Goal: Information Seeking & Learning: Learn about a topic

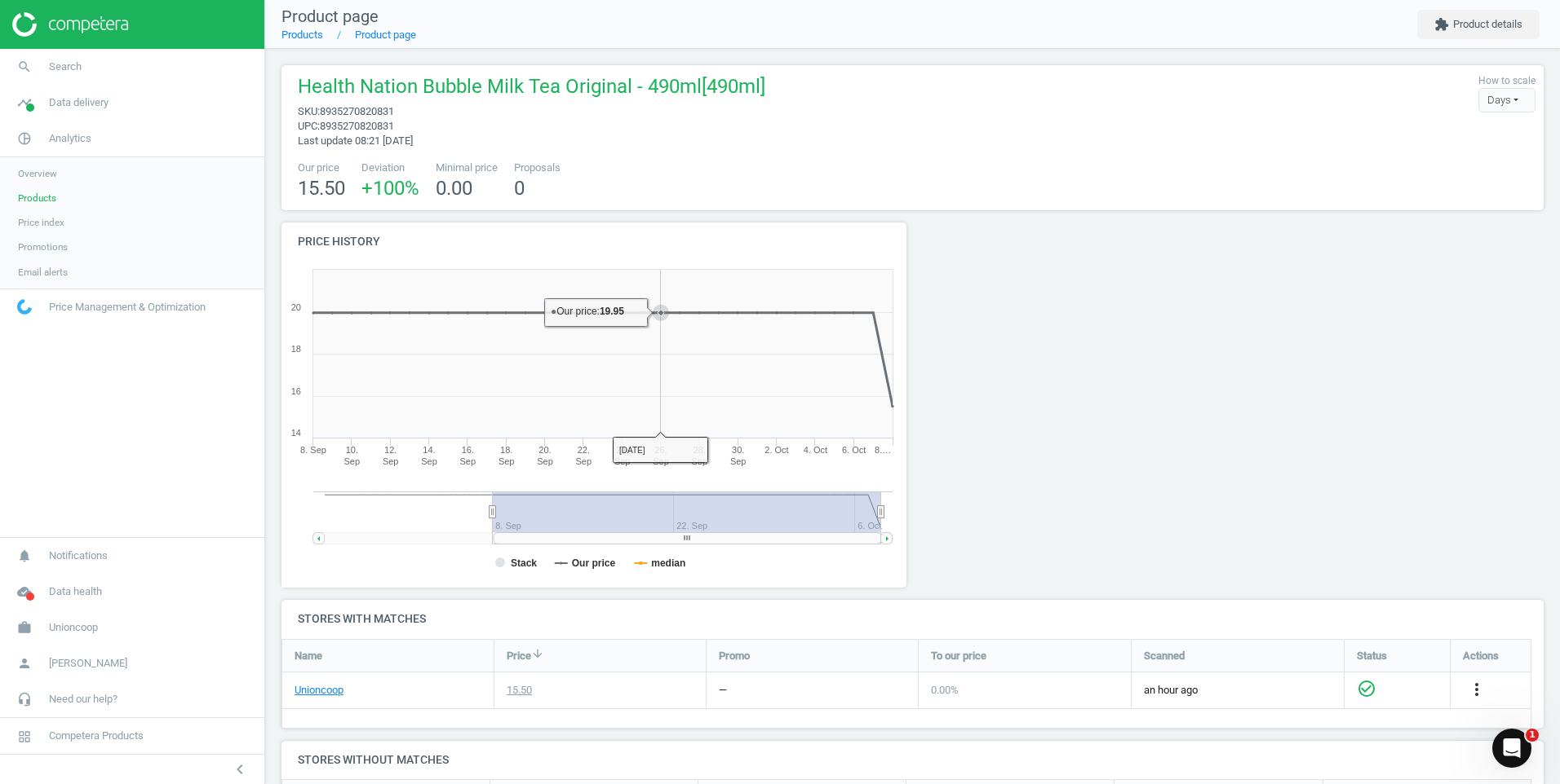
scroll to position [274, 1275]
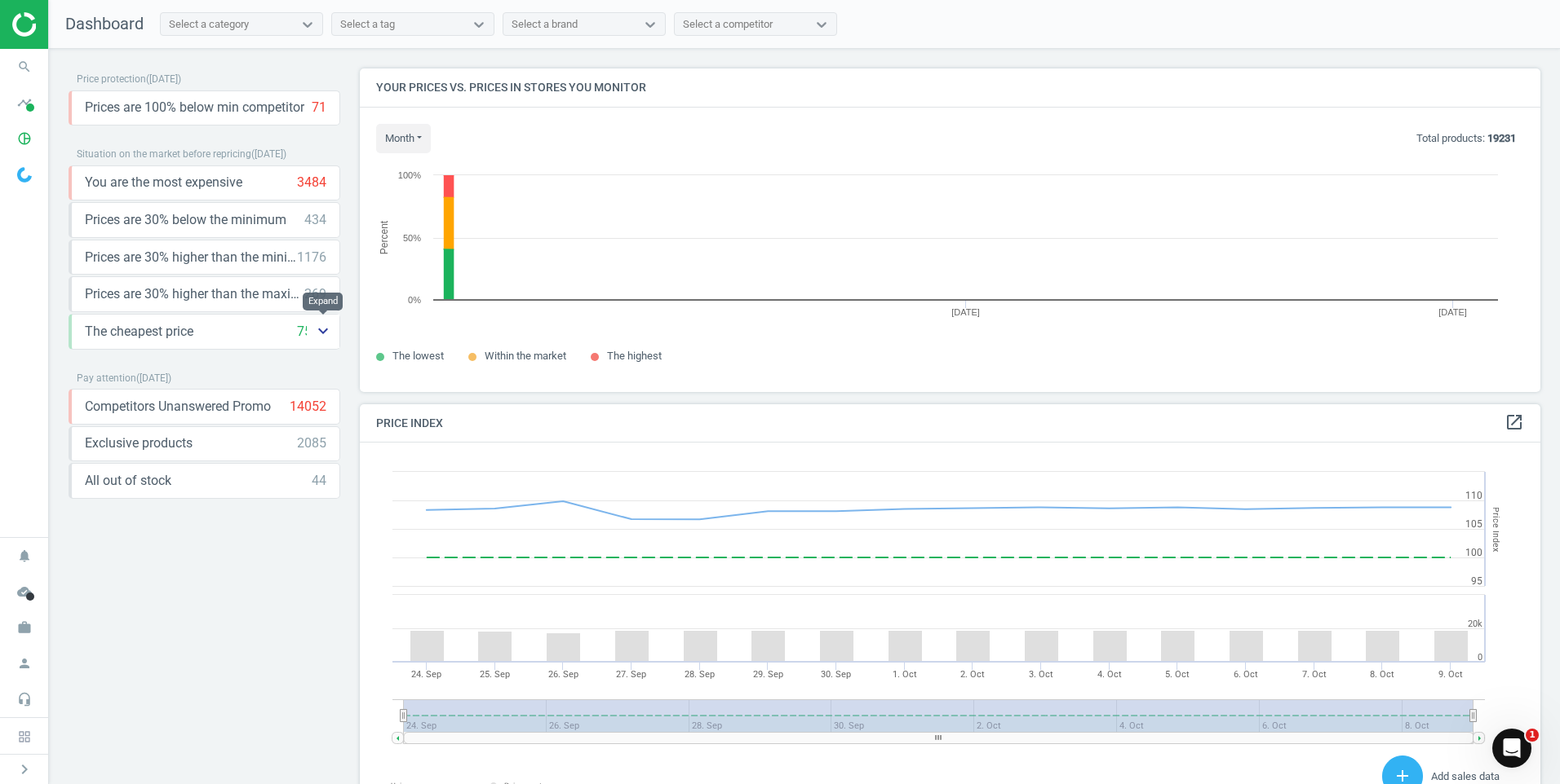
scroll to position [349, 1194]
click at [324, 332] on icon "keyboard_arrow_down" at bounding box center [323, 331] width 20 height 20
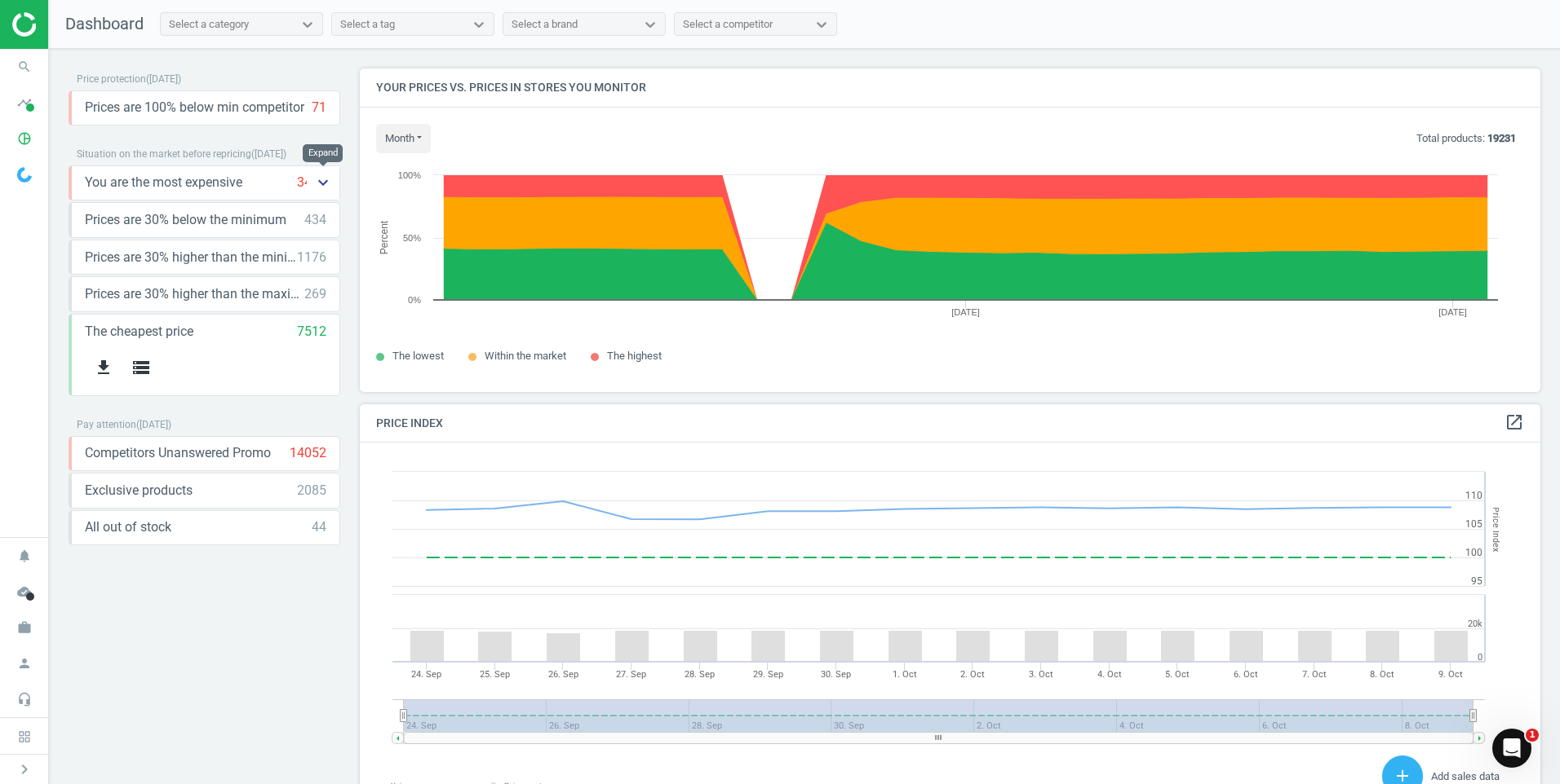
click at [328, 184] on icon "keyboard_arrow_down" at bounding box center [323, 183] width 20 height 20
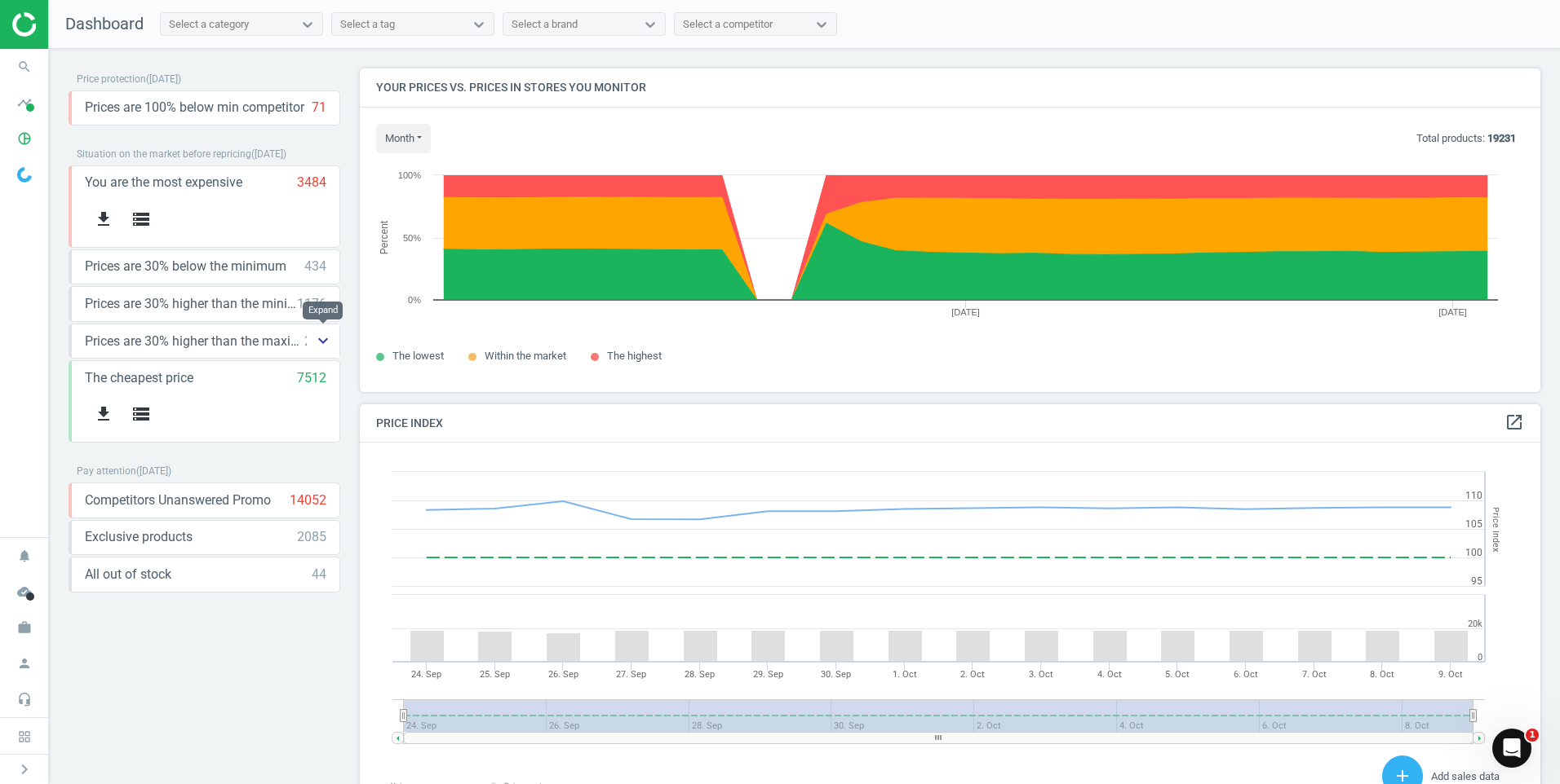
click at [324, 343] on icon "keyboard_arrow_down" at bounding box center [323, 341] width 20 height 20
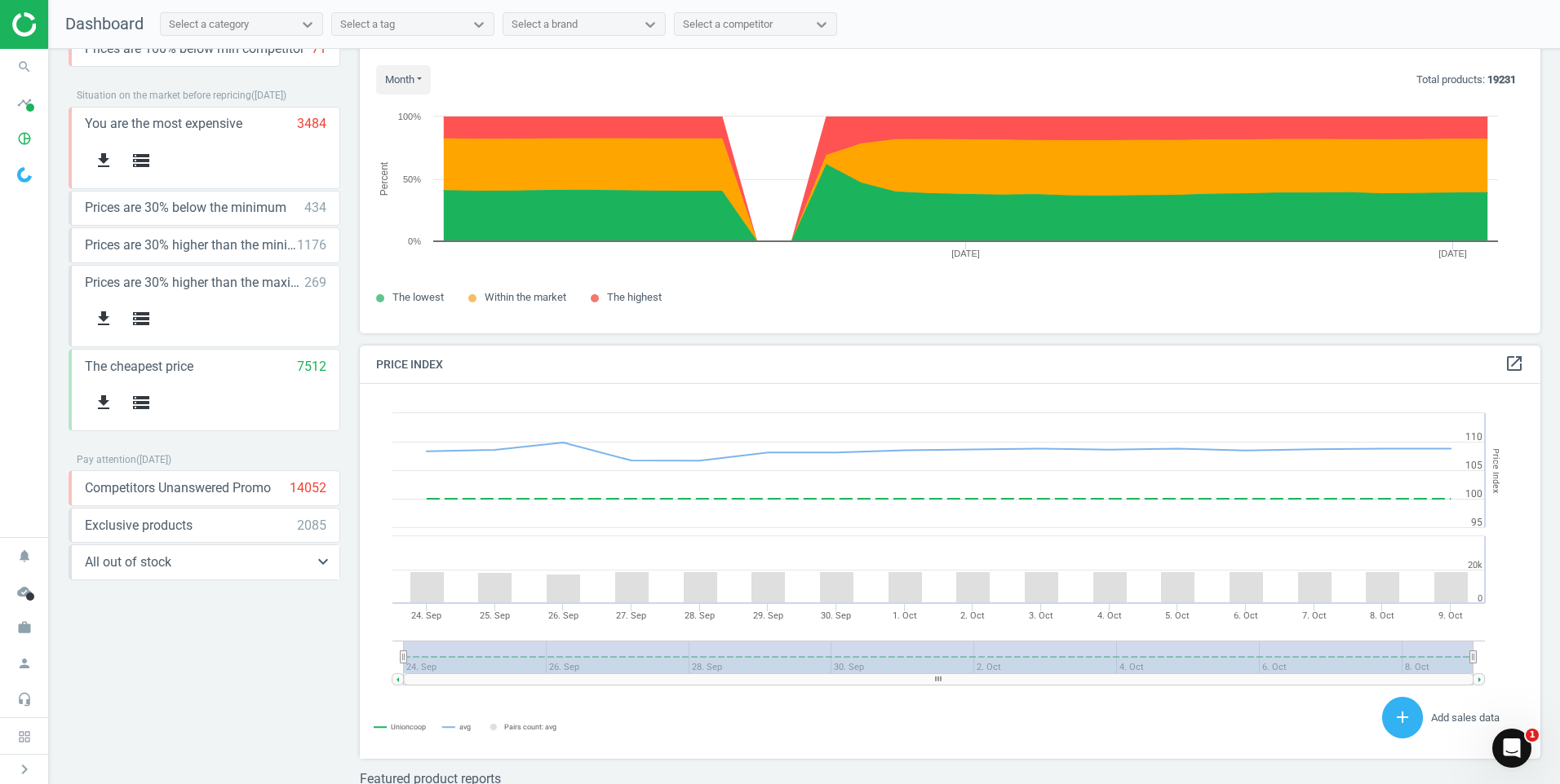
scroll to position [0, 0]
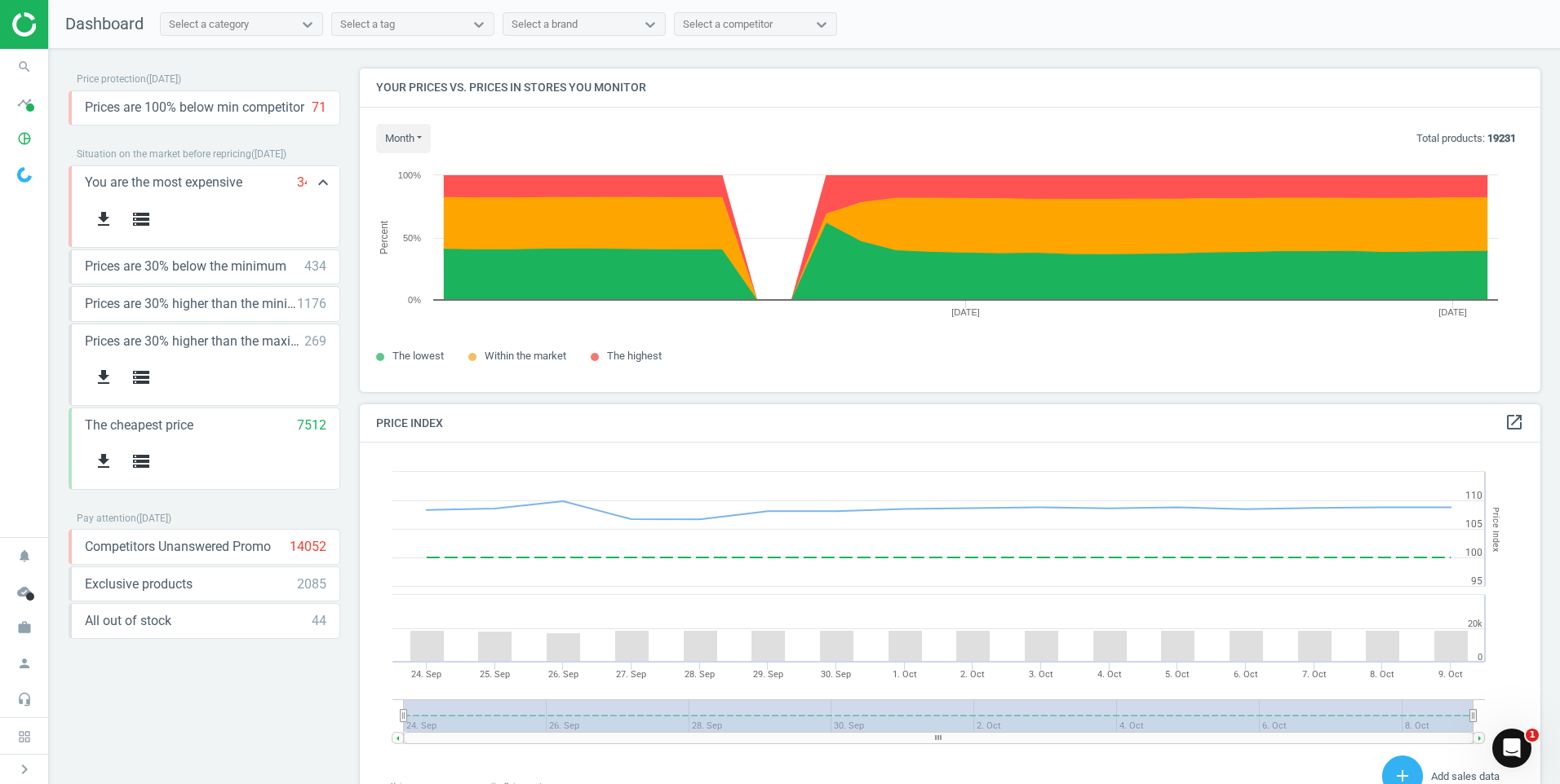
click at [305, 180] on div "3484" at bounding box center [312, 183] width 29 height 18
click at [300, 185] on div "3484" at bounding box center [312, 183] width 29 height 18
click at [145, 220] on icon "storage" at bounding box center [141, 220] width 20 height 20
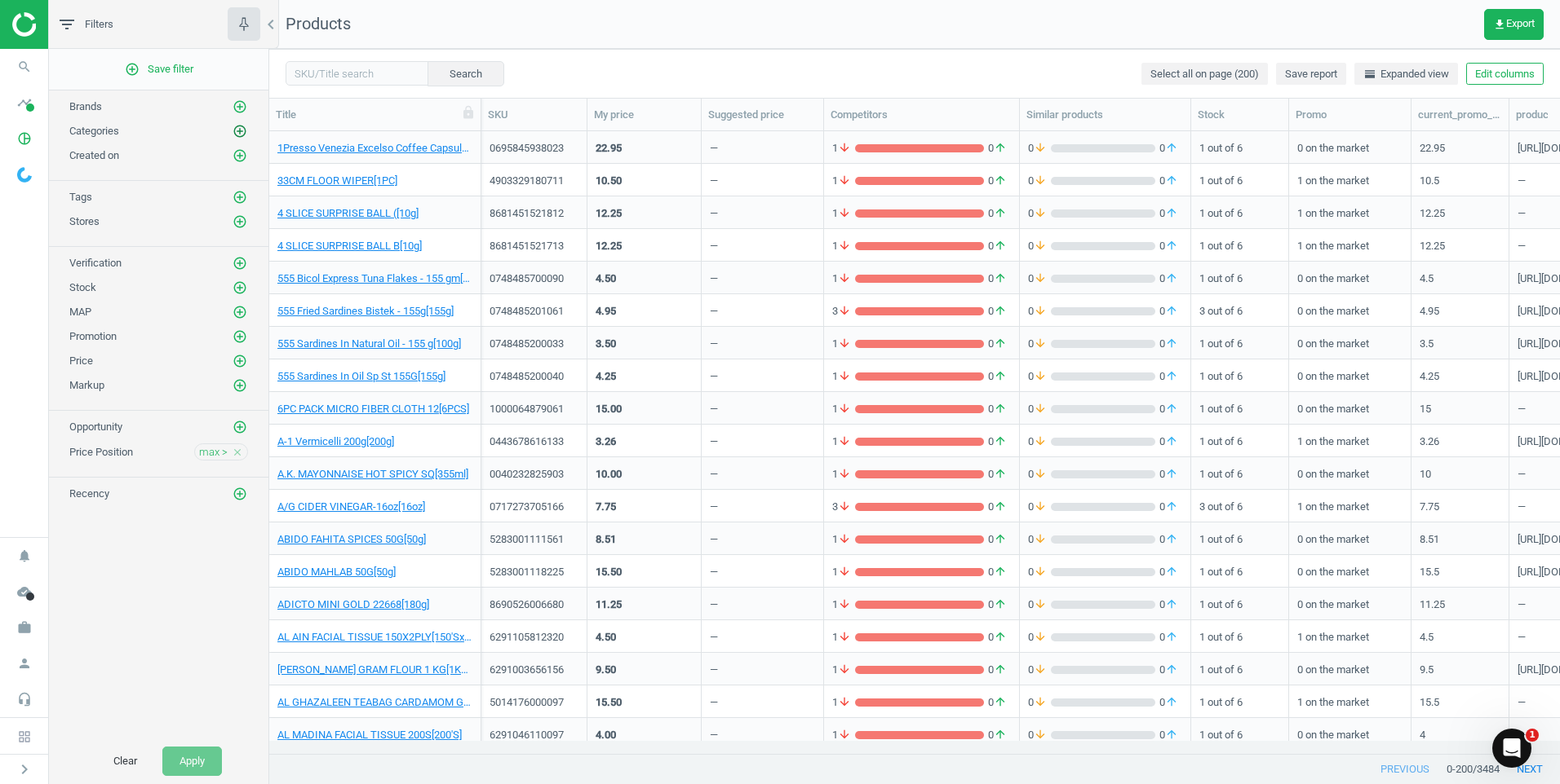
click at [239, 132] on icon "add_circle_outline" at bounding box center [239, 131] width 15 height 15
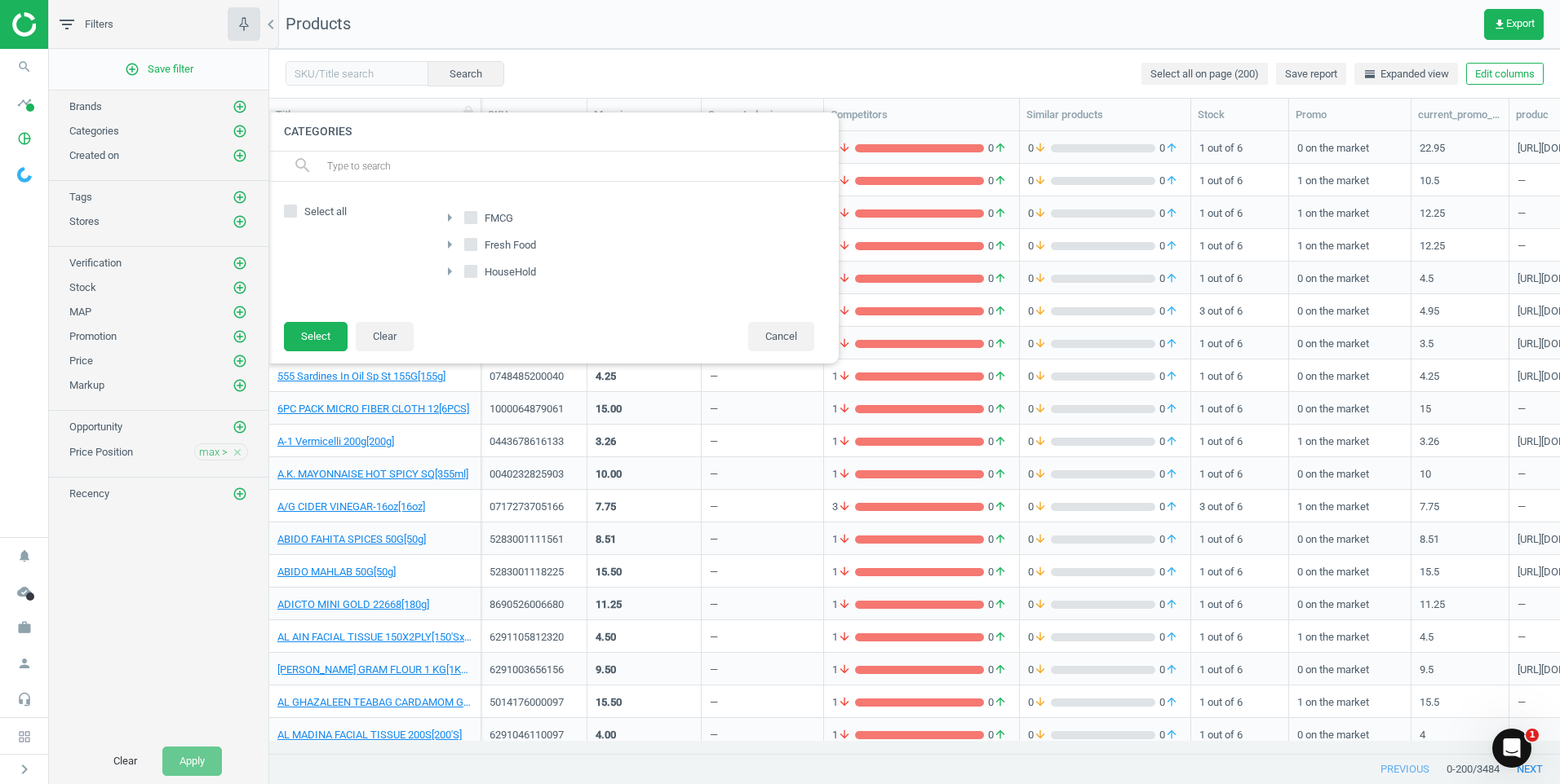
click at [467, 215] on input "FMCG" at bounding box center [471, 217] width 11 height 11
checkbox input "true"
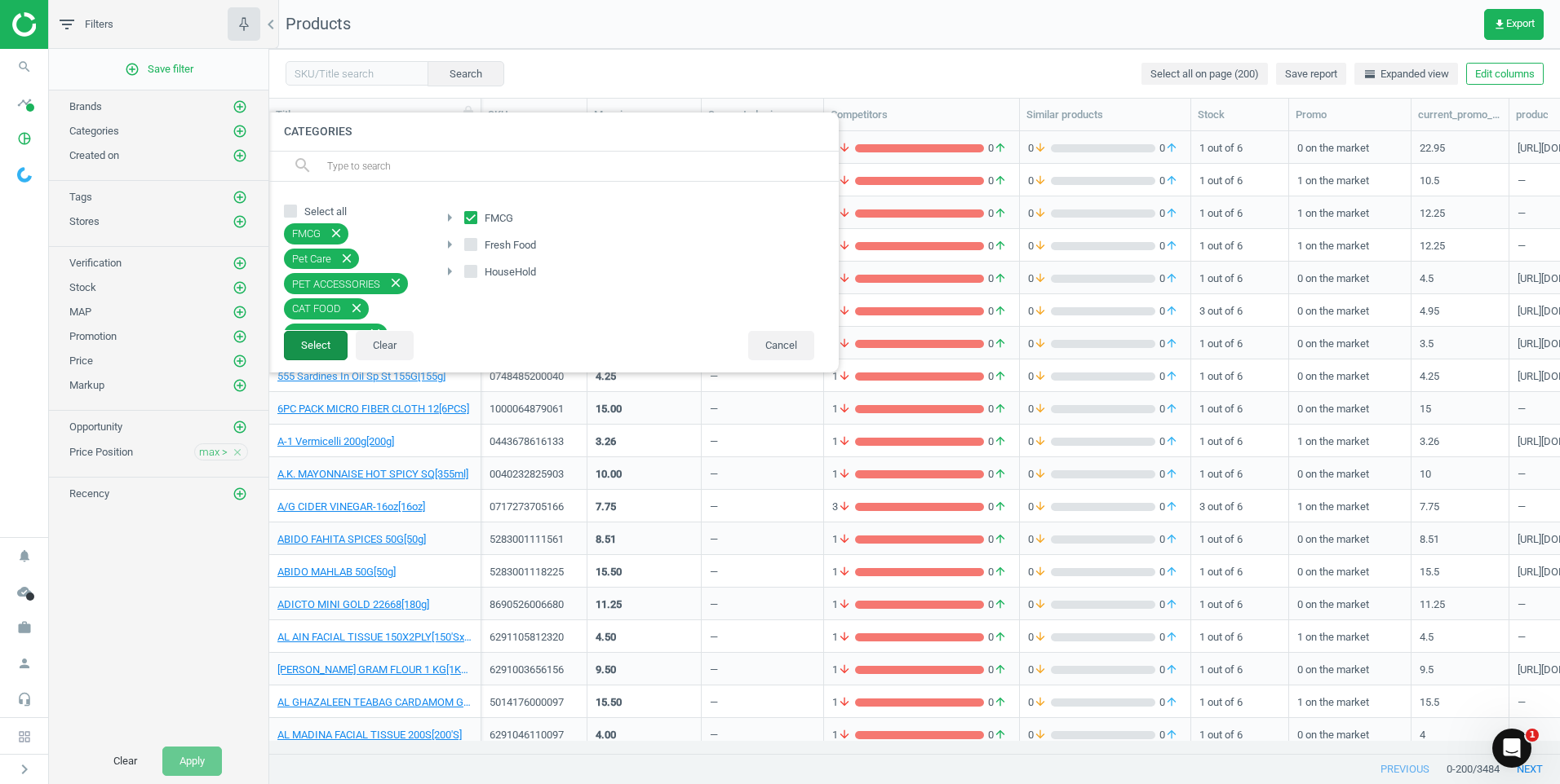
click at [320, 348] on button "Select" at bounding box center [316, 346] width 63 height 29
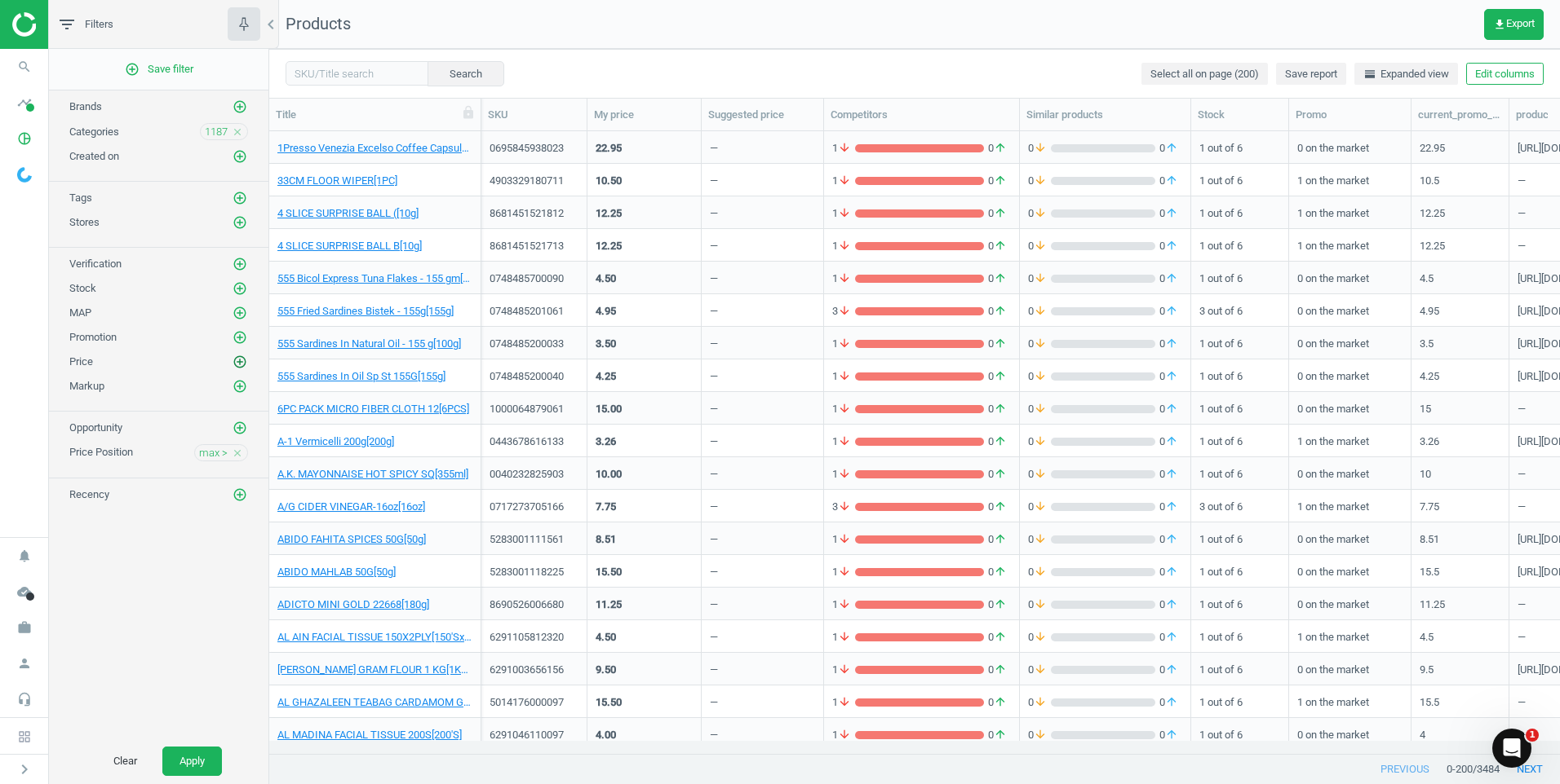
click at [242, 363] on icon "add_circle_outline" at bounding box center [239, 361] width 15 height 15
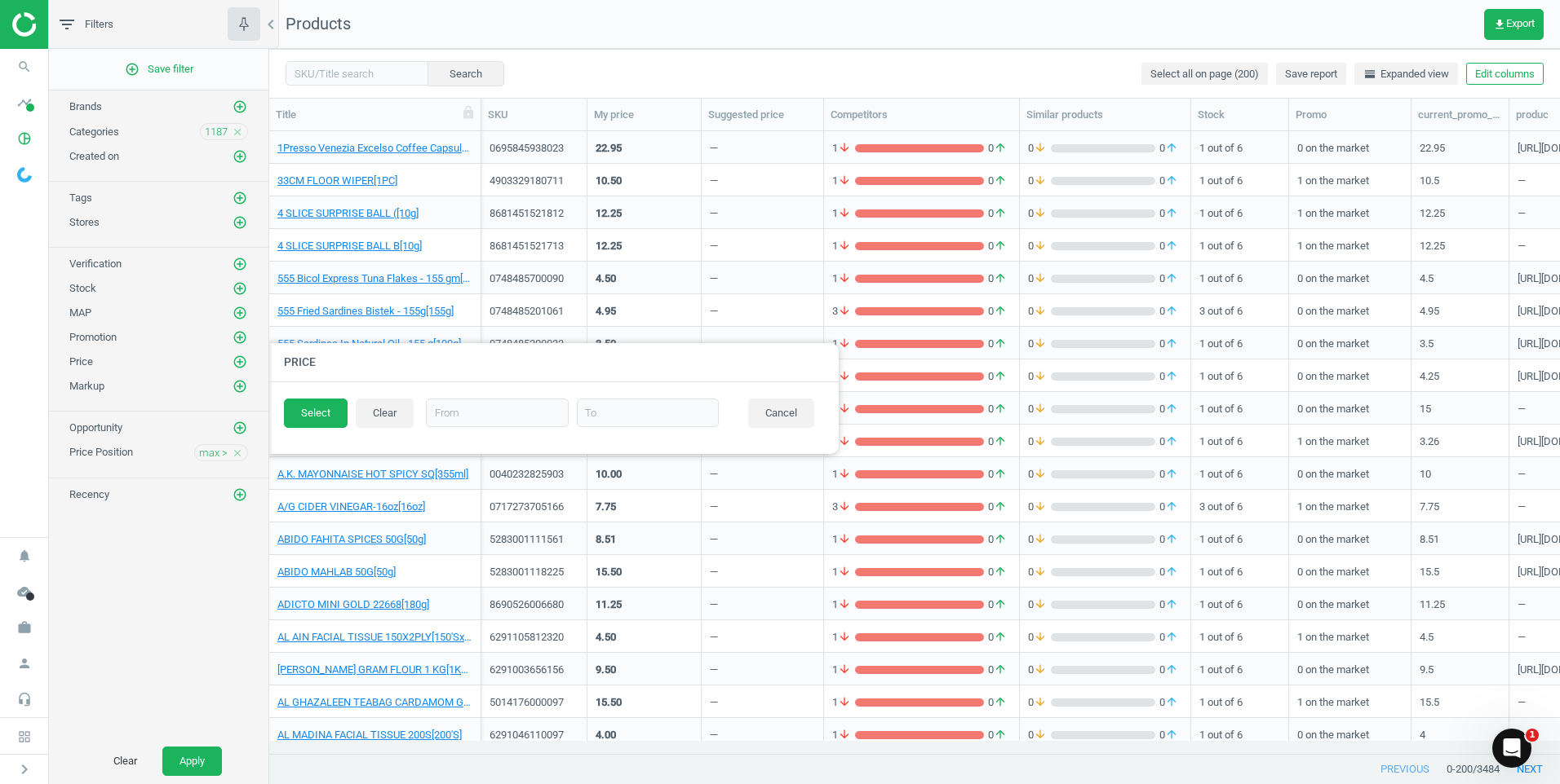
click at [132, 576] on div "add_circle_outline Save filter Brands add_circle_outline Categories 1187 close …" at bounding box center [158, 393] width 220 height 690
click at [242, 424] on icon "add_circle_outline" at bounding box center [239, 428] width 15 height 15
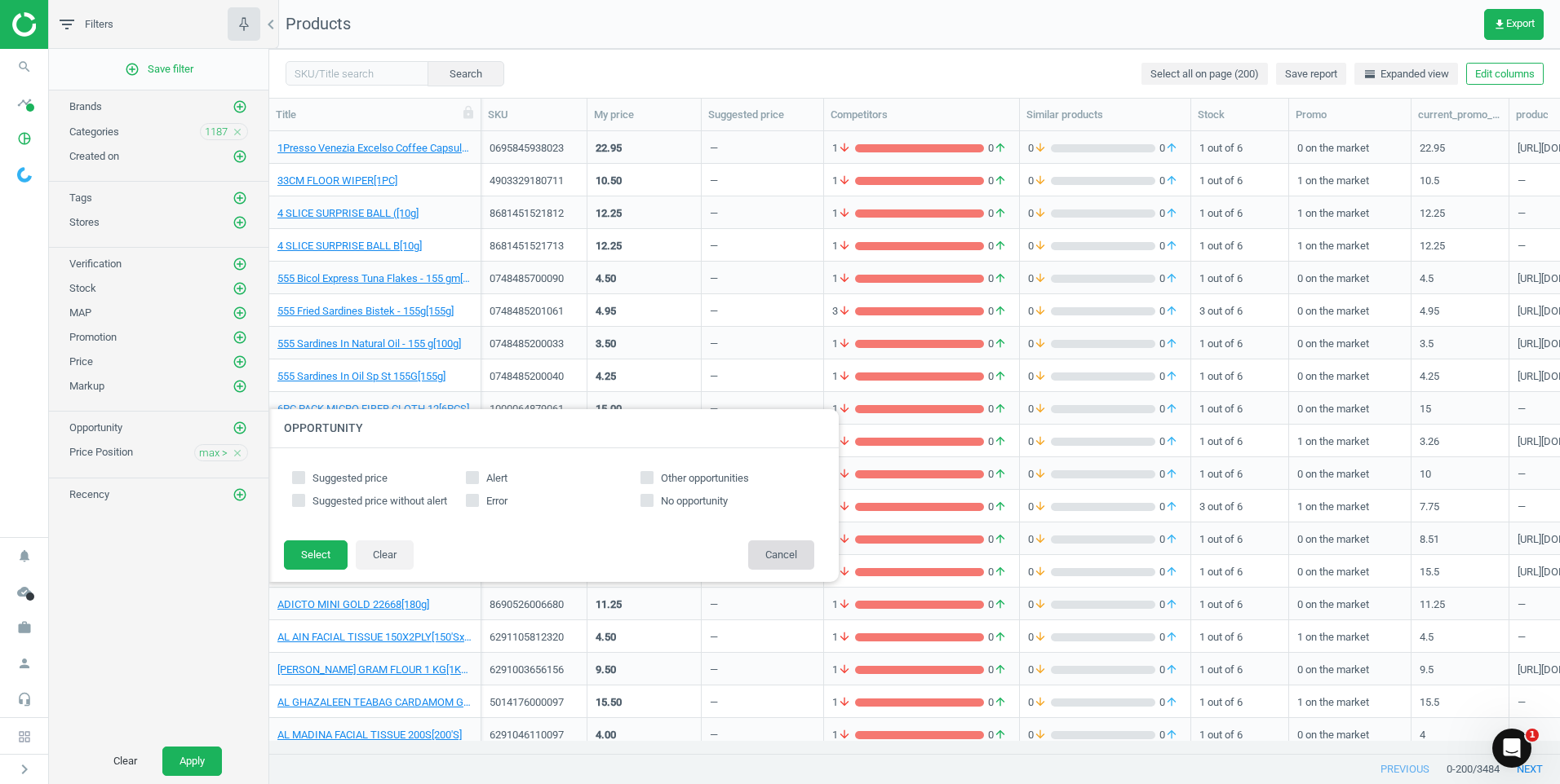
click at [780, 557] on button "Cancel" at bounding box center [781, 556] width 66 height 29
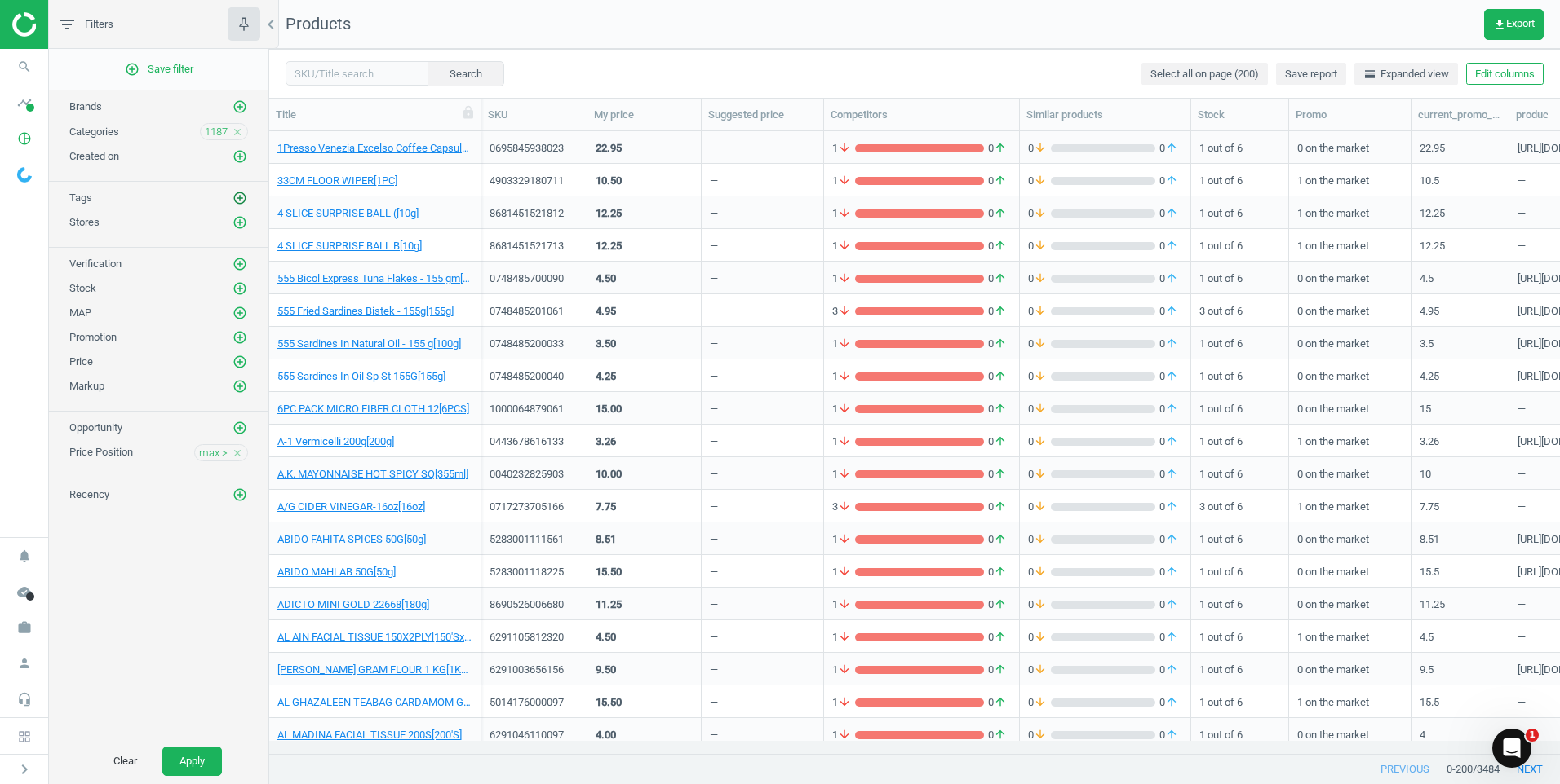
click at [242, 201] on icon "add_circle_outline" at bounding box center [239, 197] width 15 height 15
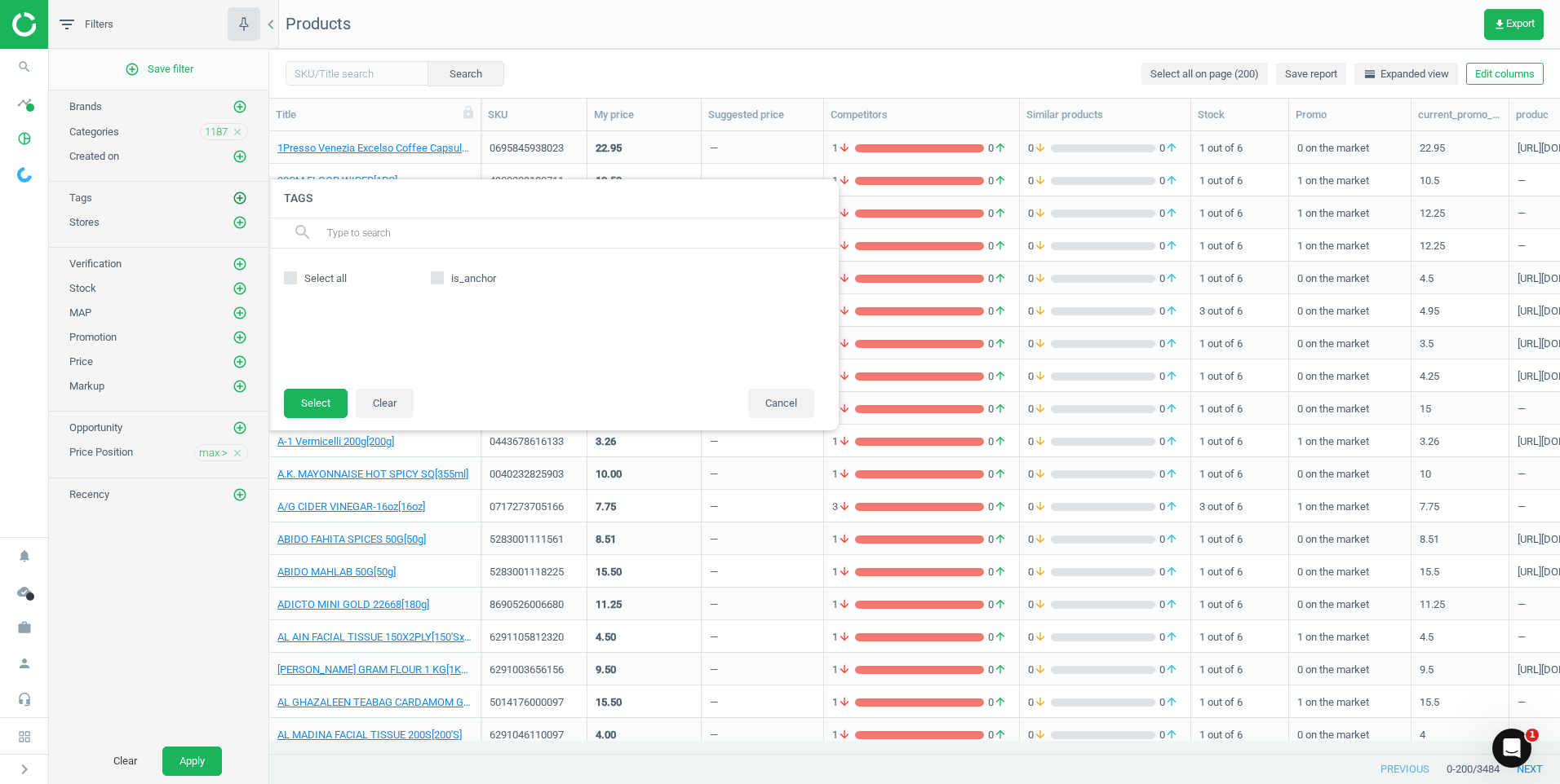
click at [242, 201] on icon "add_circle_outline" at bounding box center [239, 197] width 15 height 15
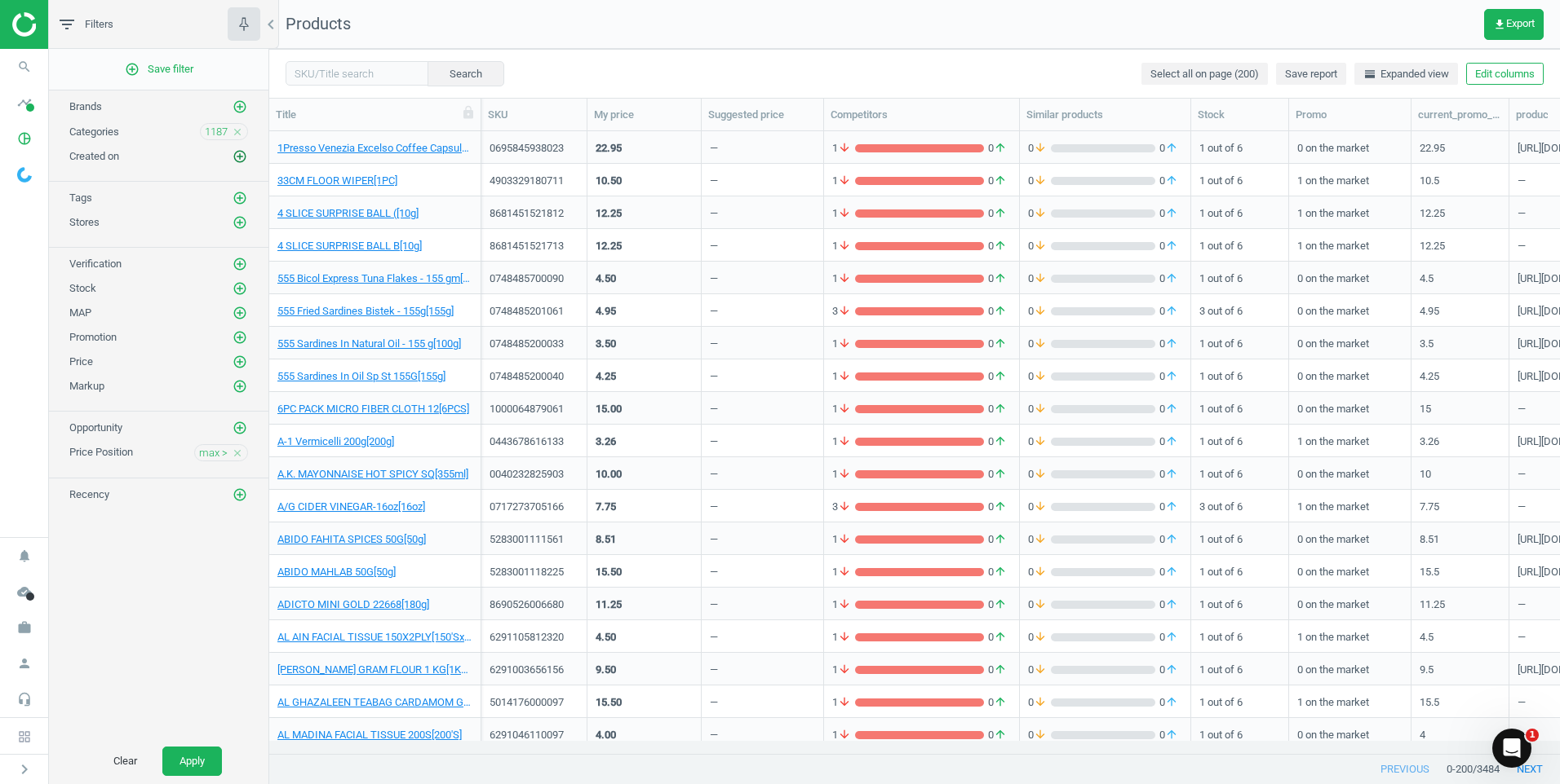
click at [246, 155] on icon "add_circle_outline" at bounding box center [239, 156] width 15 height 15
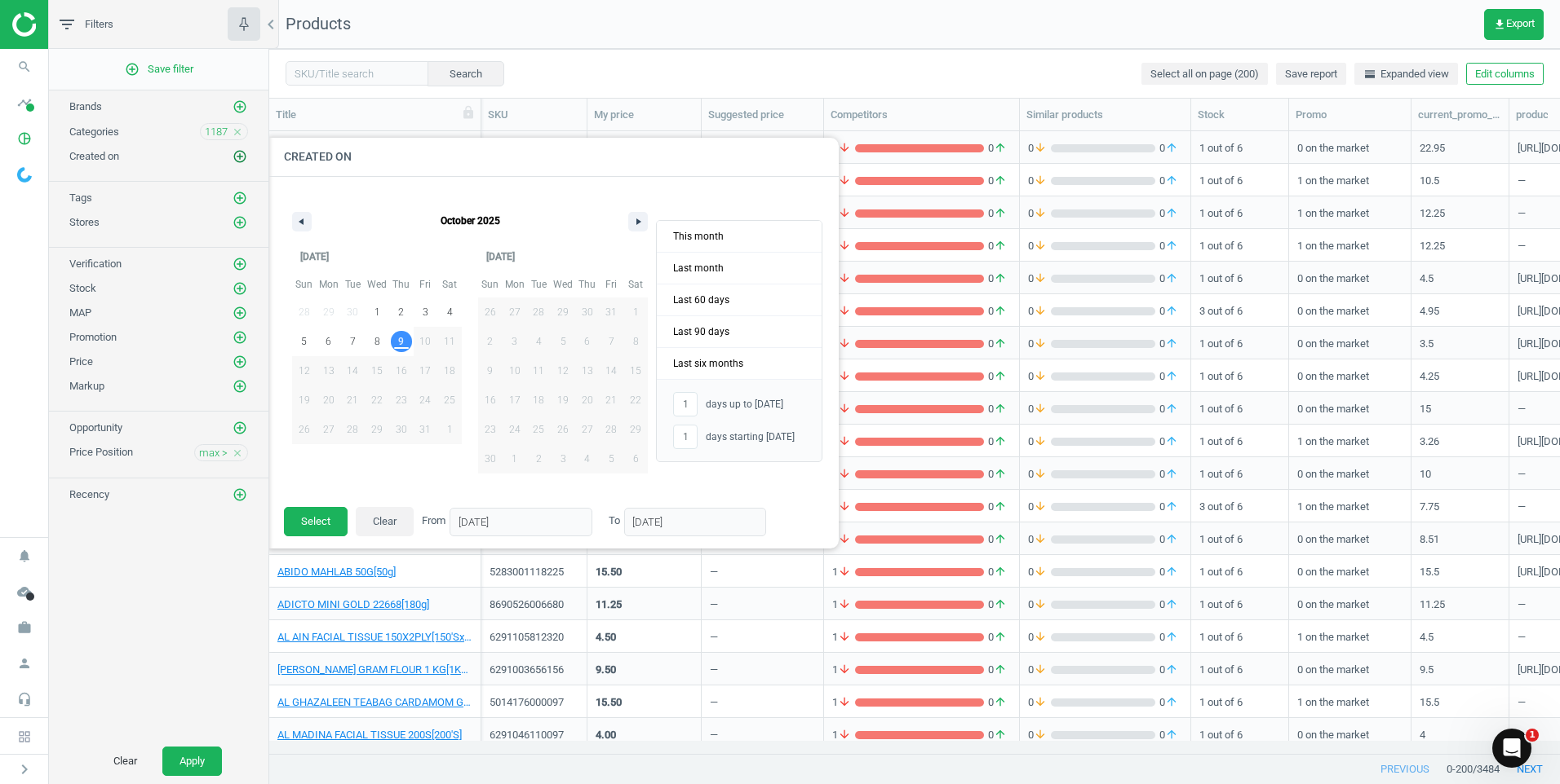
click at [246, 155] on icon "add_circle_outline" at bounding box center [239, 156] width 15 height 15
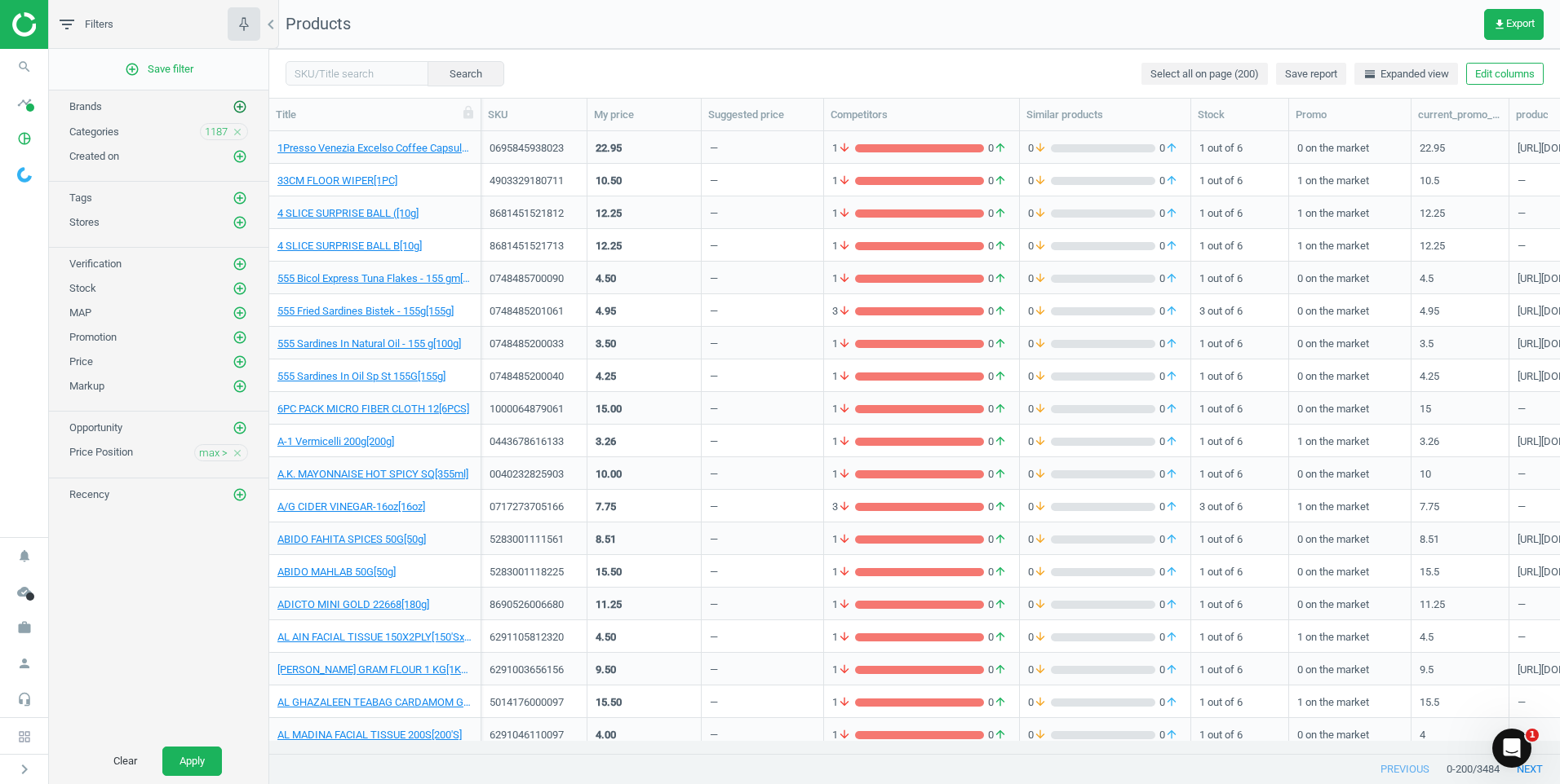
click at [240, 111] on icon "add_circle_outline" at bounding box center [239, 106] width 15 height 15
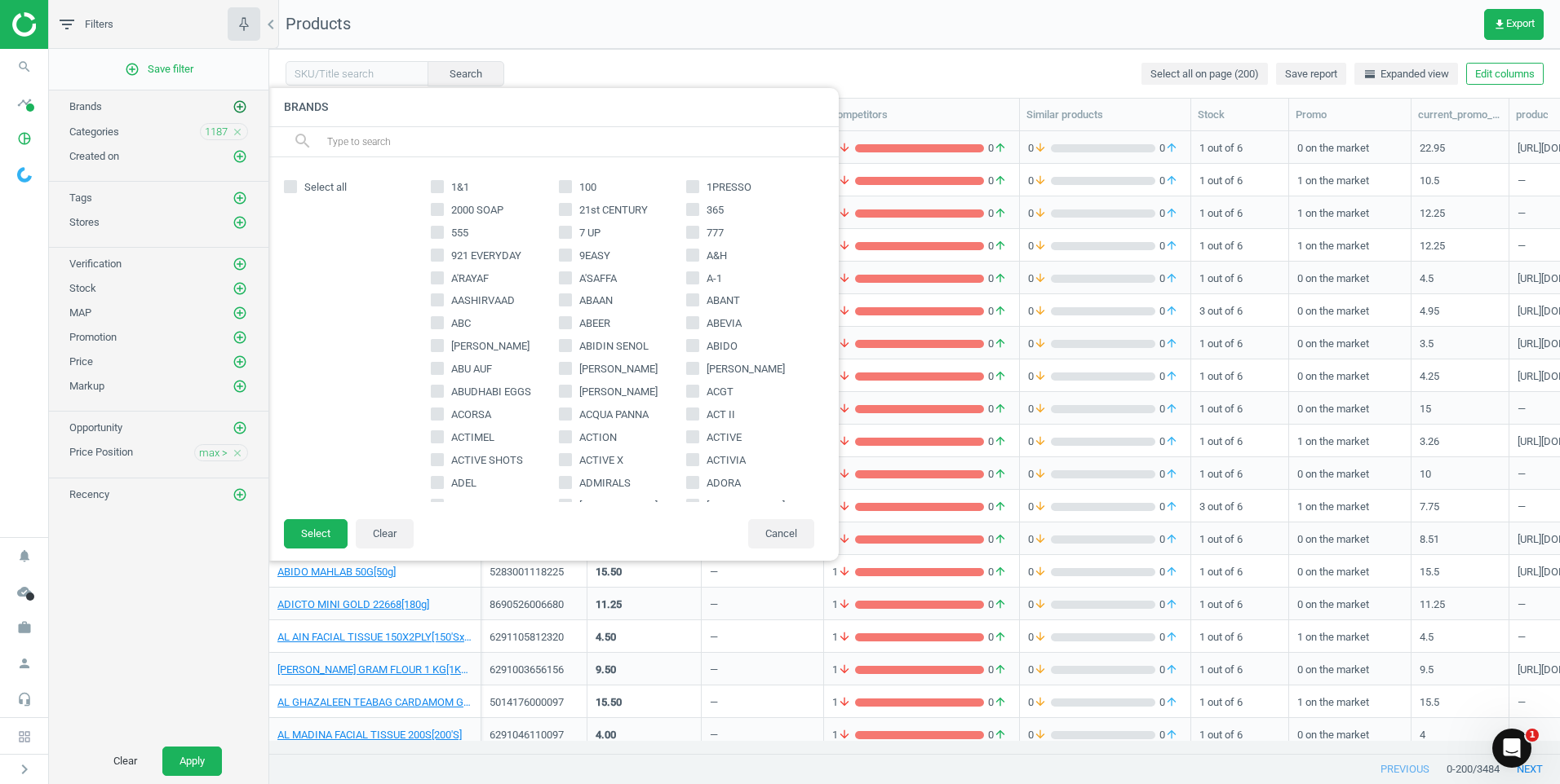
click at [240, 111] on icon "add_circle_outline" at bounding box center [239, 106] width 15 height 15
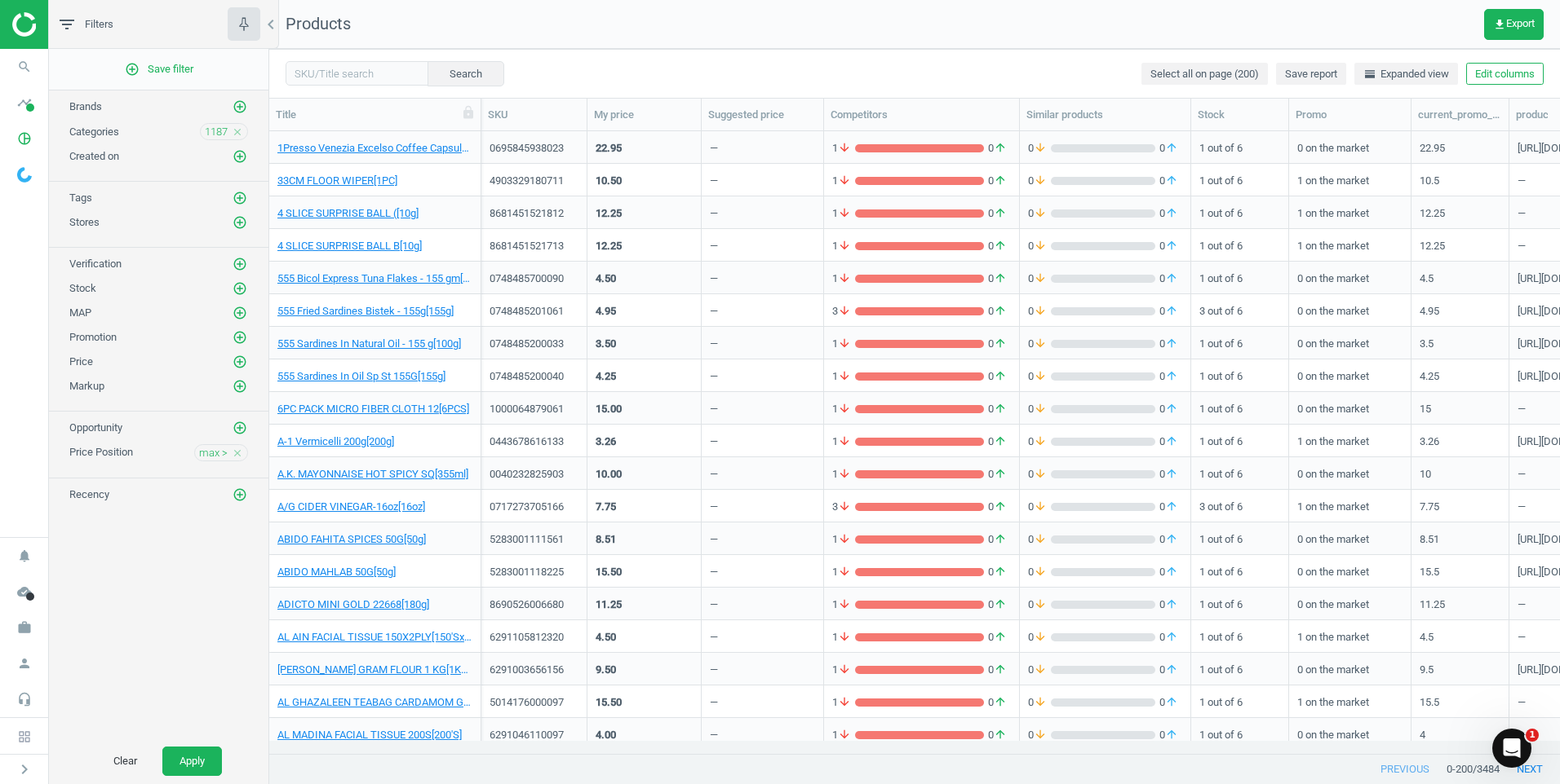
click at [159, 619] on div "add_circle_outline Save filter Brands add_circle_outline Categories 1187 close …" at bounding box center [158, 393] width 220 height 690
click at [897, 145] on div "grid" at bounding box center [919, 148] width 129 height 8
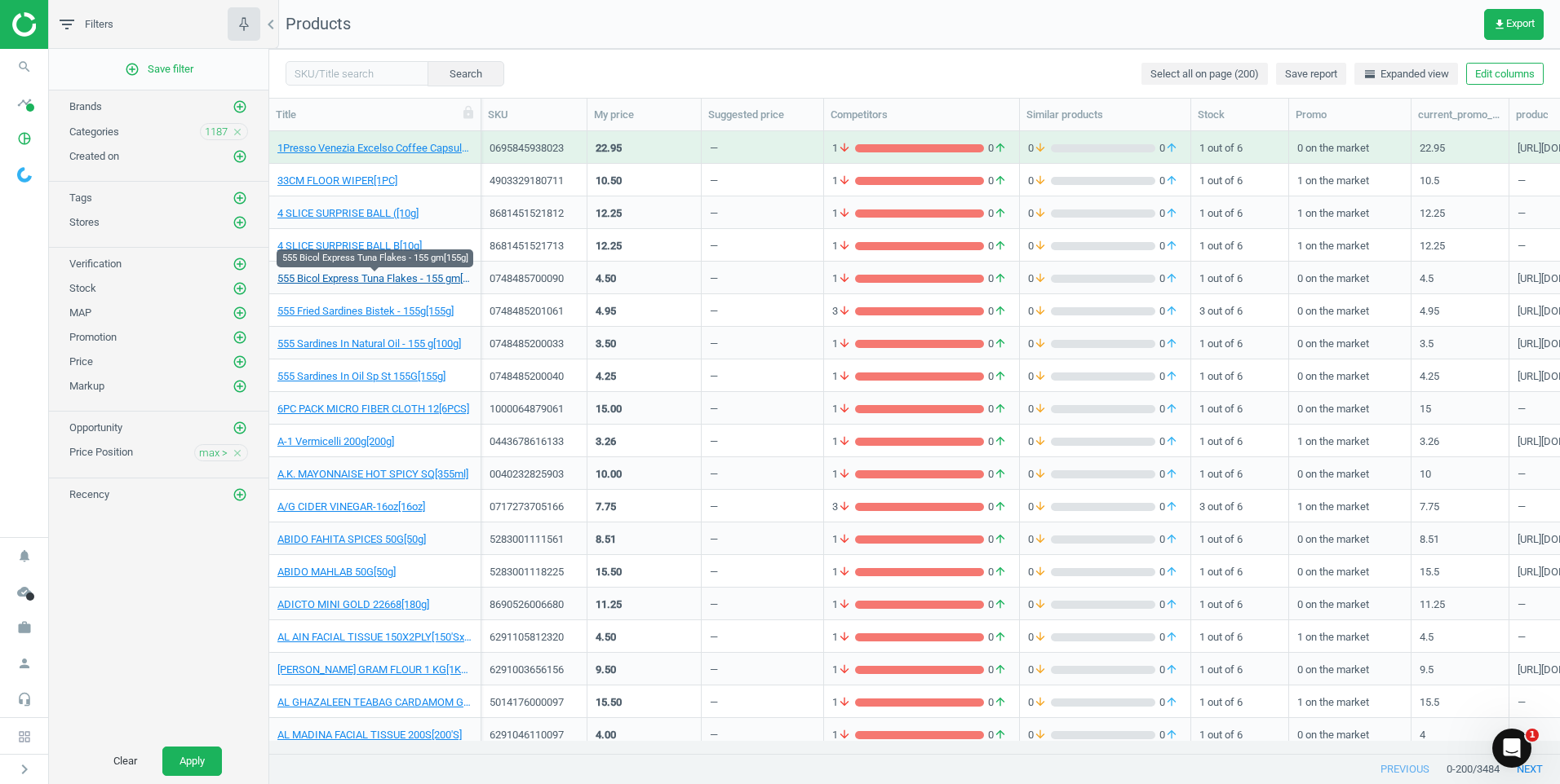
click at [379, 279] on link "555 Bicol Express Tuna Flakes - 155 gm[155g]" at bounding box center [375, 278] width 195 height 15
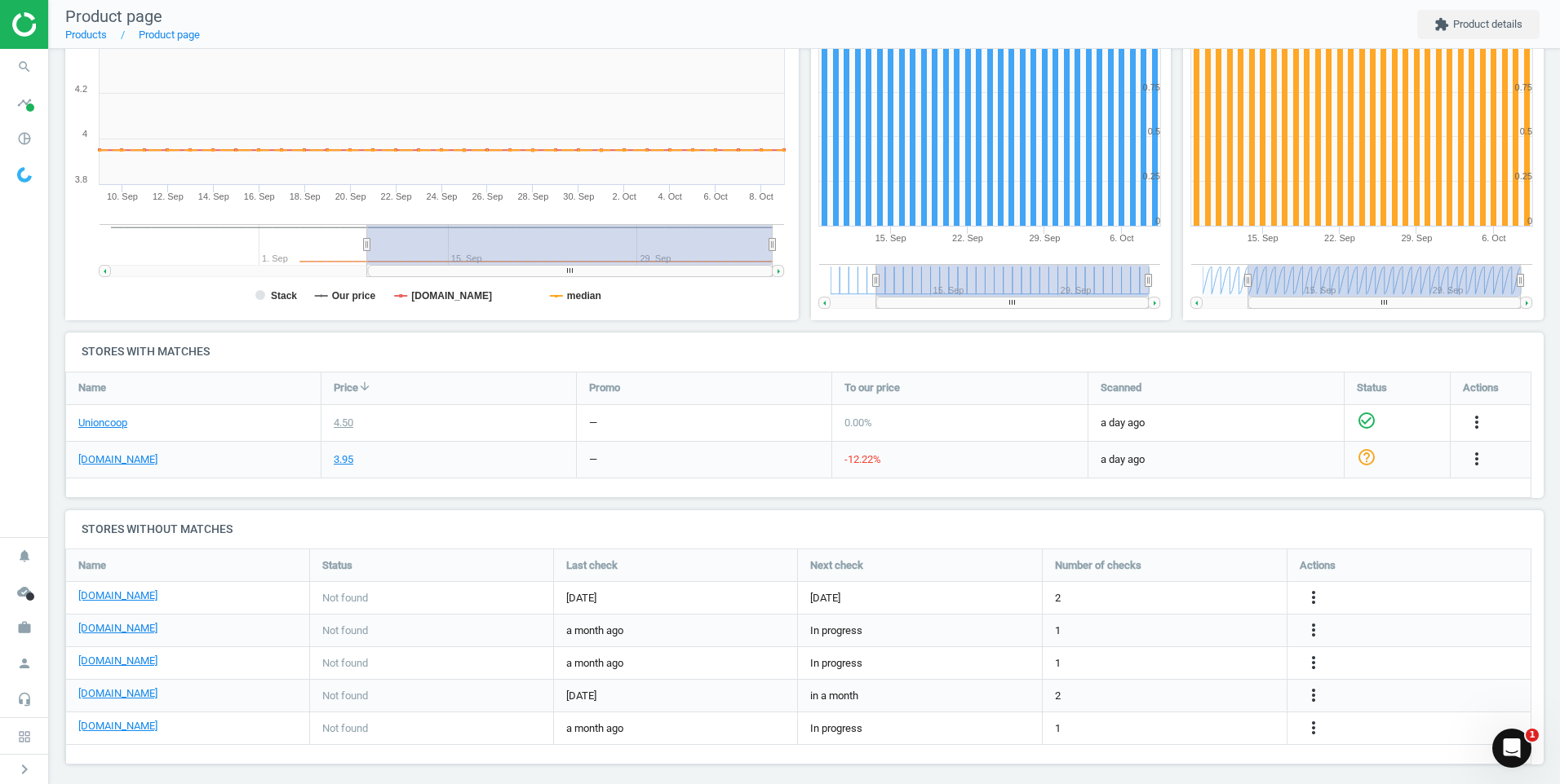
scroll to position [276, 0]
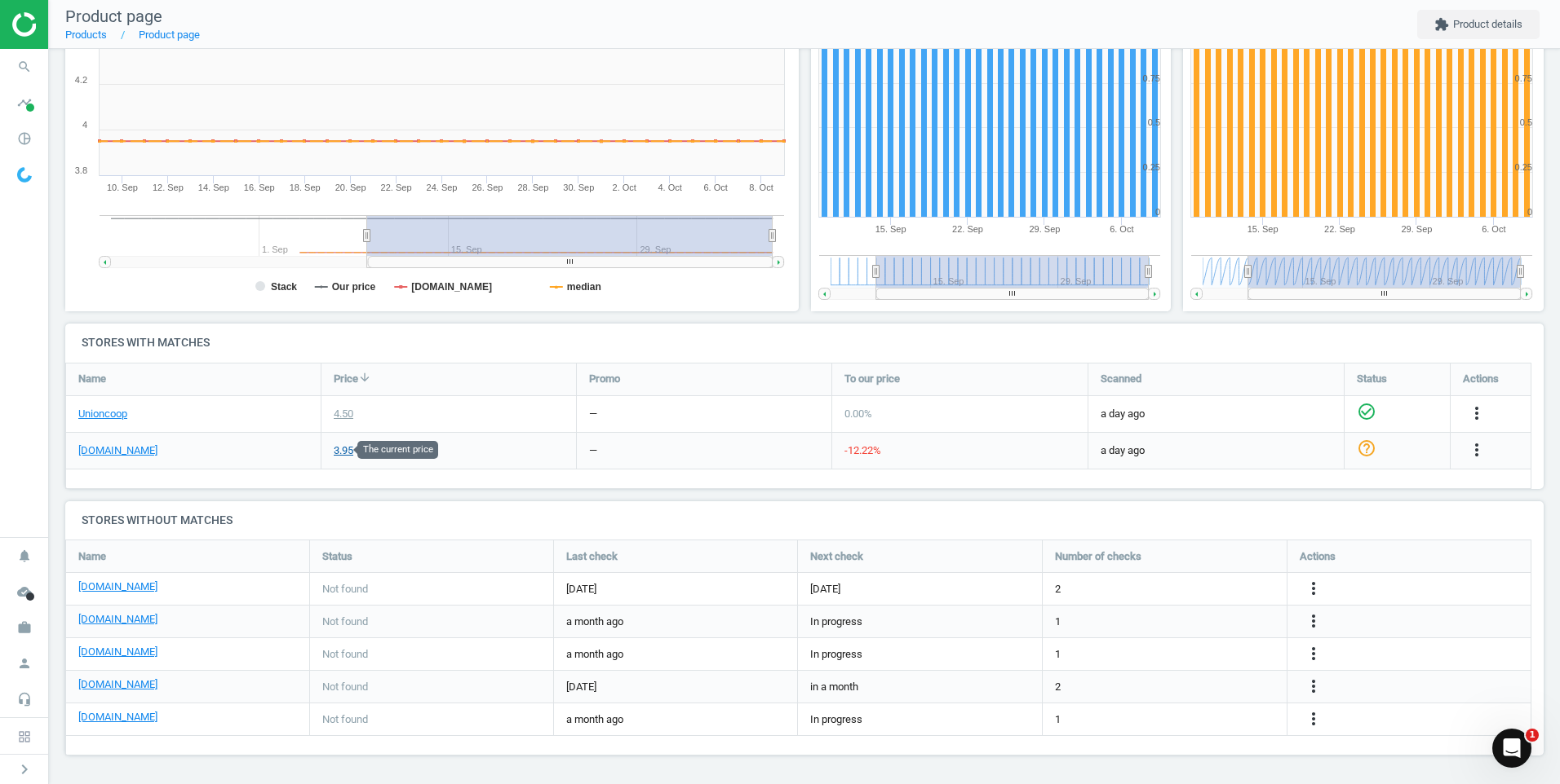
click at [340, 446] on div "3.95" at bounding box center [344, 450] width 20 height 15
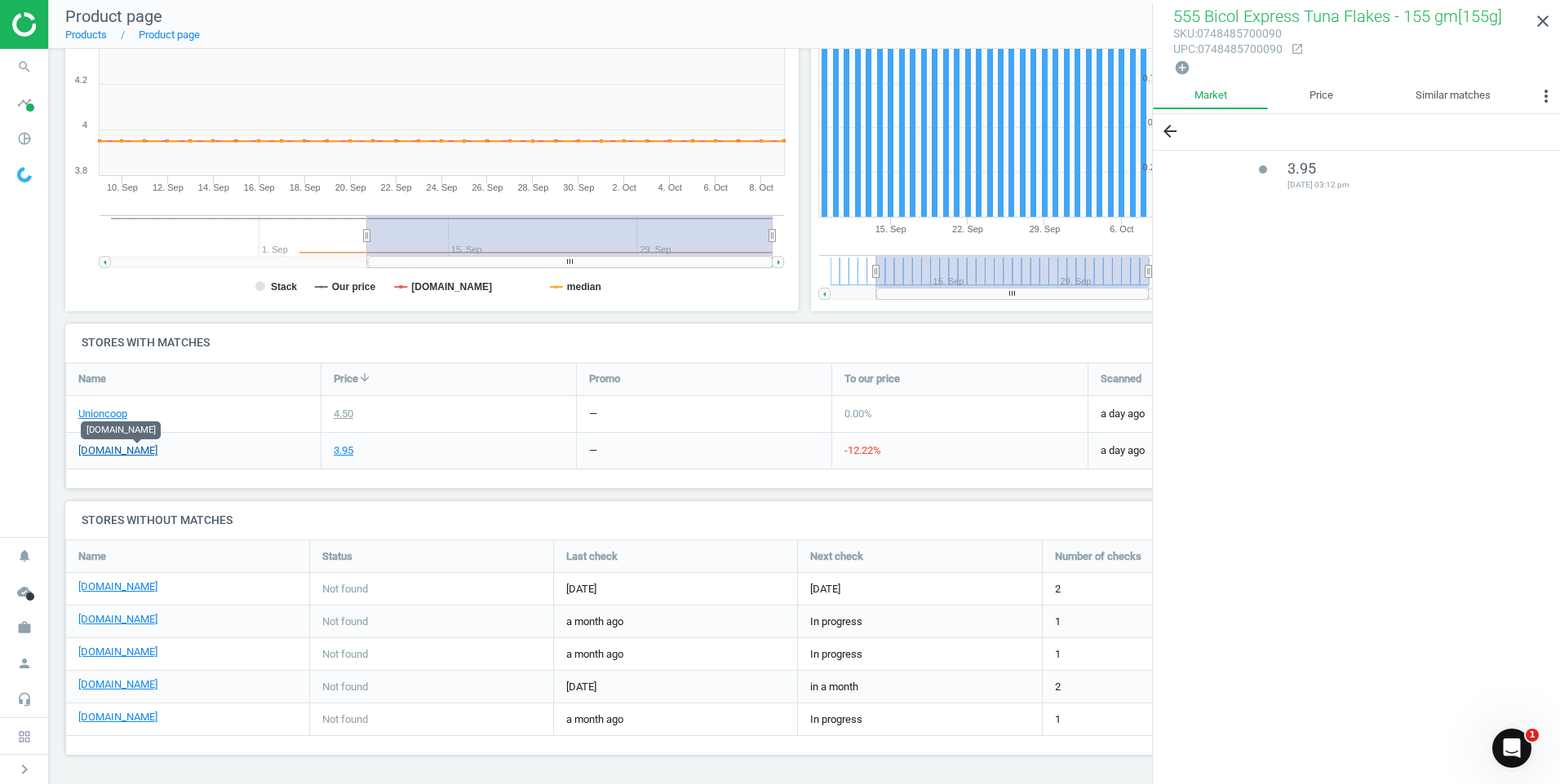
click at [152, 449] on link "[DOMAIN_NAME]" at bounding box center [117, 450] width 79 height 15
click at [102, 411] on link "Unioncoop" at bounding box center [103, 414] width 49 height 15
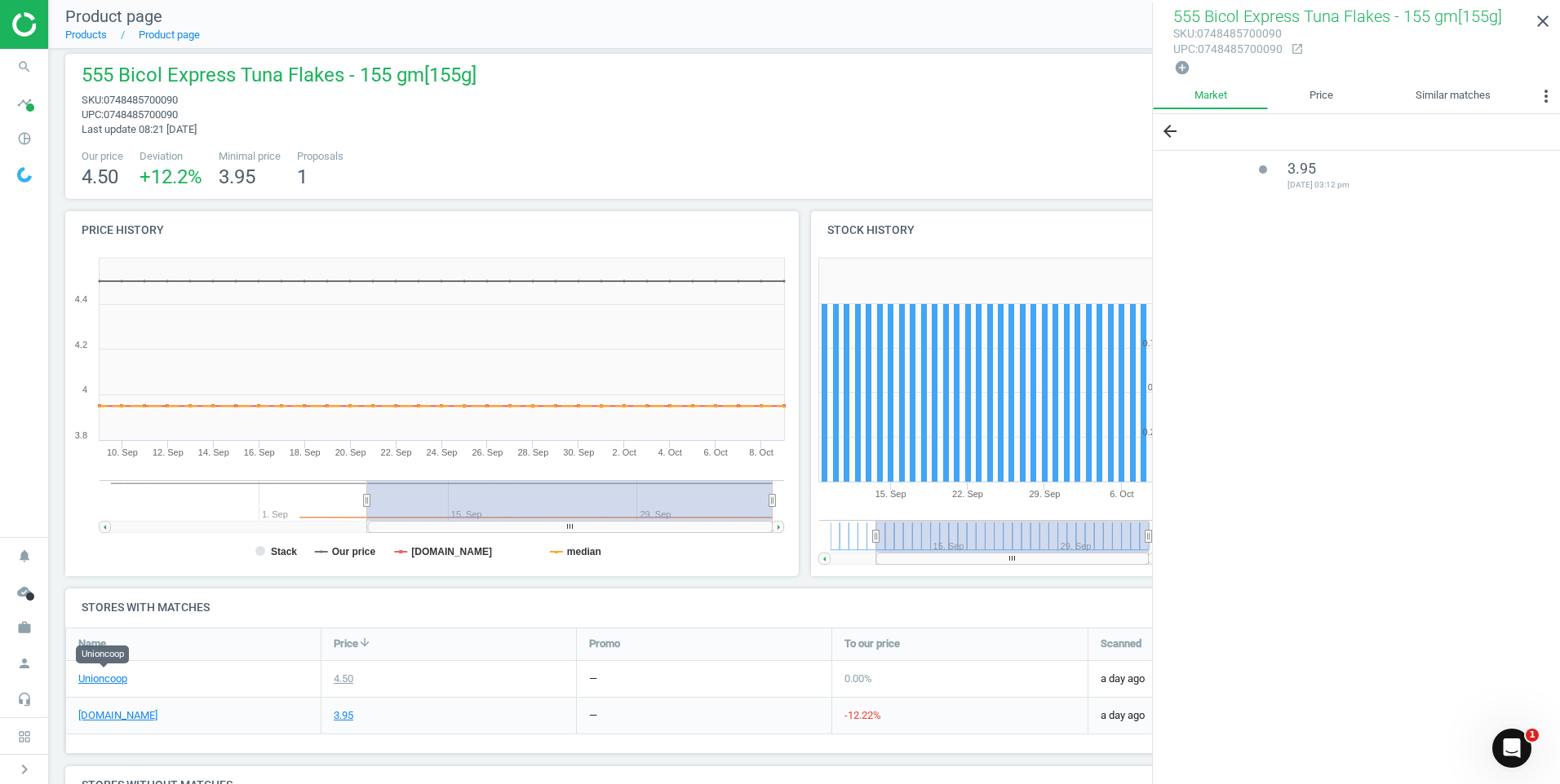
scroll to position [0, 0]
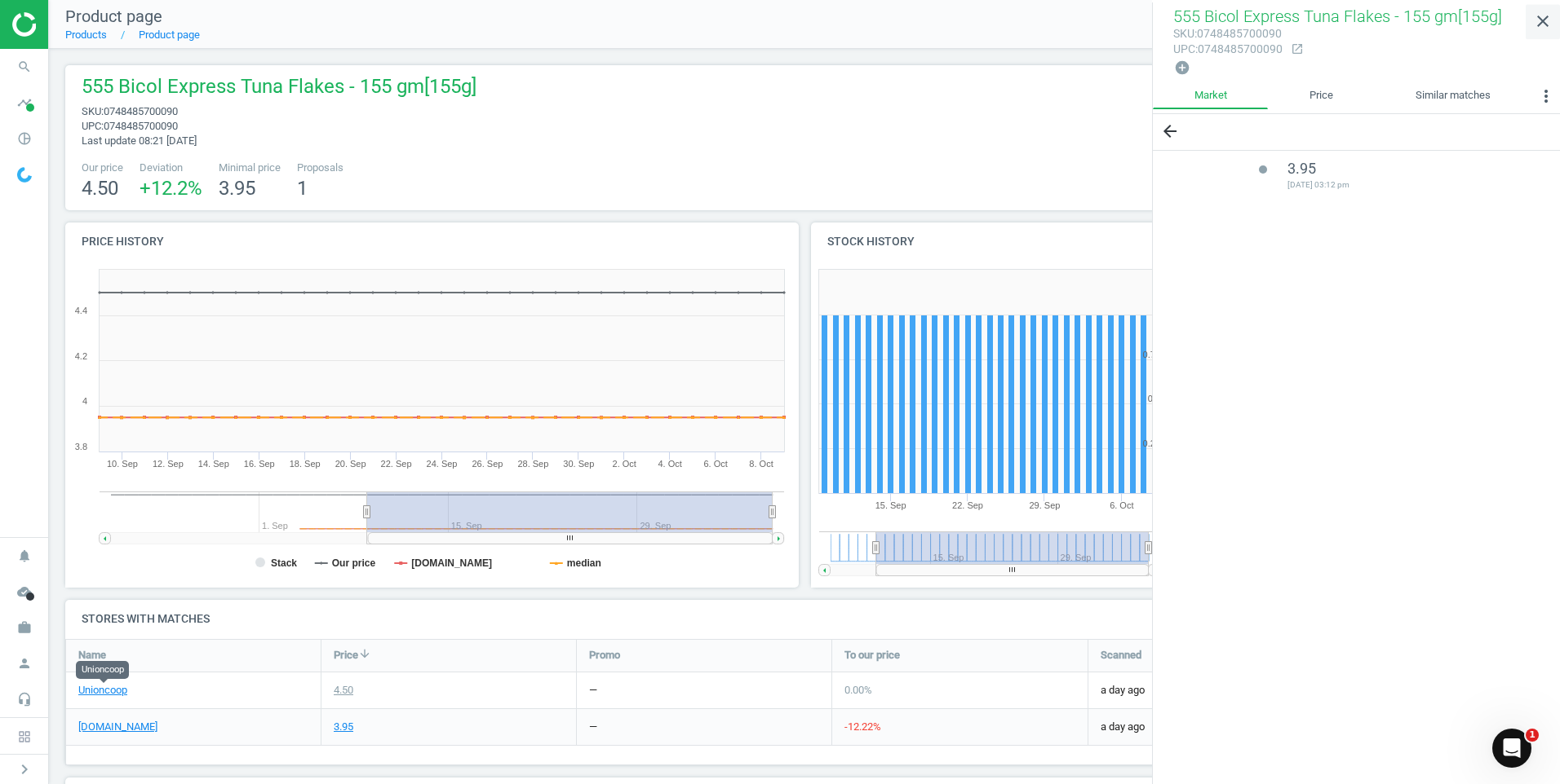
click at [1546, 24] on icon "close" at bounding box center [1542, 21] width 20 height 20
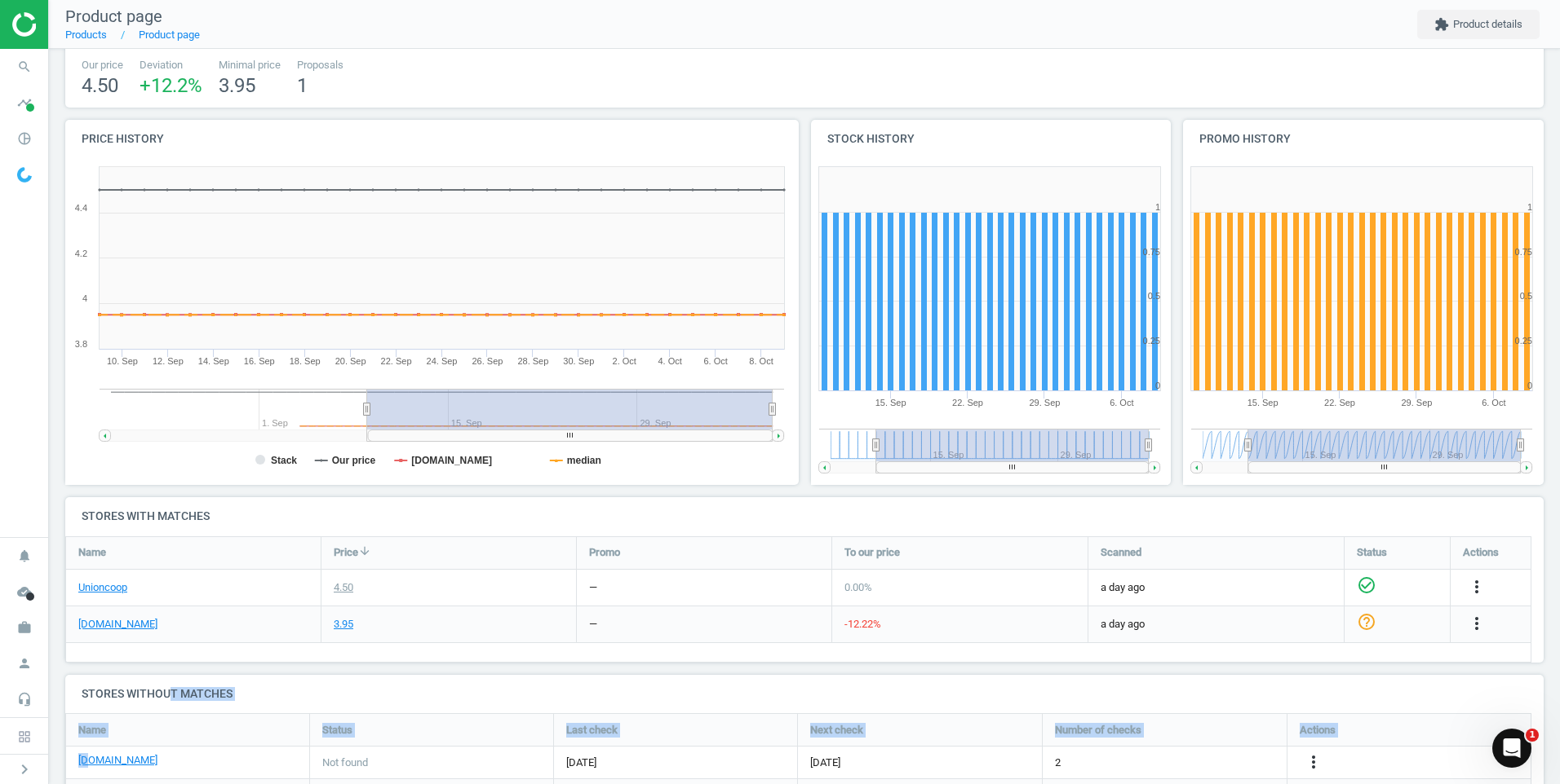
drag, startPoint x: 168, startPoint y: 780, endPoint x: 71, endPoint y: 782, distance: 97.0
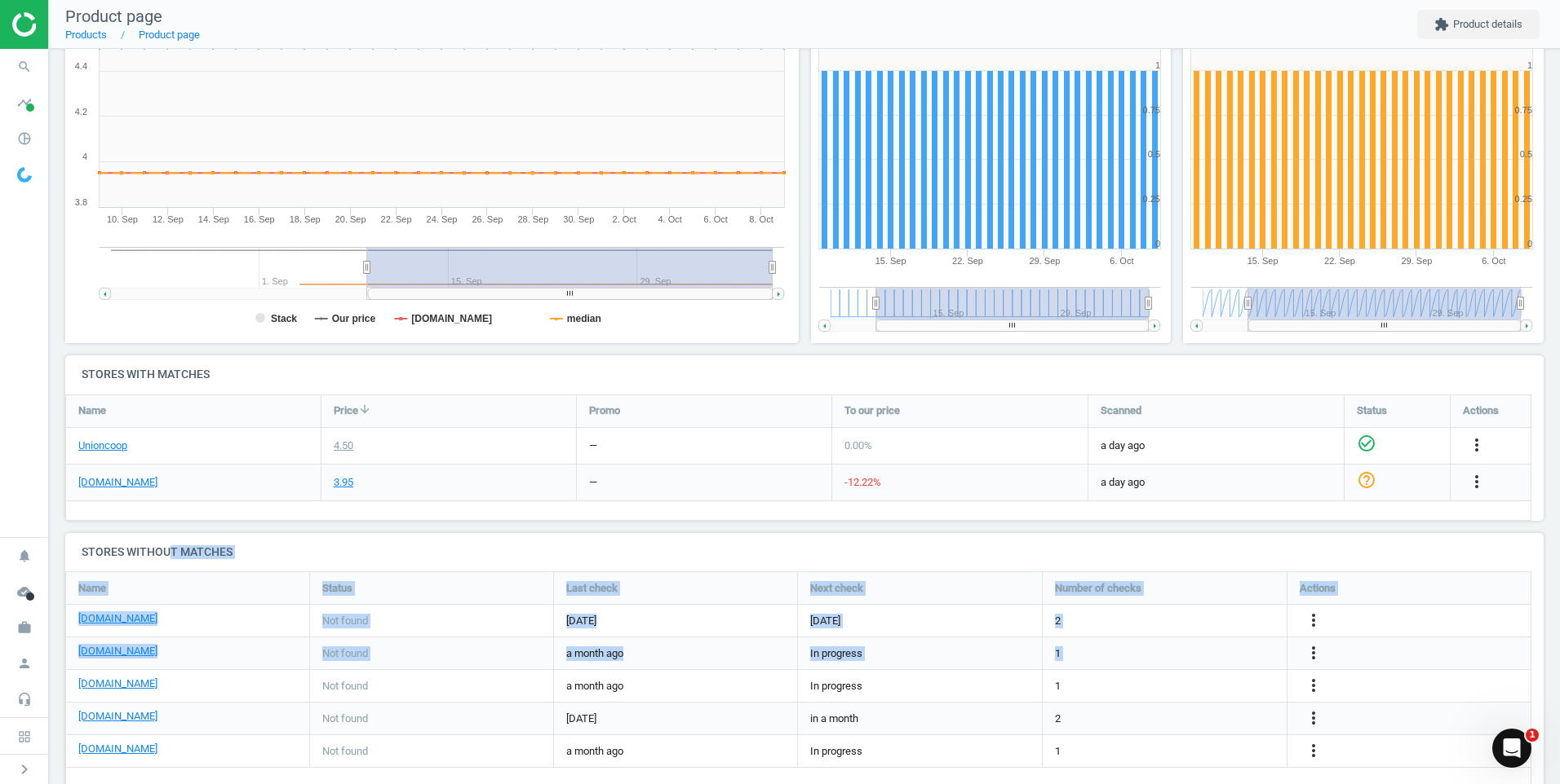
scroll to position [276, 0]
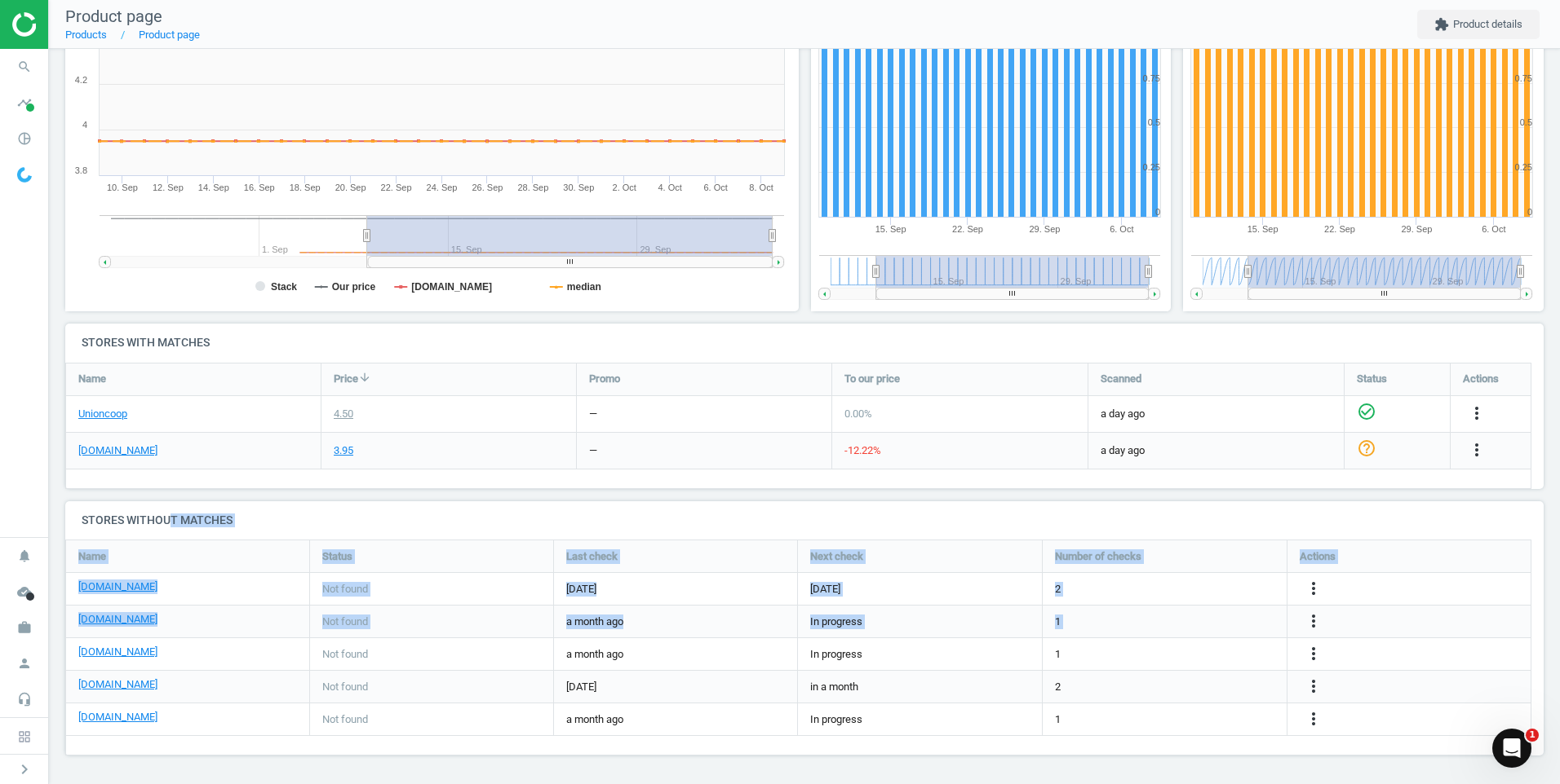
click at [136, 778] on div "555 Bicol Express Tuna Flakes - 155 gm[155g] sku : 0748485700090 upc : 07484857…" at bounding box center [804, 278] width 1511 height 1011
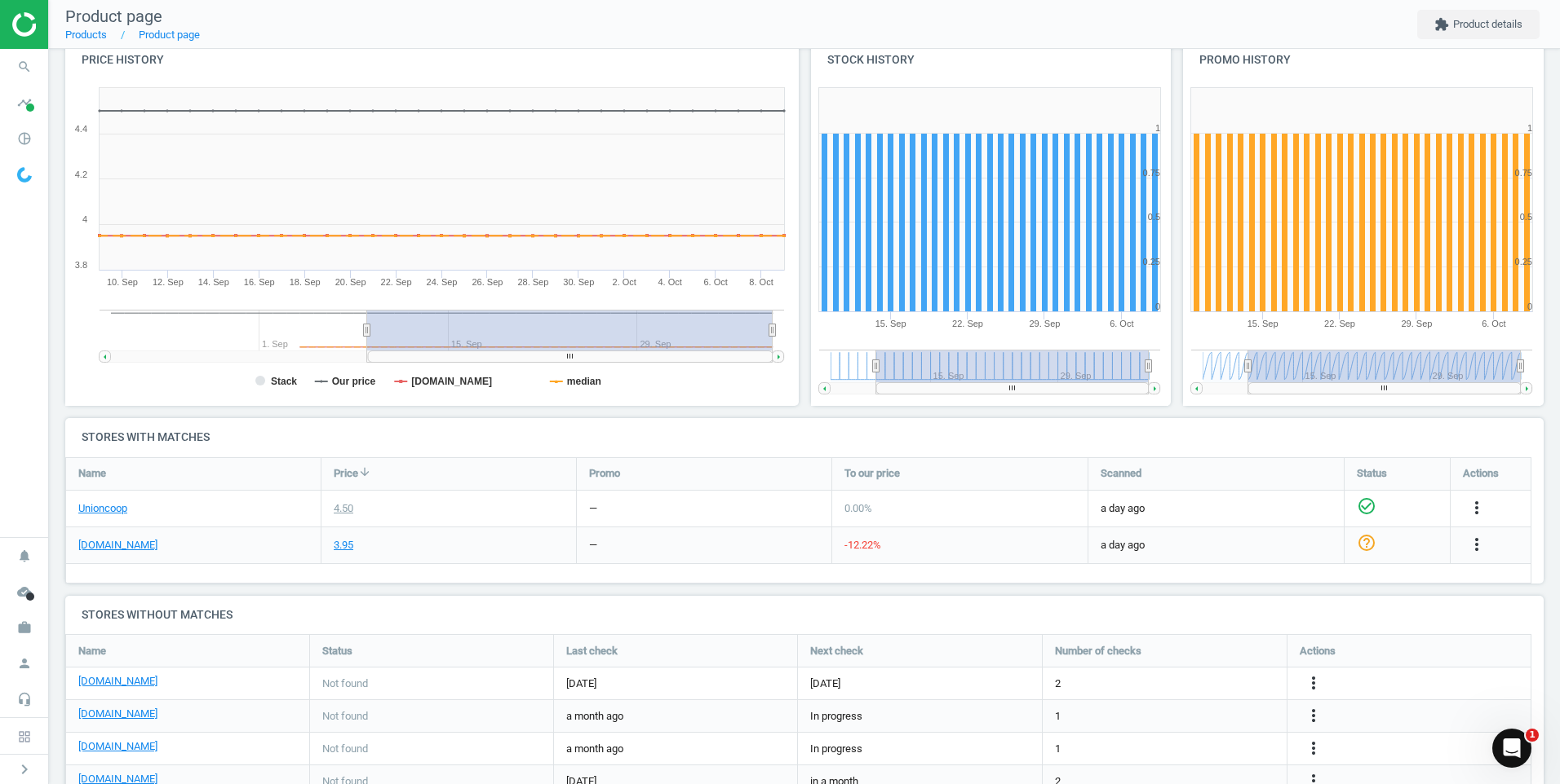
scroll to position [0, 0]
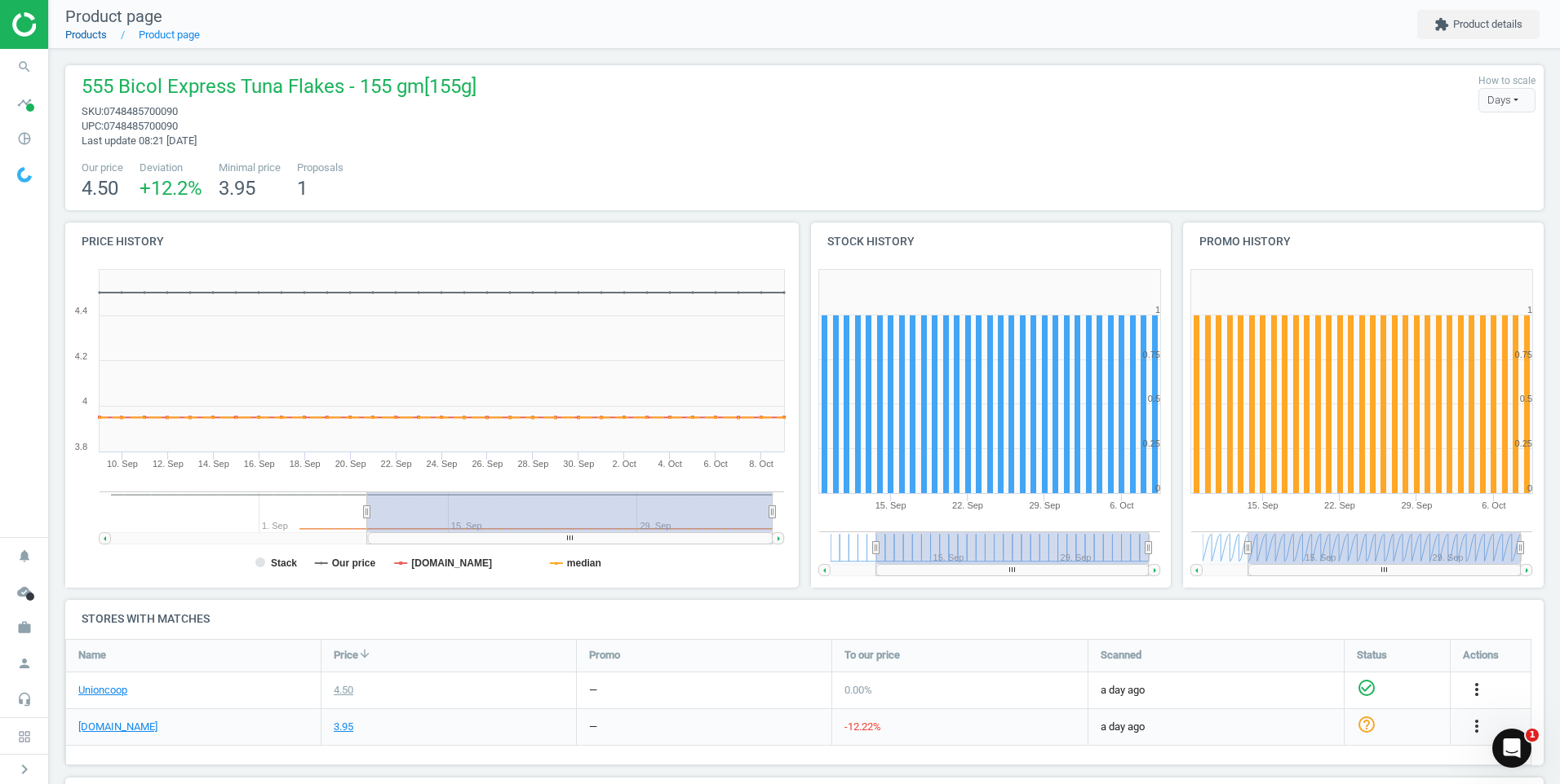
click at [95, 36] on link "Products" at bounding box center [86, 34] width 42 height 13
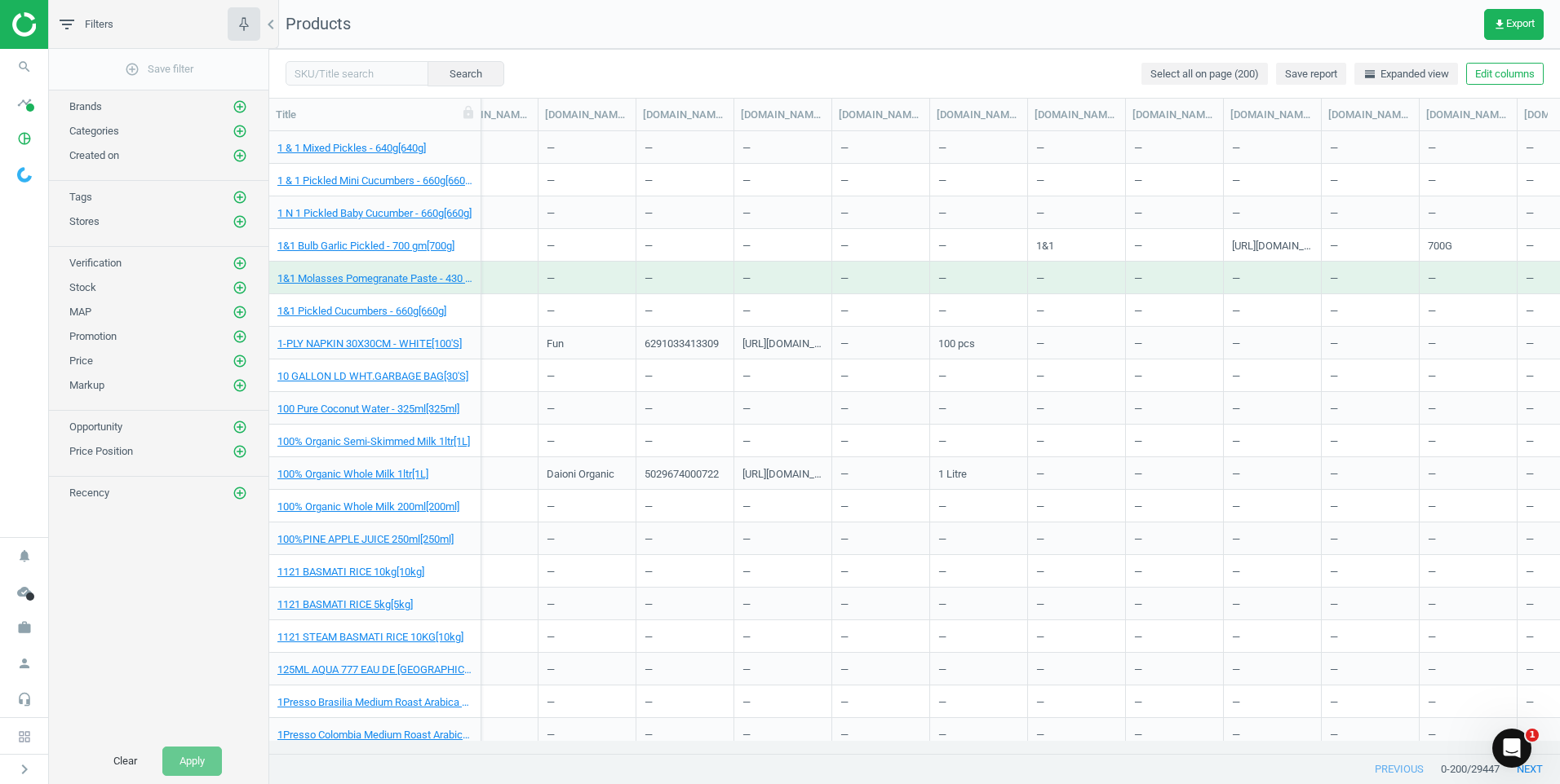
scroll to position [0, 1656]
drag, startPoint x: 633, startPoint y: 713, endPoint x: 514, endPoint y: 709, distance: 119.1
click at [713, 699] on div "—" at bounding box center [685, 701] width 81 height 28
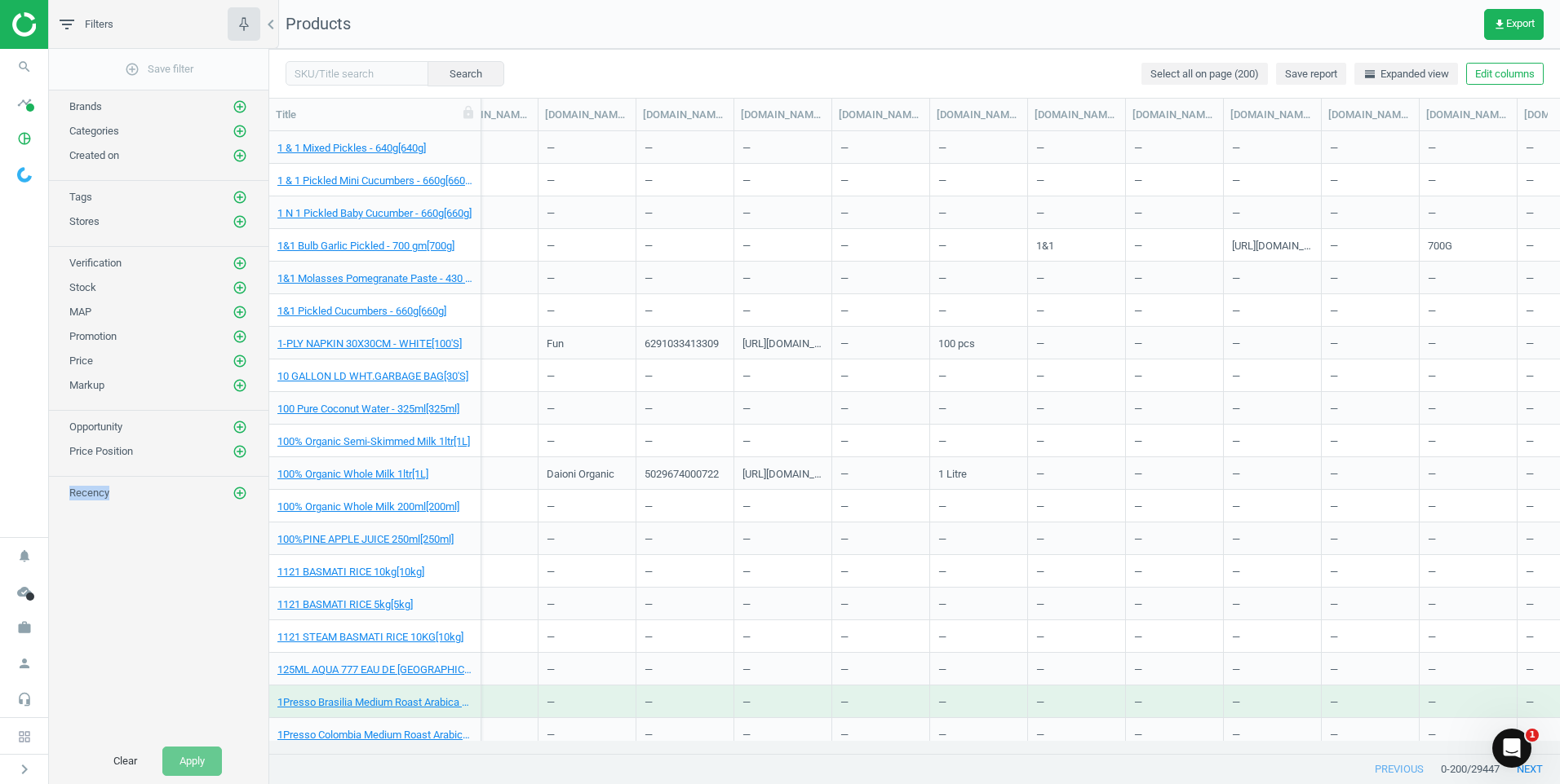
drag, startPoint x: 97, startPoint y: 709, endPoint x: 69, endPoint y: 709, distance: 28.0
click at [69, 709] on div "add_circle_outline Save filter Brands add_circle_outline Categories add_circle_…" at bounding box center [158, 393] width 220 height 690
click at [18, 139] on icon "pie_chart_outlined" at bounding box center [24, 139] width 31 height 31
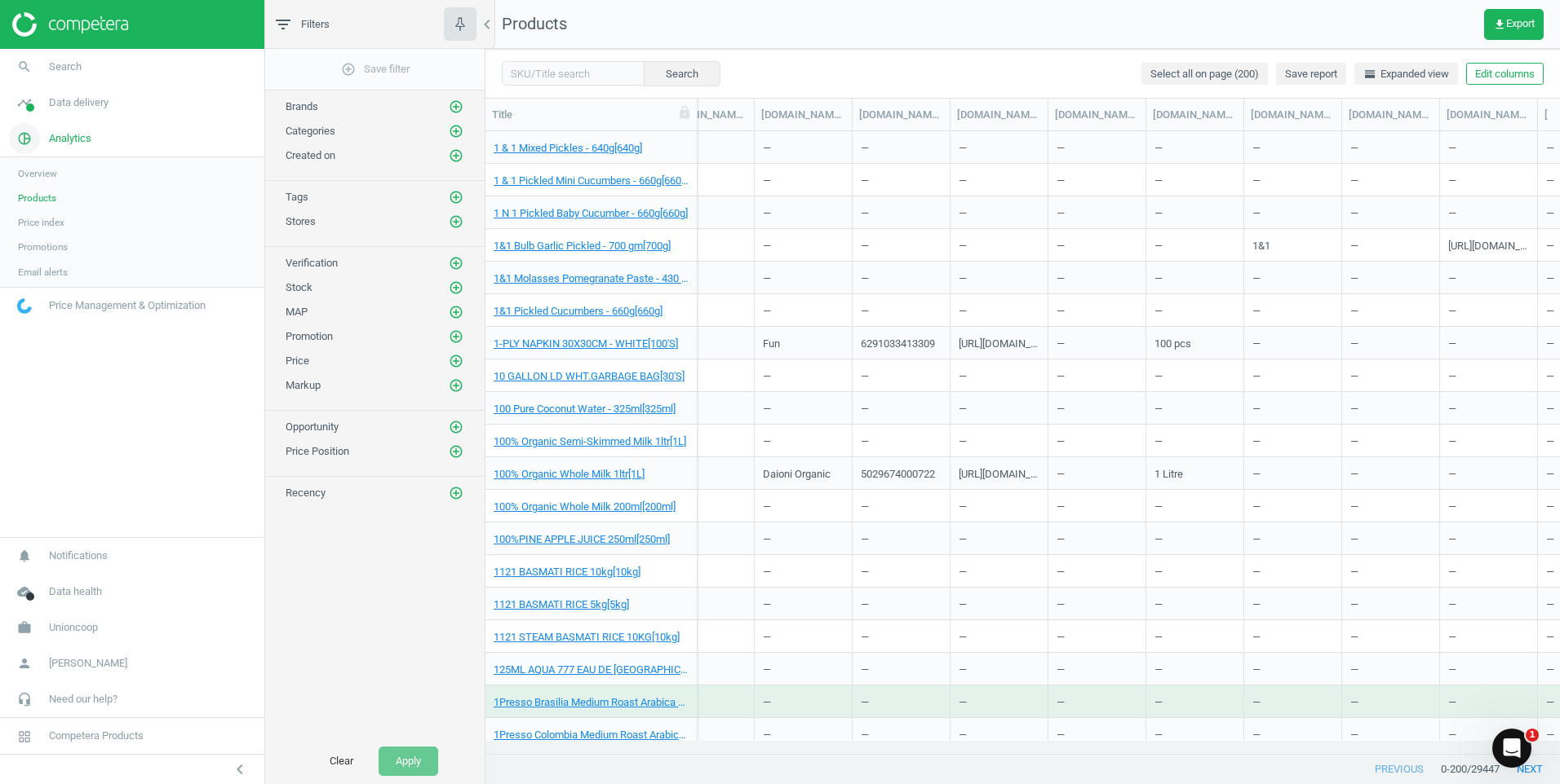
scroll to position [598, 1062]
click at [55, 222] on span "Price index" at bounding box center [41, 222] width 47 height 13
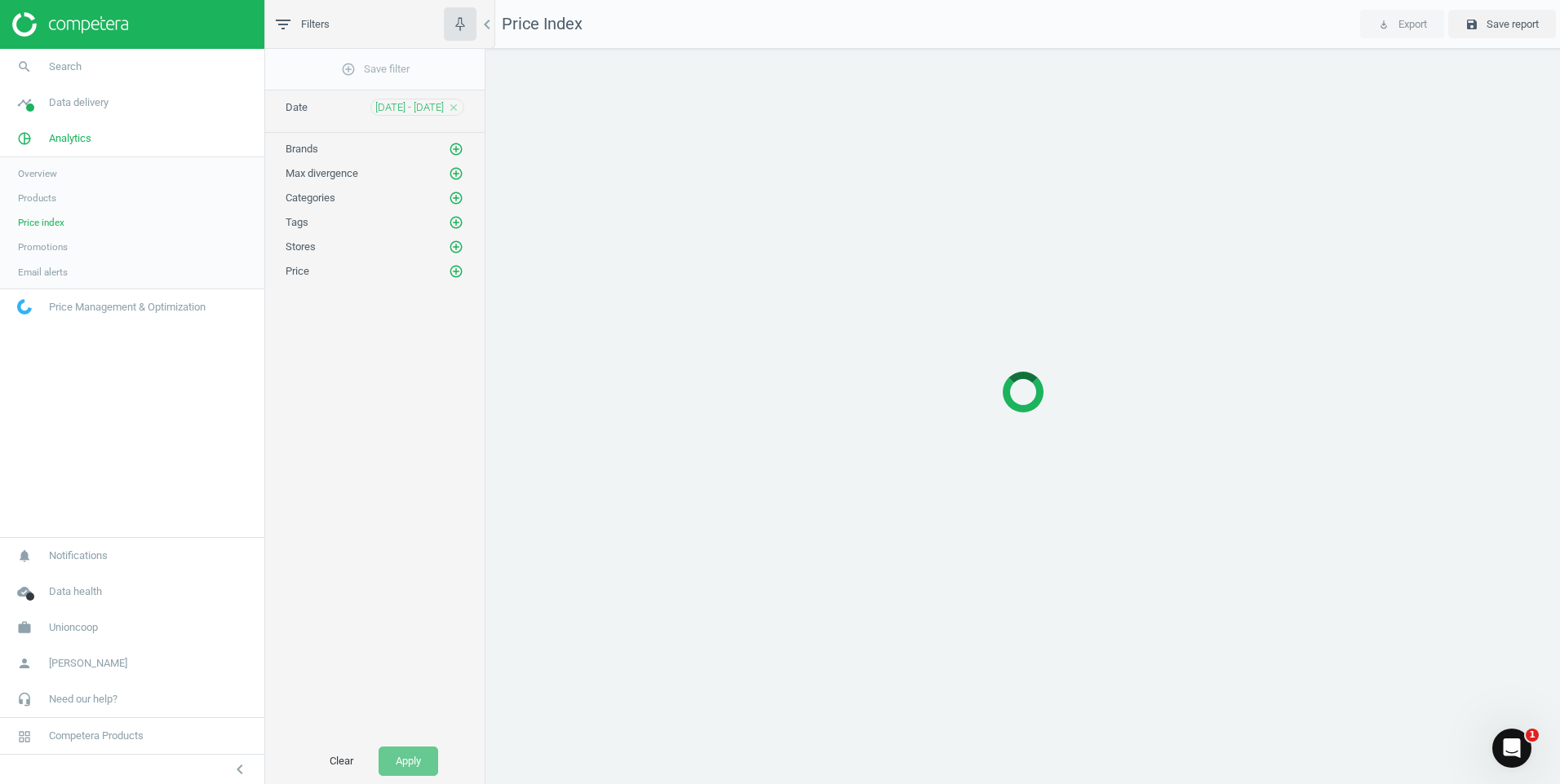
click at [58, 248] on span "Promotions" at bounding box center [42, 246] width 50 height 13
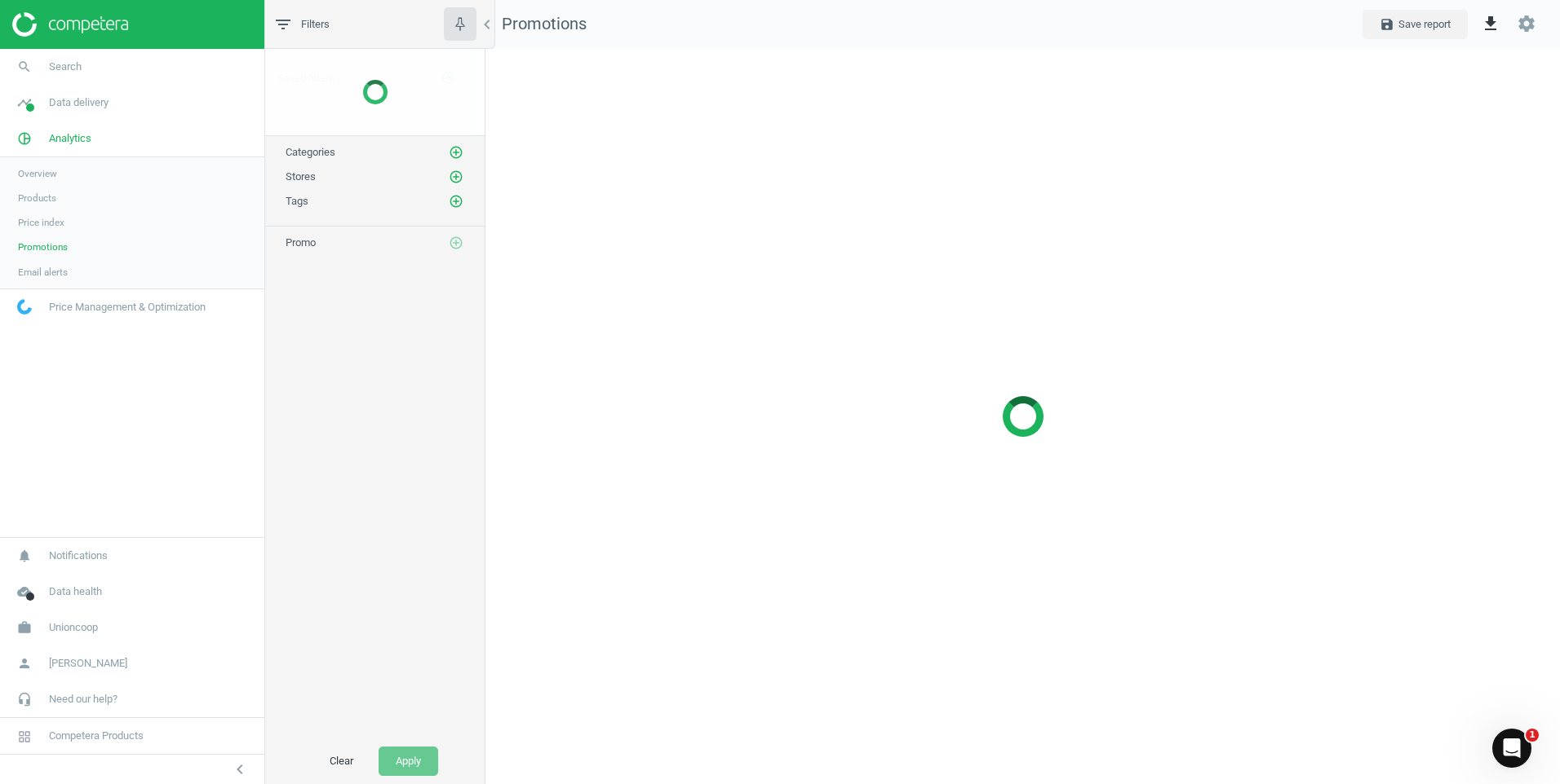
scroll to position [761, 1100]
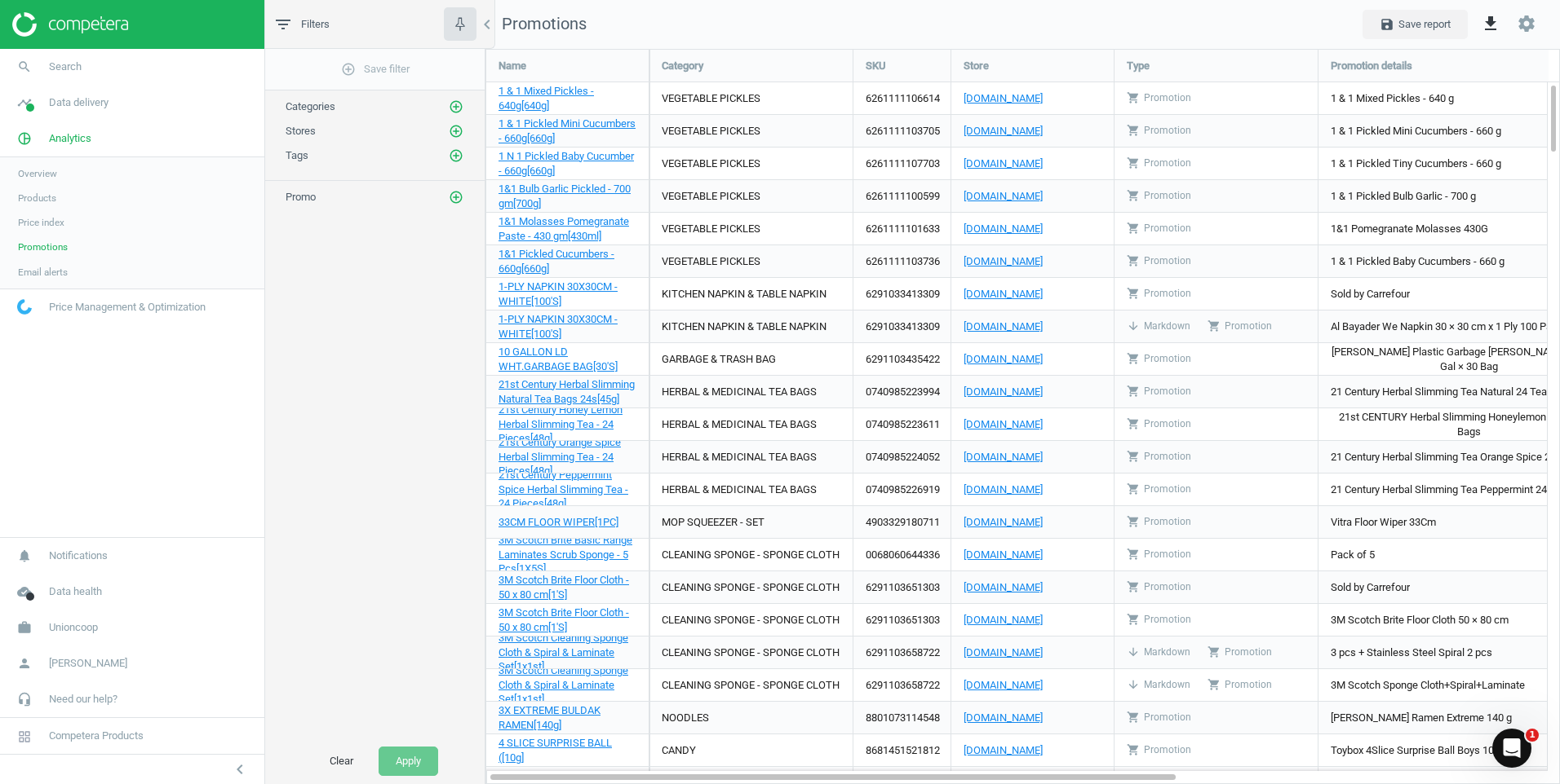
click at [50, 218] on span "Price index" at bounding box center [41, 222] width 47 height 13
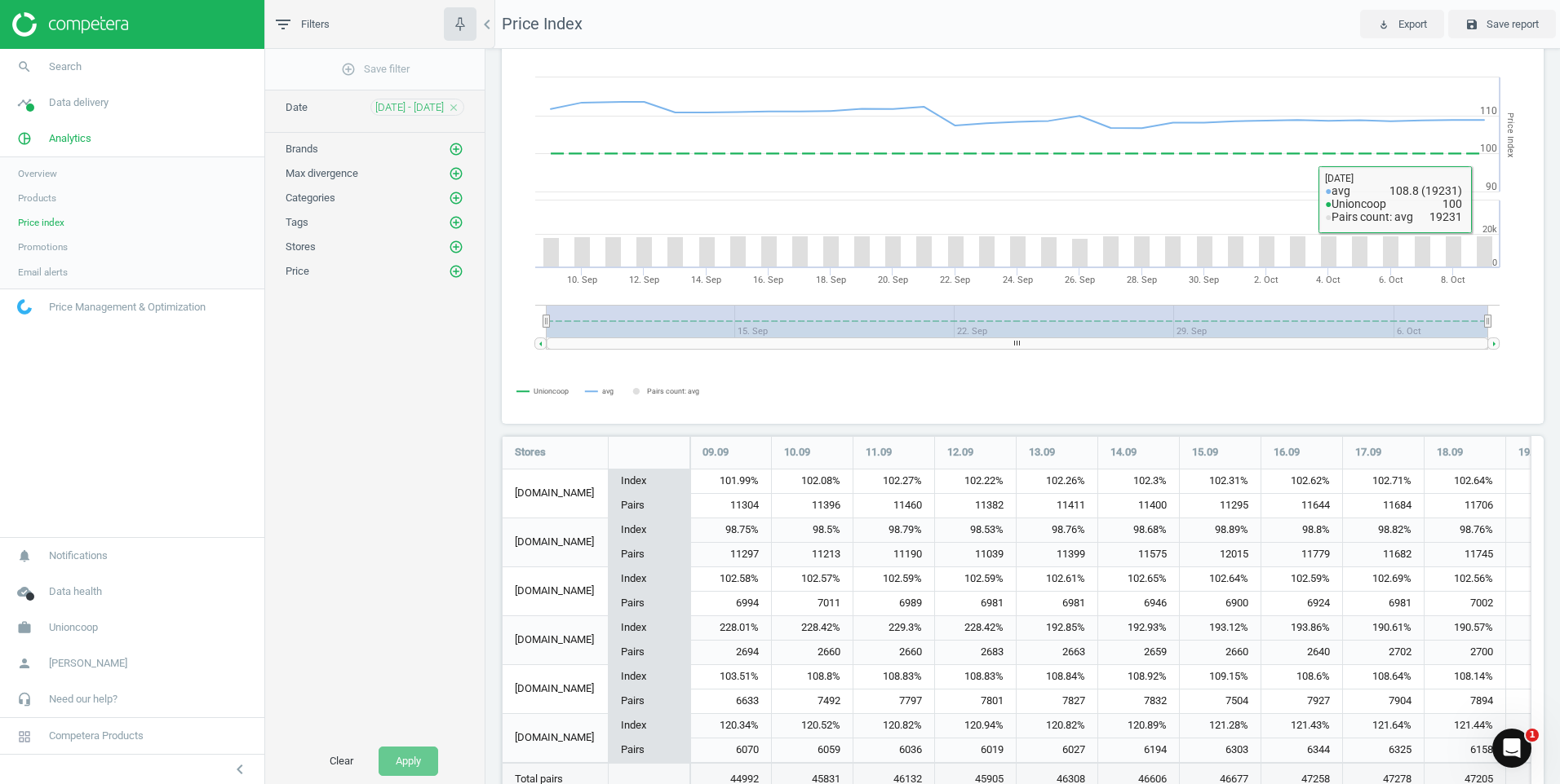
scroll to position [116, 0]
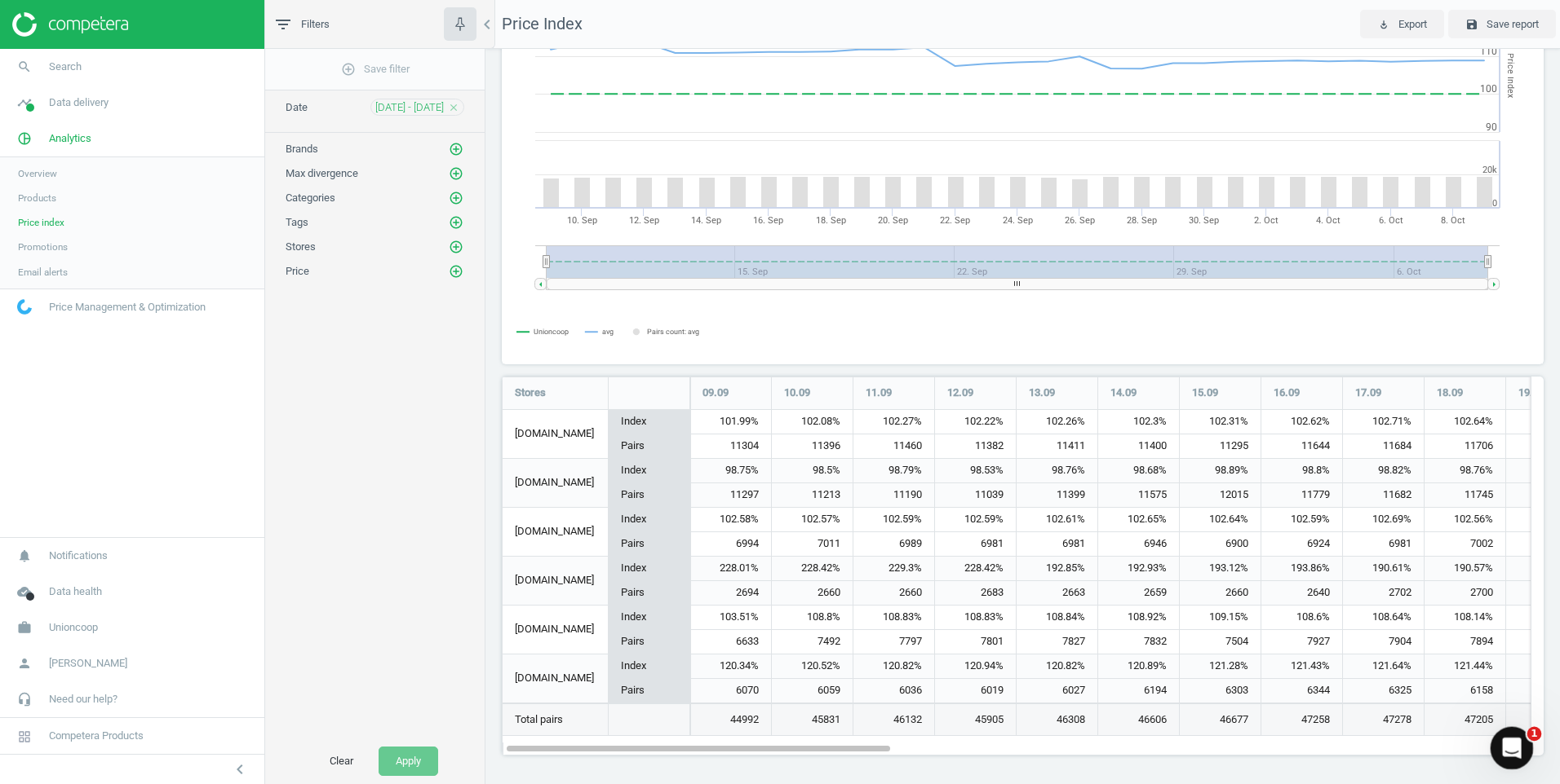
click at [1520, 740] on icon "Open Intercom Messenger" at bounding box center [1510, 747] width 27 height 27
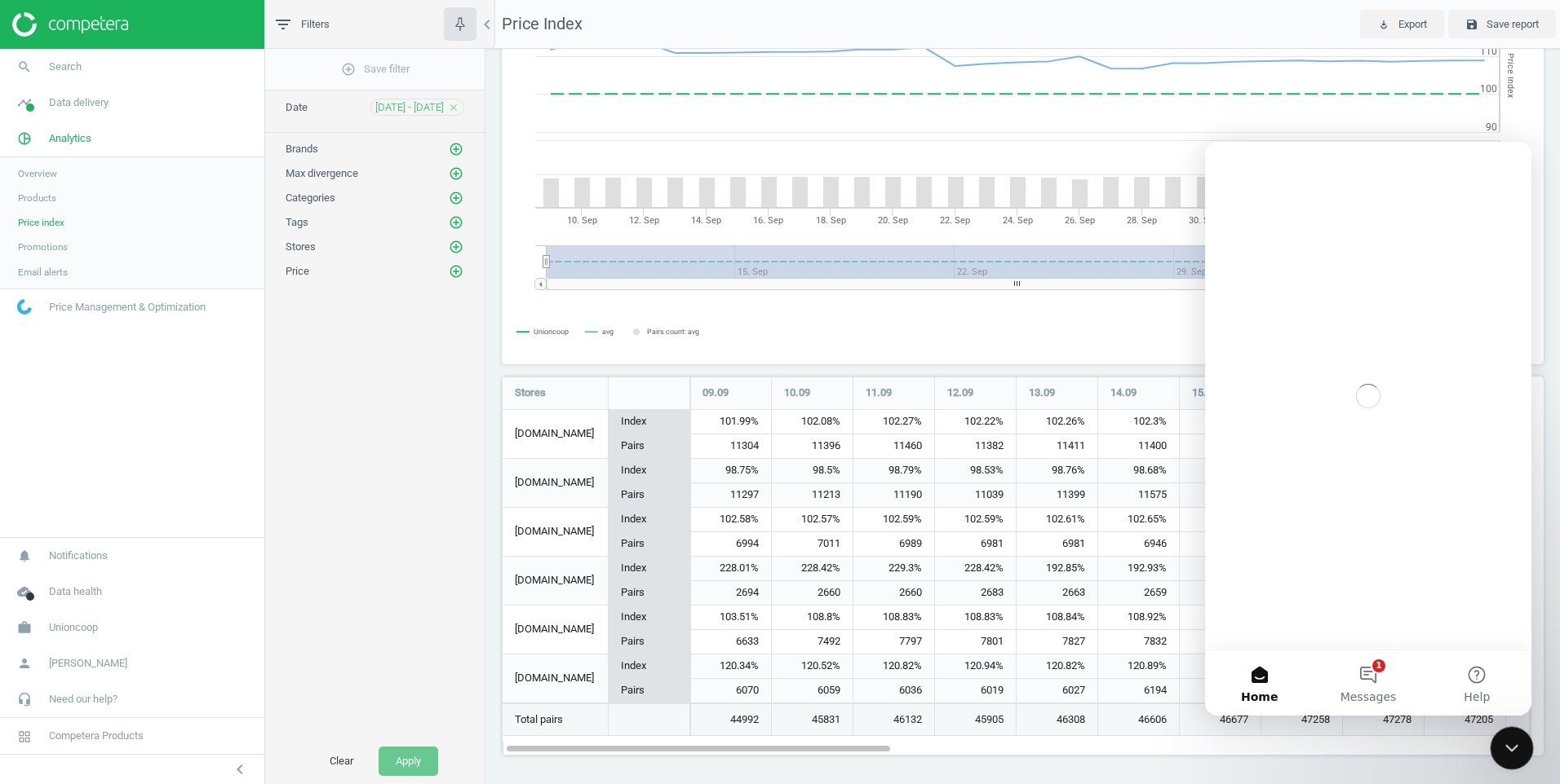
scroll to position [0, 0]
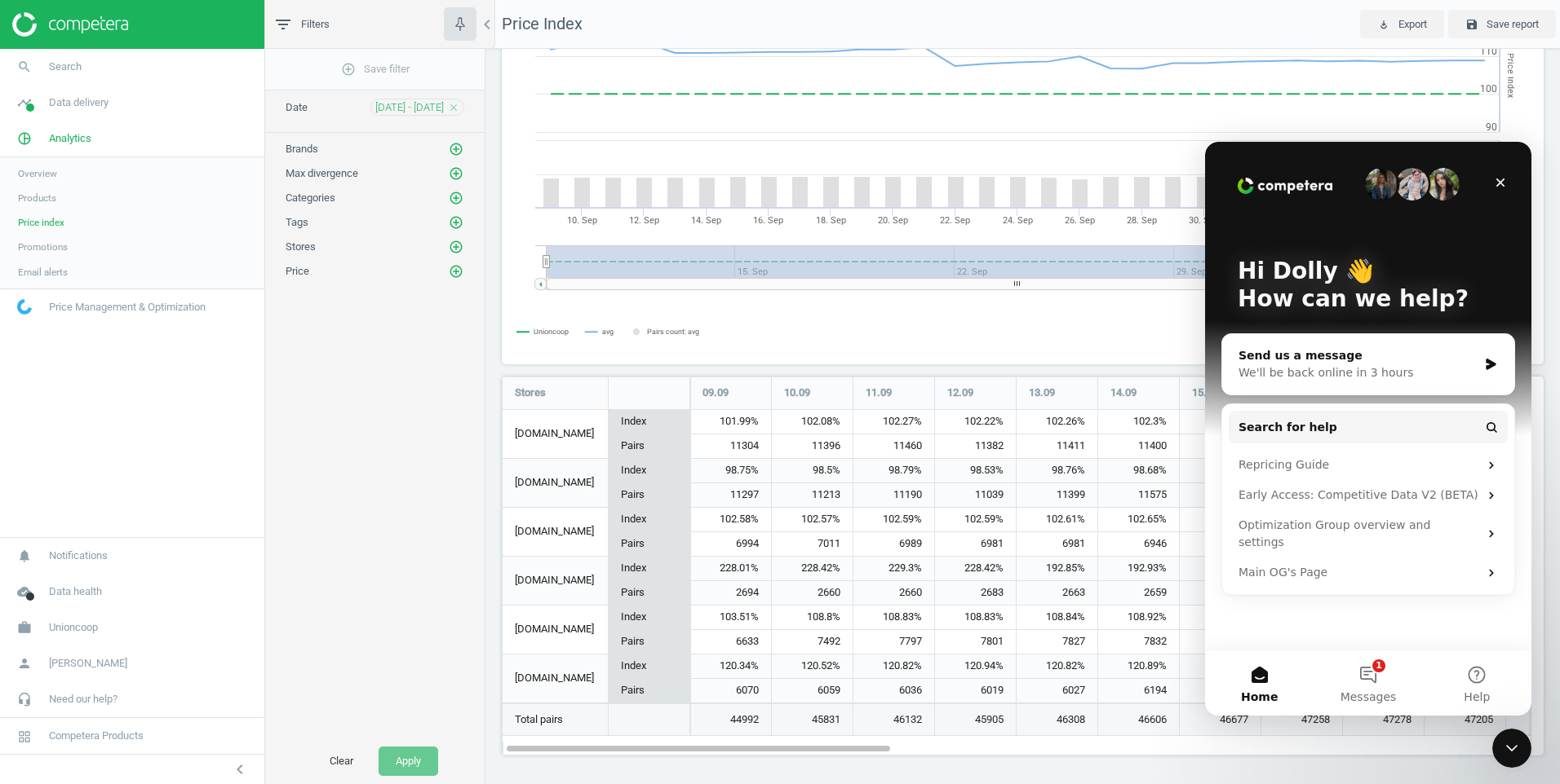
click at [745, 676] on div "120.34%" at bounding box center [731, 667] width 81 height 24
click at [1500, 176] on div "Close" at bounding box center [1500, 183] width 29 height 29
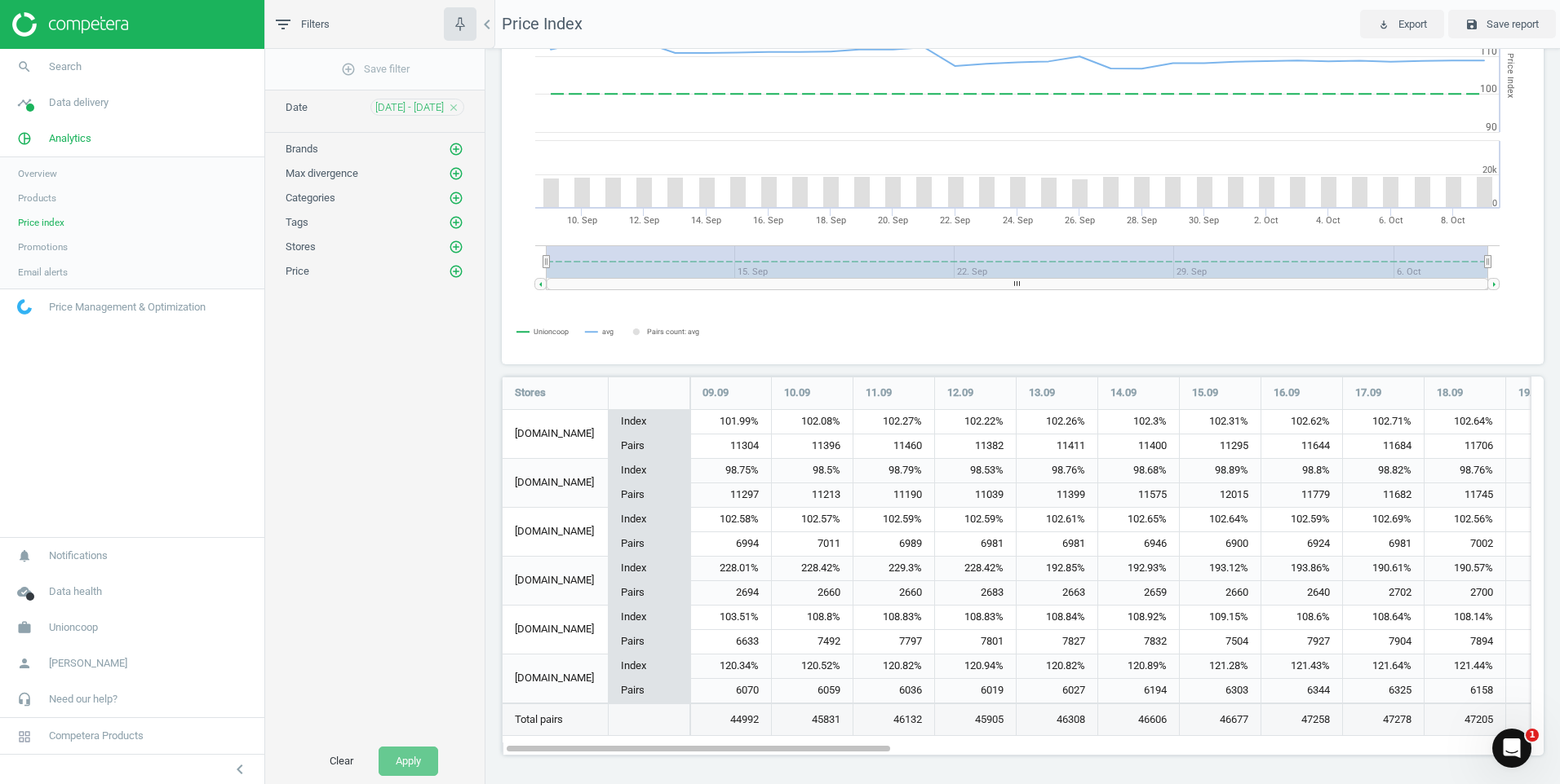
click at [1205, 453] on div "11295" at bounding box center [1220, 446] width 81 height 23
click at [727, 427] on div "101.99%" at bounding box center [731, 422] width 81 height 24
click at [720, 466] on div "98.75%" at bounding box center [731, 471] width 81 height 24
click at [724, 526] on div "102.58%" at bounding box center [731, 519] width 81 height 24
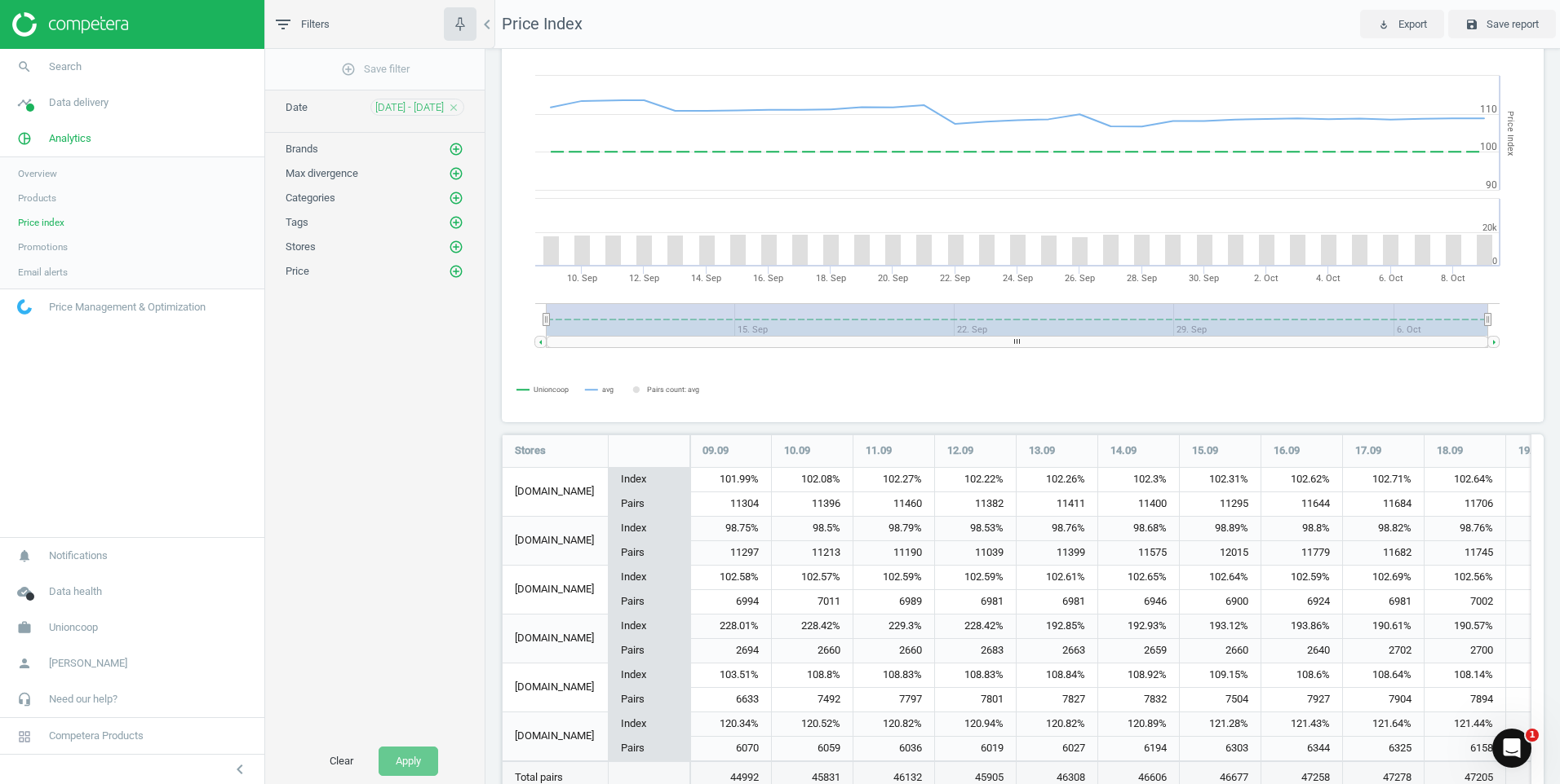
scroll to position [116, 0]
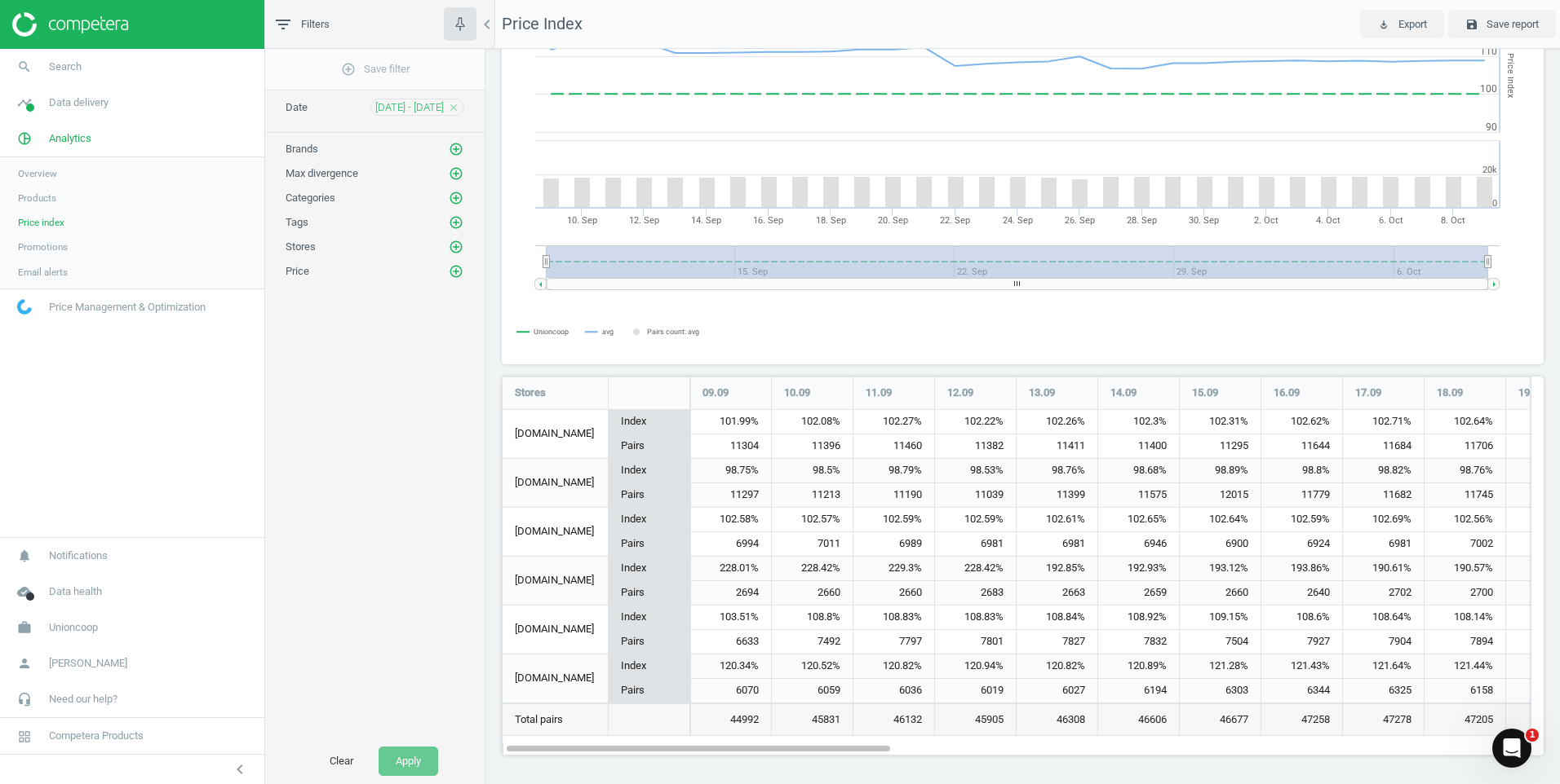
click at [730, 626] on div "103.51%" at bounding box center [731, 618] width 81 height 24
click at [736, 646] on div "6633" at bounding box center [731, 642] width 81 height 23
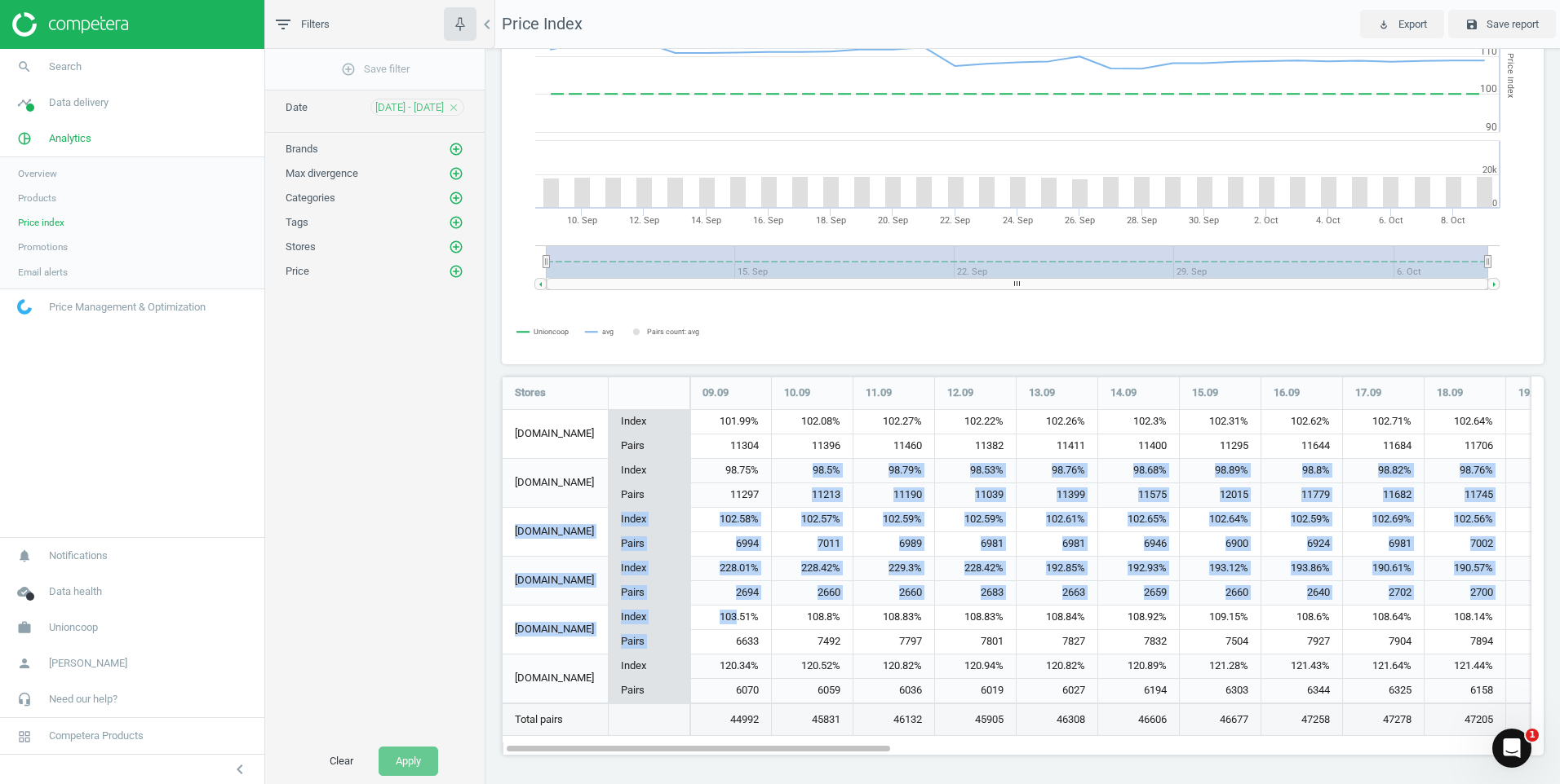
drag, startPoint x: 736, startPoint y: 620, endPoint x: 758, endPoint y: 484, distance: 137.8
click at [758, 378] on div "[DOMAIN_NAME] Index Pairs 101.99% 11304 102.08% 11396 102.27% 11460 102.22% 113…" at bounding box center [1016, 378] width 1028 height 0
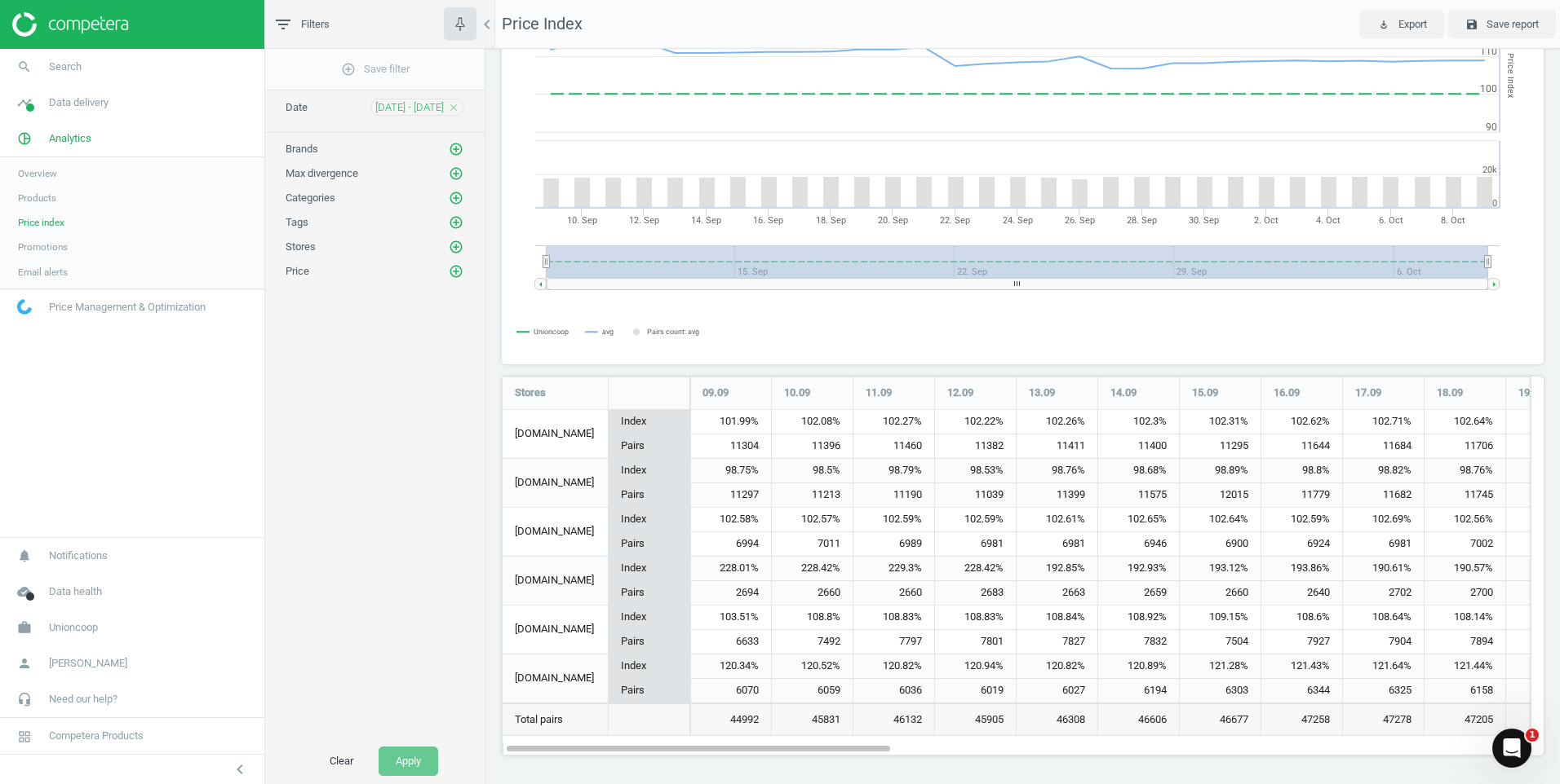
drag, startPoint x: 758, startPoint y: 484, endPoint x: 738, endPoint y: 428, distance: 59.5
click at [738, 428] on div "101.99%" at bounding box center [731, 422] width 81 height 24
click at [720, 474] on div "98.75%" at bounding box center [731, 471] width 81 height 24
click at [780, 685] on div "6059" at bounding box center [812, 691] width 81 height 23
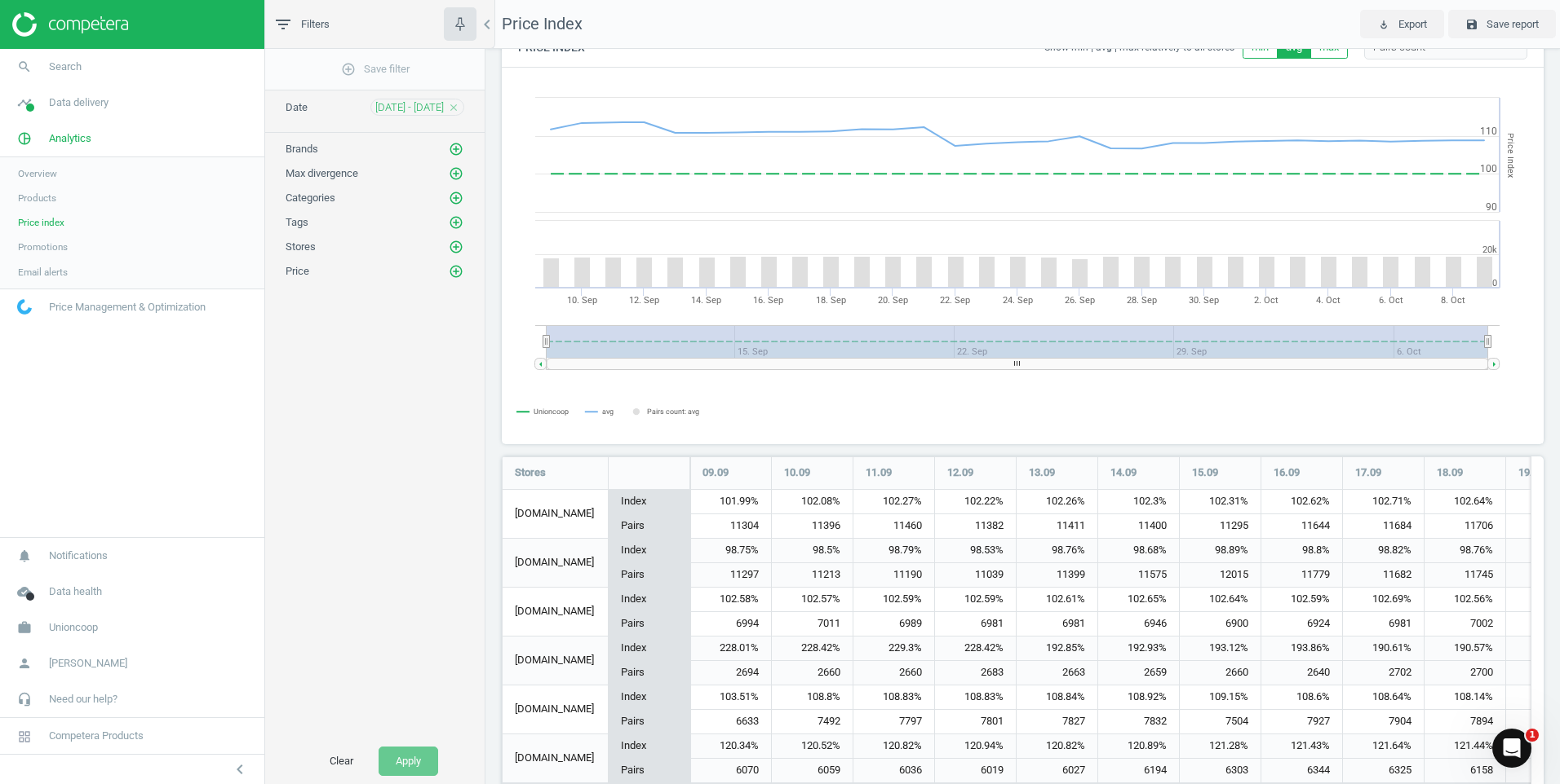
scroll to position [0, 0]
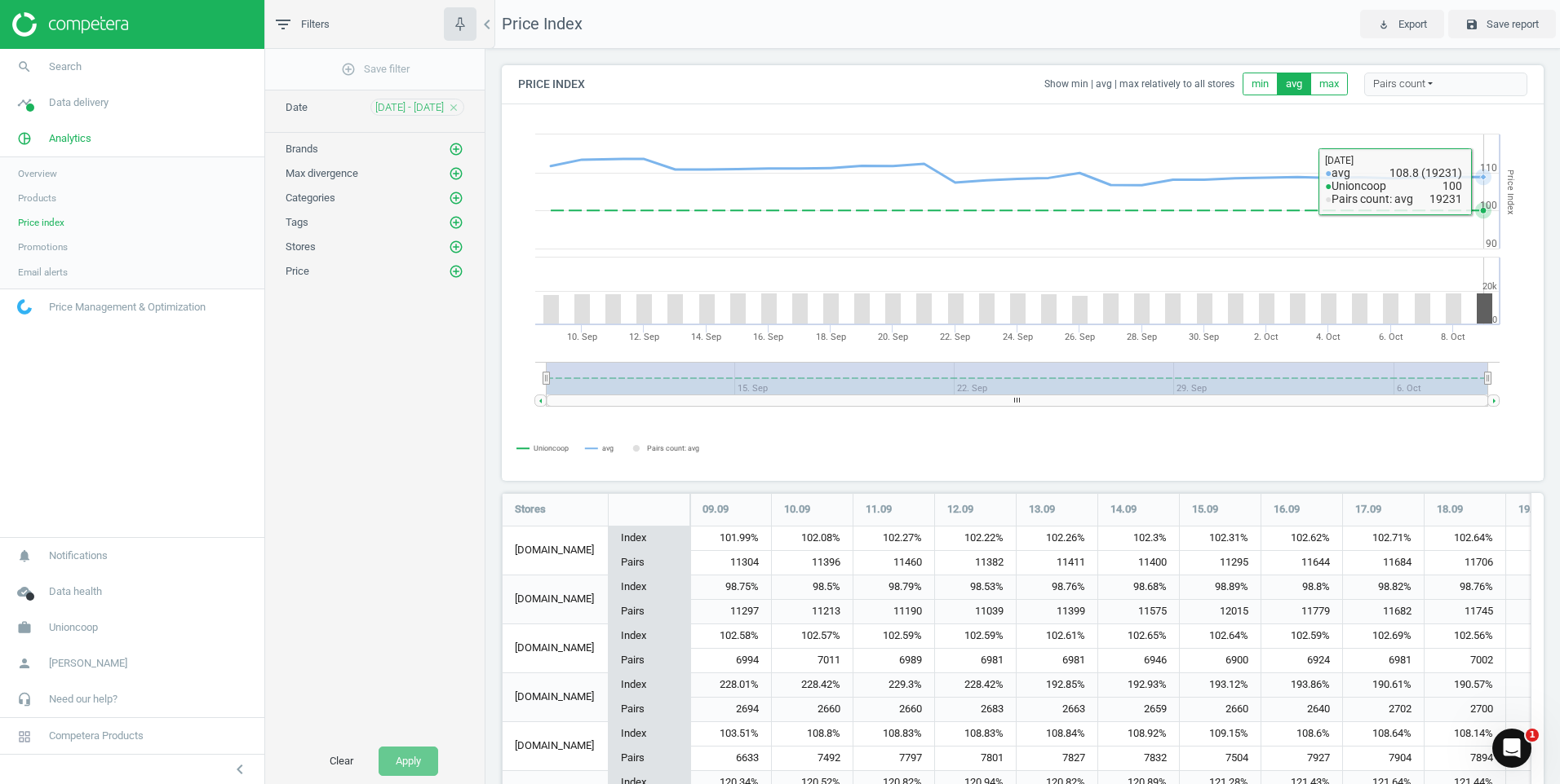
drag, startPoint x: 1491, startPoint y: 183, endPoint x: 1412, endPoint y: 200, distance: 80.8
click at [1487, 184] on icon at bounding box center [1483, 177] width 17 height 17
click at [354, 445] on div "add_circle_outline Save filter Date [DATE] - [DATE] close Brands add_circle_out…" at bounding box center [374, 393] width 220 height 690
click at [66, 171] on link "Overview" at bounding box center [132, 173] width 265 height 24
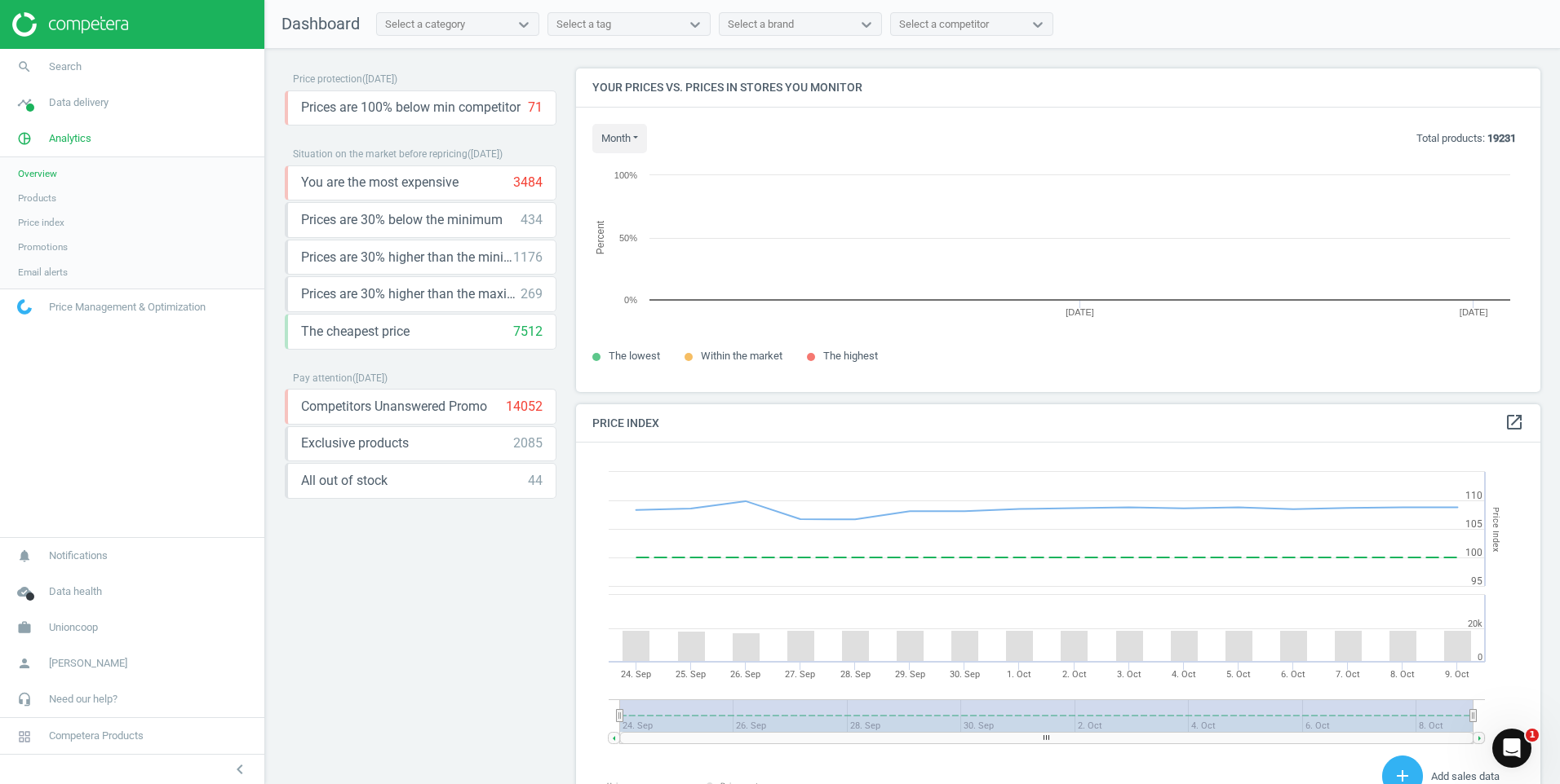
scroll to position [400, 978]
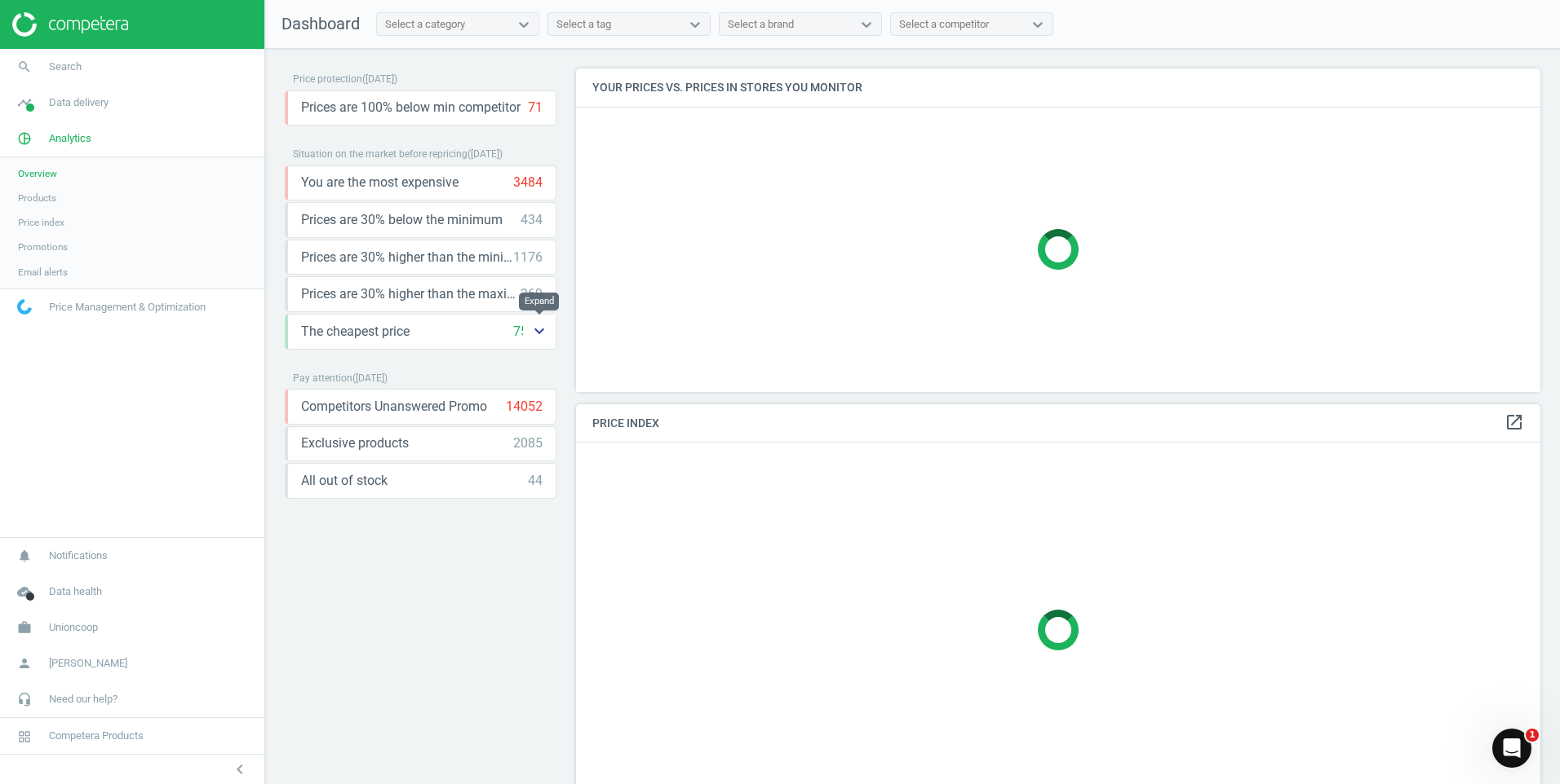
click at [542, 330] on icon "keyboard_arrow_down" at bounding box center [539, 331] width 20 height 20
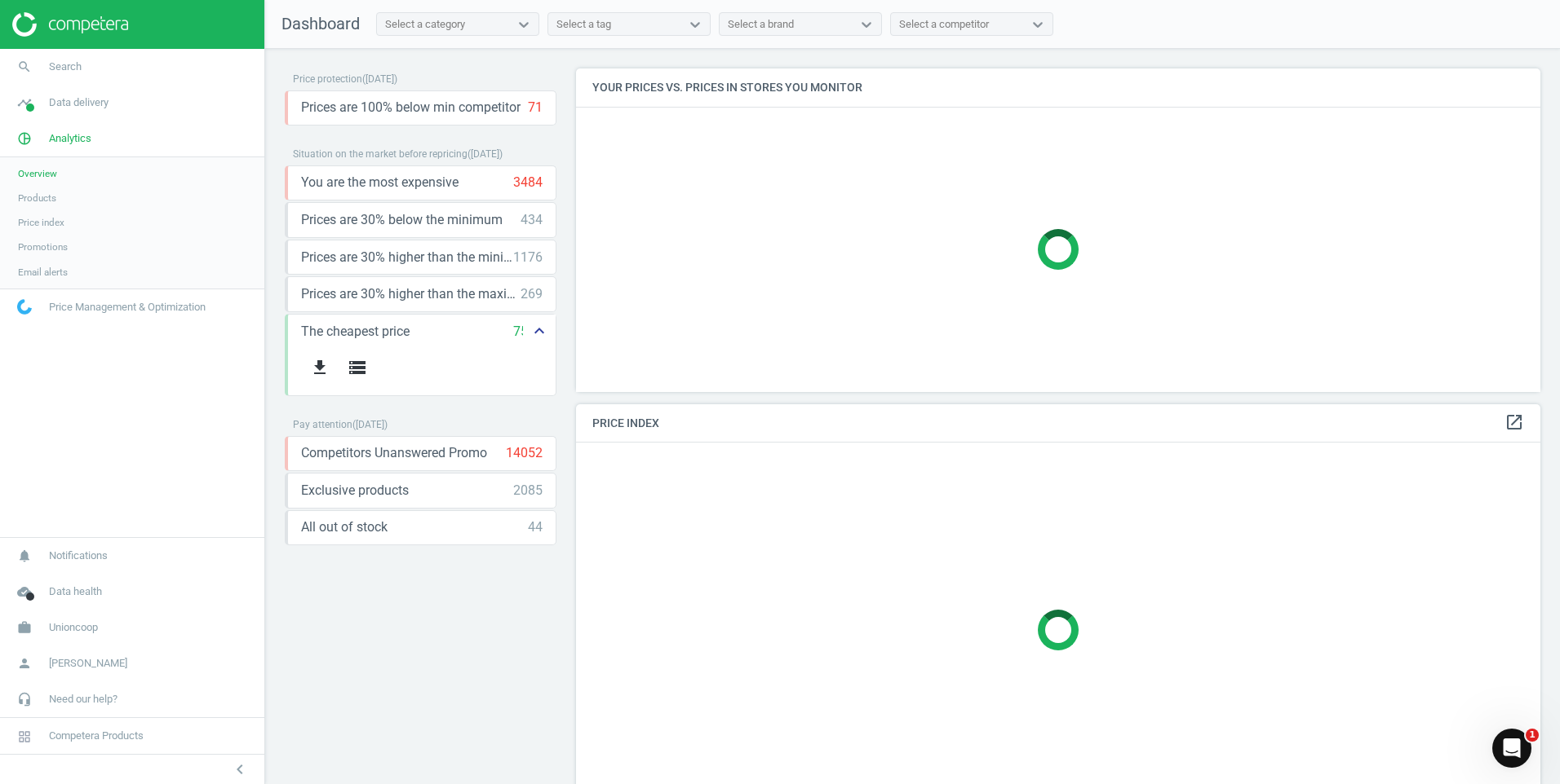
click at [542, 330] on icon "keyboard_arrow_up" at bounding box center [539, 331] width 20 height 20
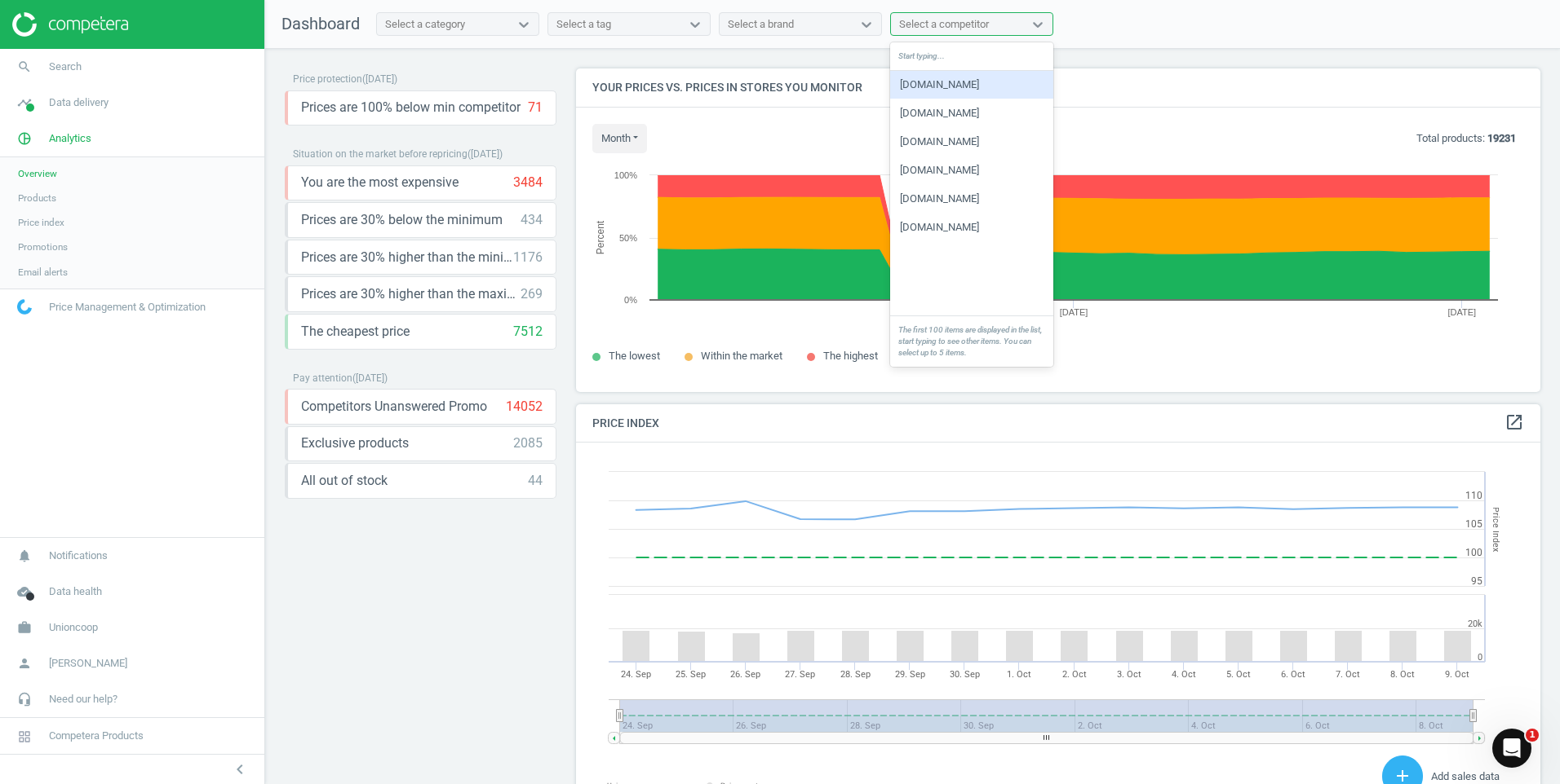
click at [965, 22] on div "Select a competitor" at bounding box center [944, 24] width 90 height 15
click at [951, 86] on div "[DOMAIN_NAME]" at bounding box center [971, 85] width 163 height 27
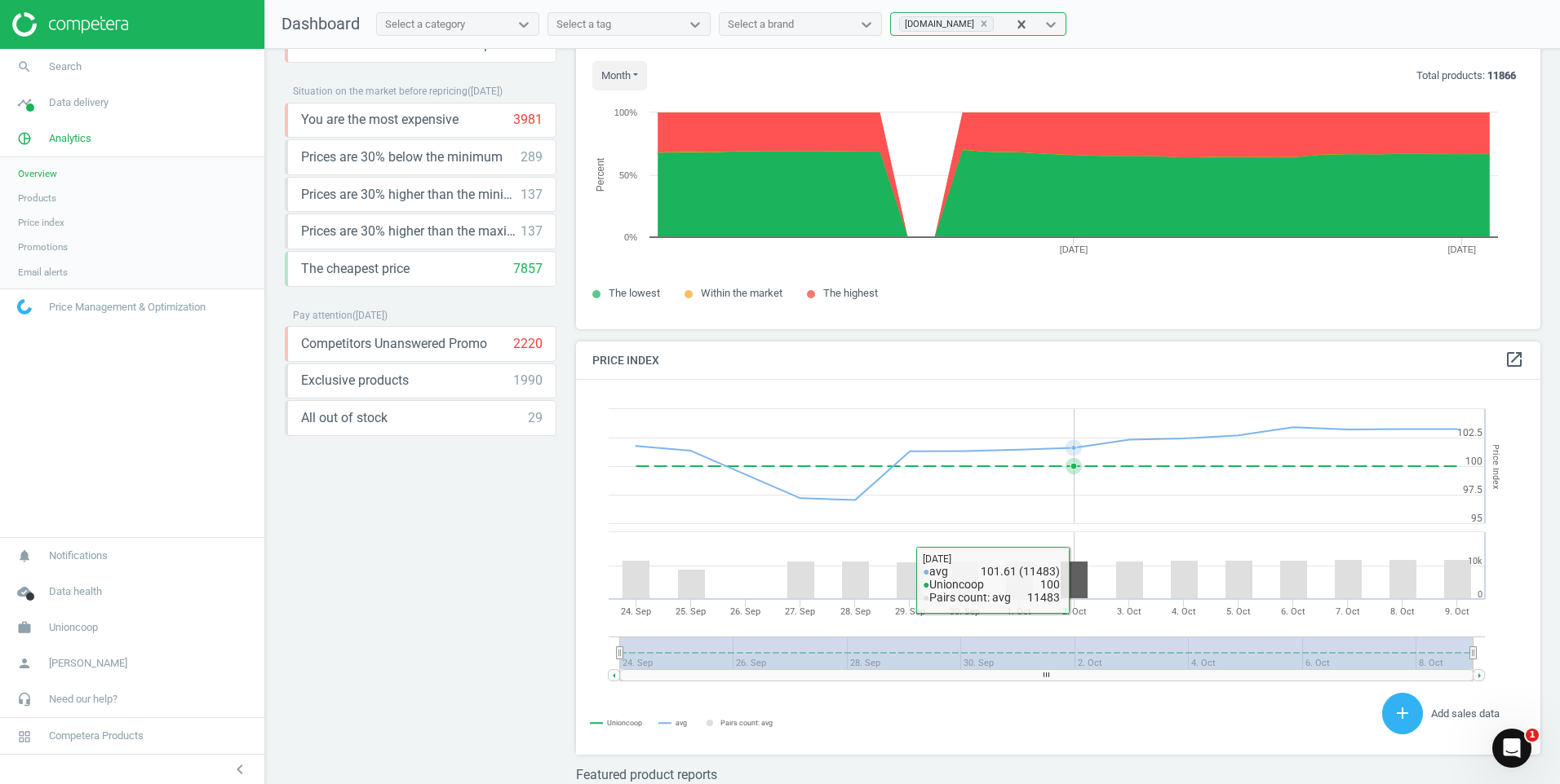
scroll to position [156, 0]
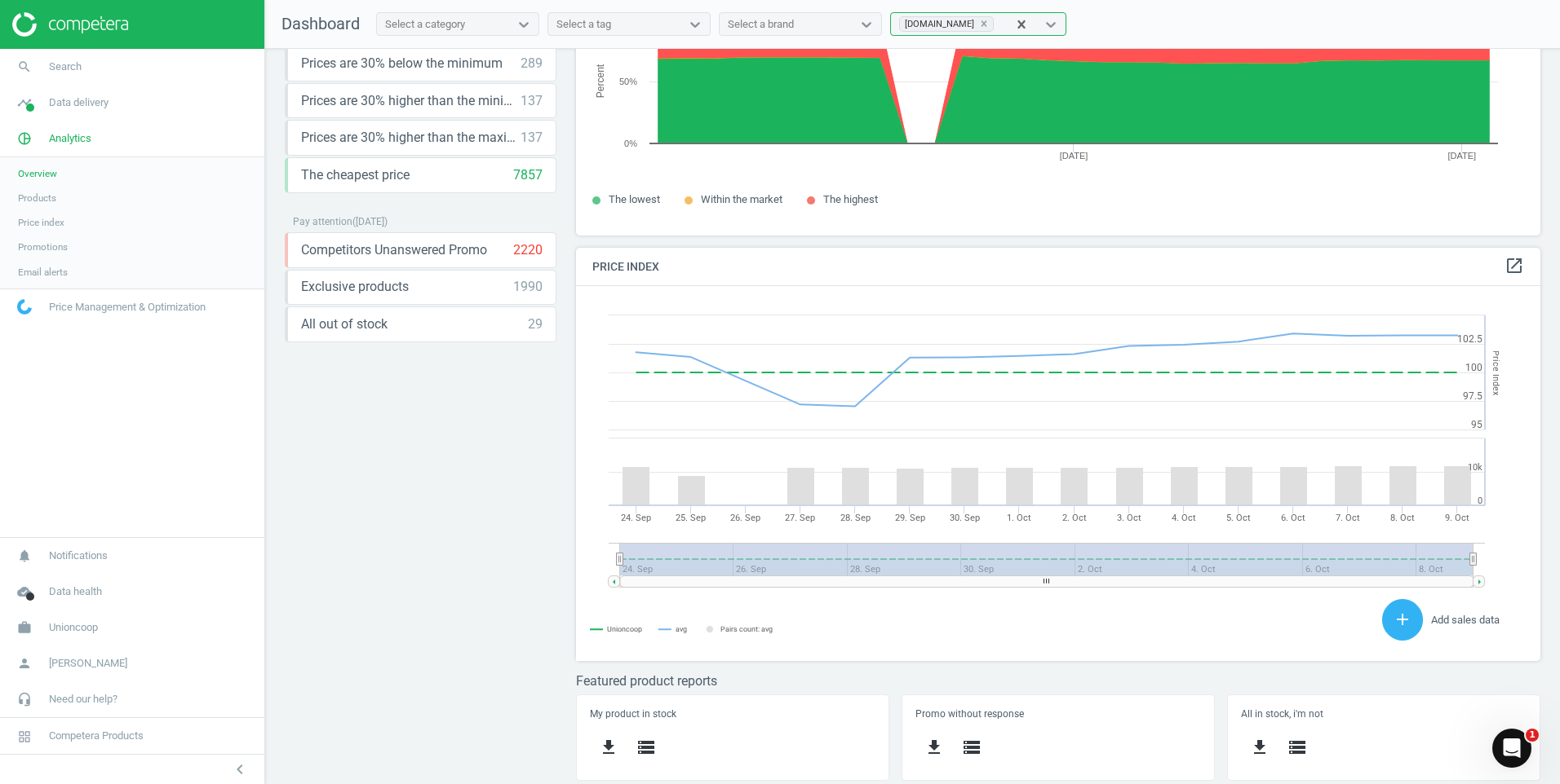
click at [1477, 585] on rect at bounding box center [1479, 582] width 12 height 12
click at [950, 575] on rect at bounding box center [1047, 558] width 854 height 32
click at [534, 282] on icon "keyboard_arrow_down" at bounding box center [539, 287] width 20 height 20
click at [387, 563] on div "Price protection ( [DATE] ) Prices are 100% below min competitor 97 keyboard_ar…" at bounding box center [420, 265] width 272 height 705
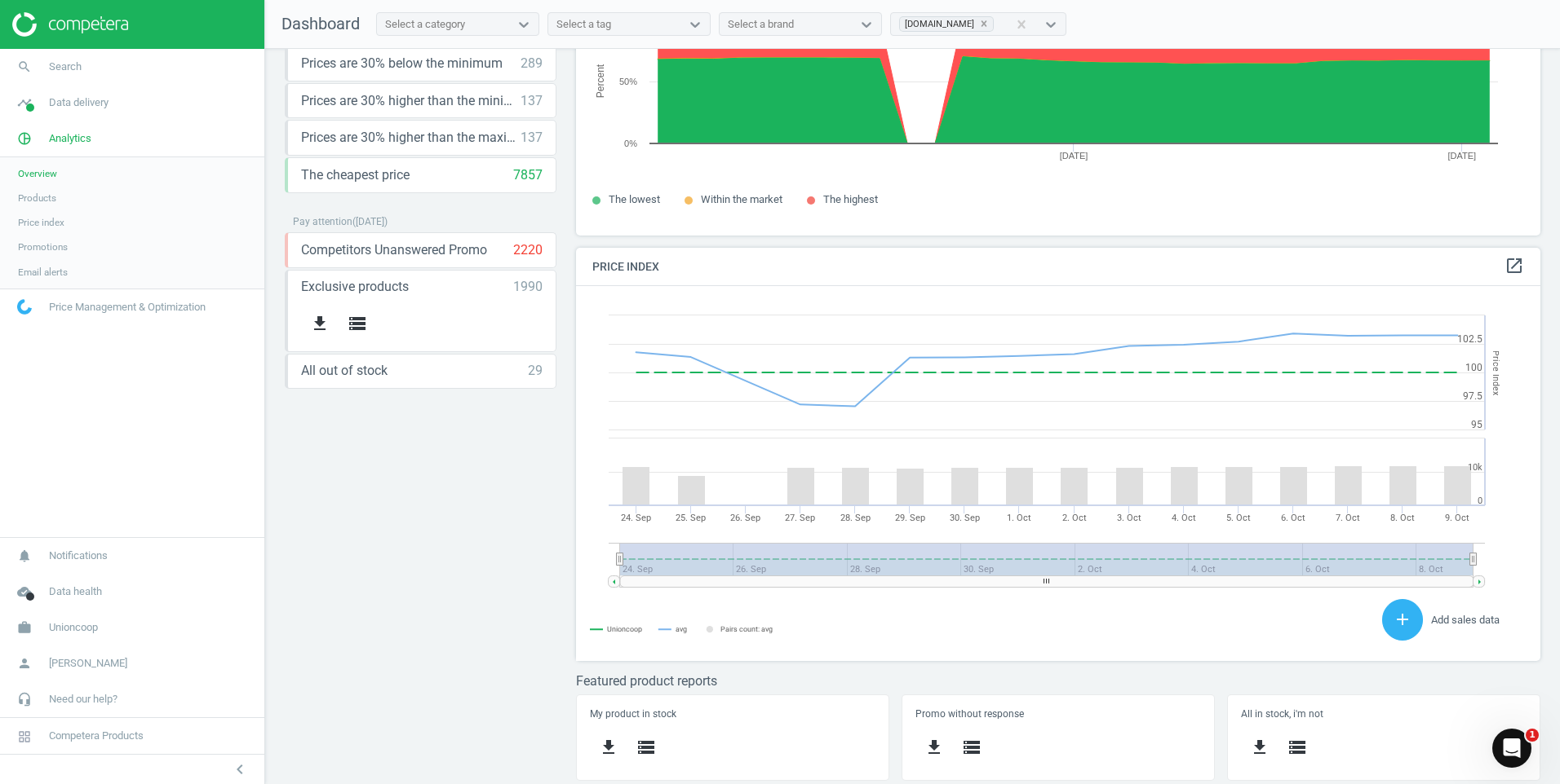
click at [474, 563] on div "Price protection ( [DATE] ) Prices are 100% below min competitor 97 keyboard_ar…" at bounding box center [420, 265] width 272 height 705
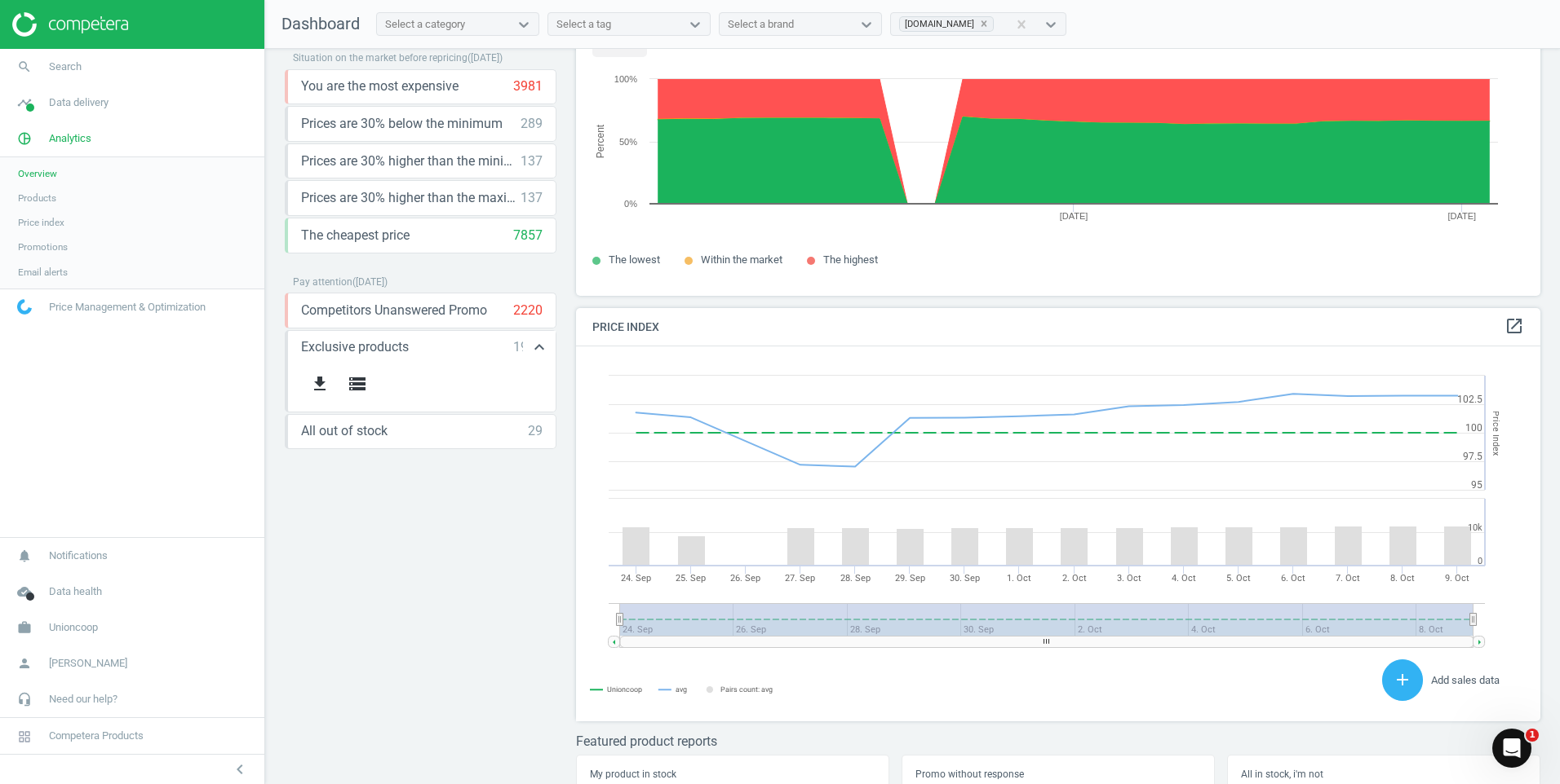
scroll to position [0, 0]
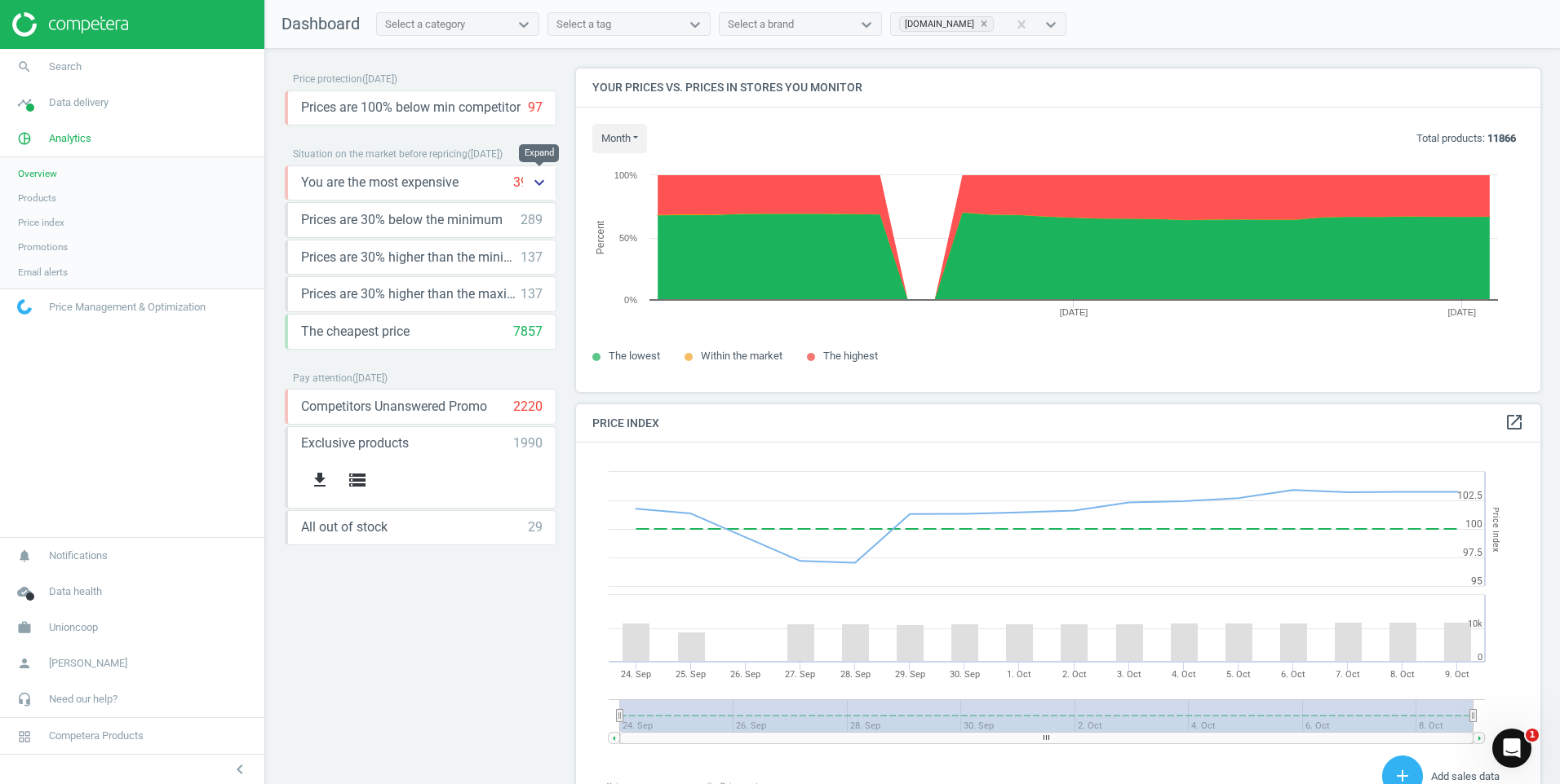
click at [530, 184] on icon "keyboard_arrow_down" at bounding box center [539, 183] width 20 height 20
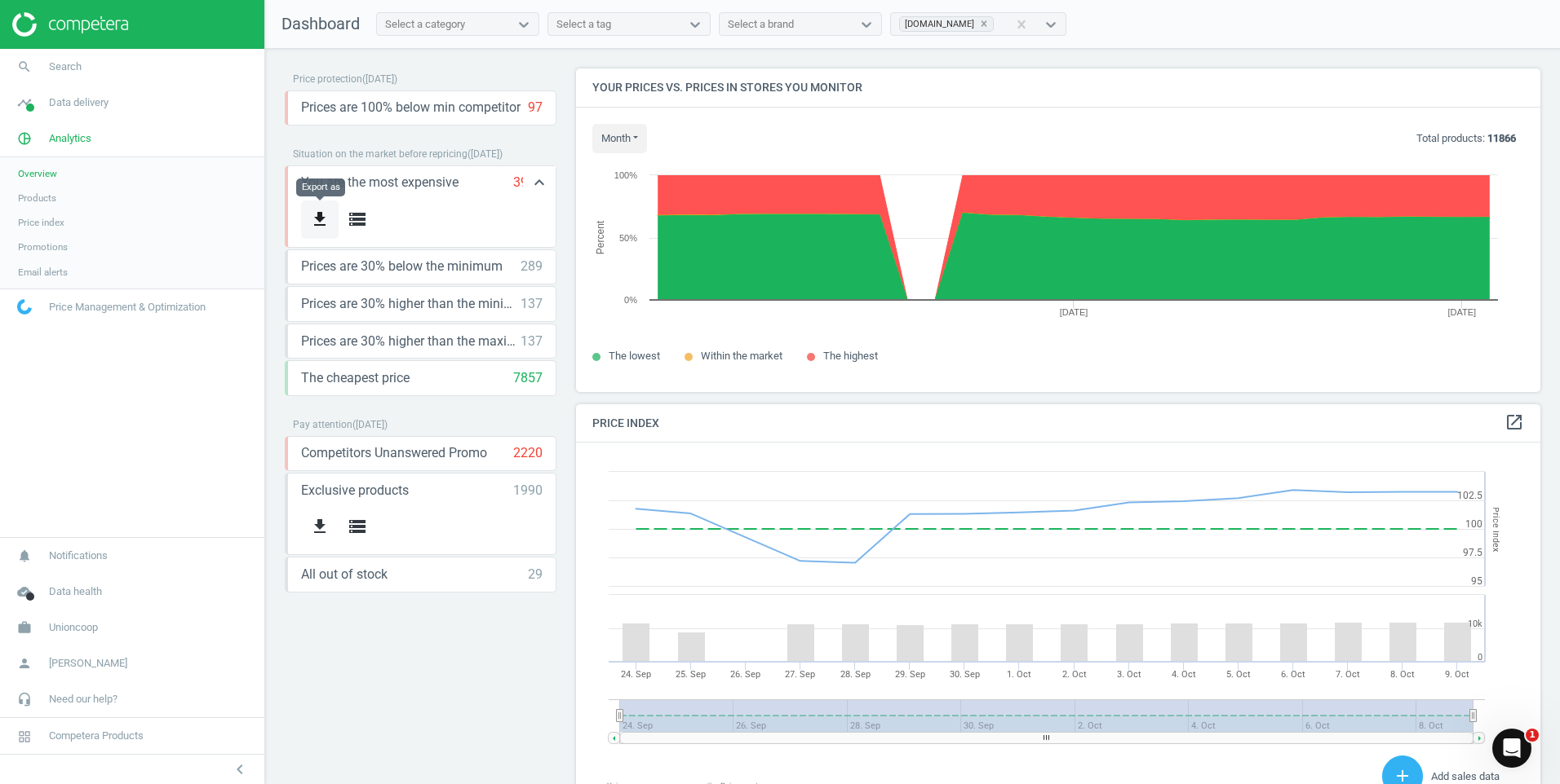
click at [316, 219] on icon "get_app" at bounding box center [319, 220] width 20 height 20
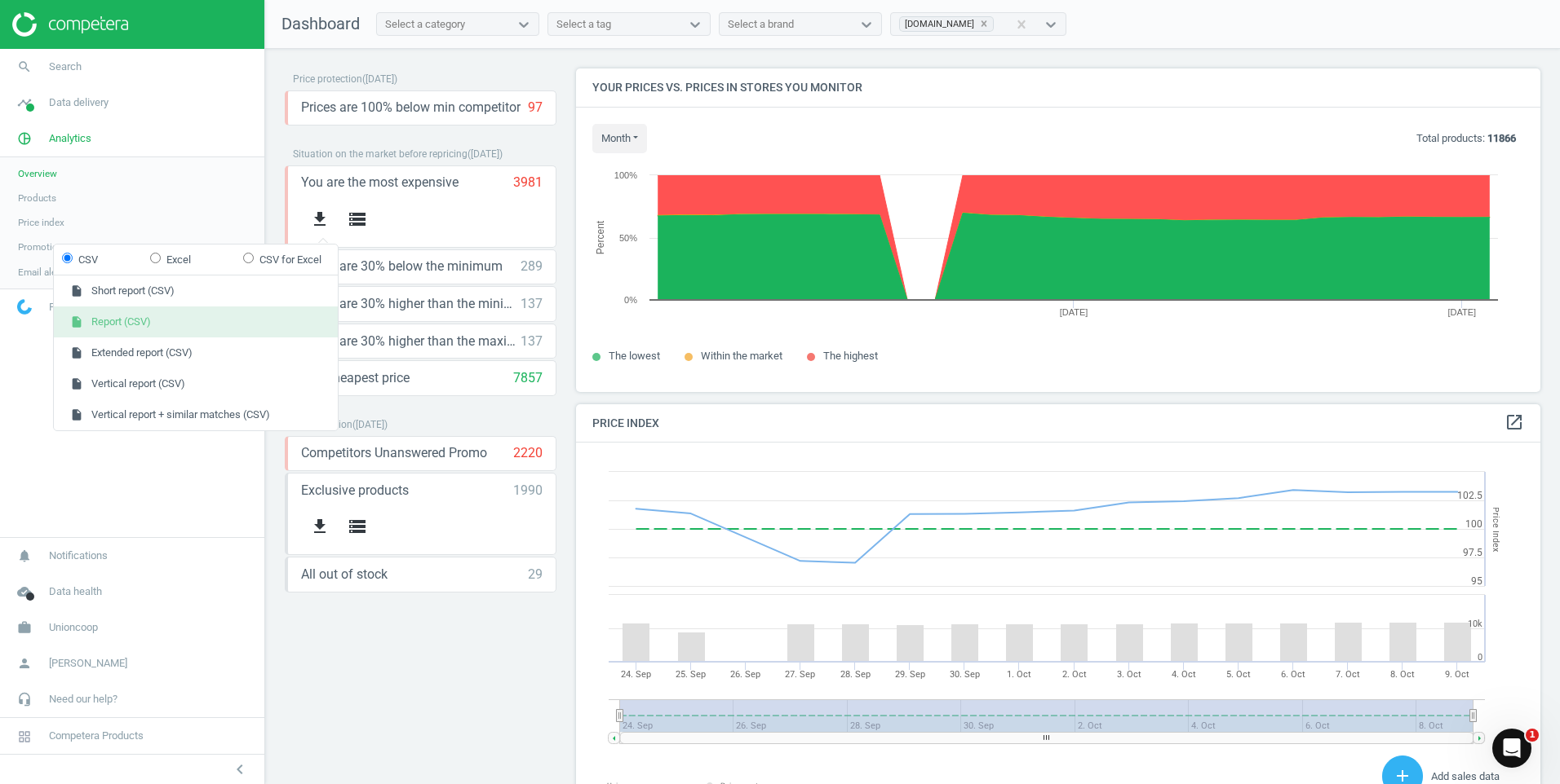
click at [126, 325] on button "insert_drive_file Report (CSV)" at bounding box center [195, 322] width 284 height 31
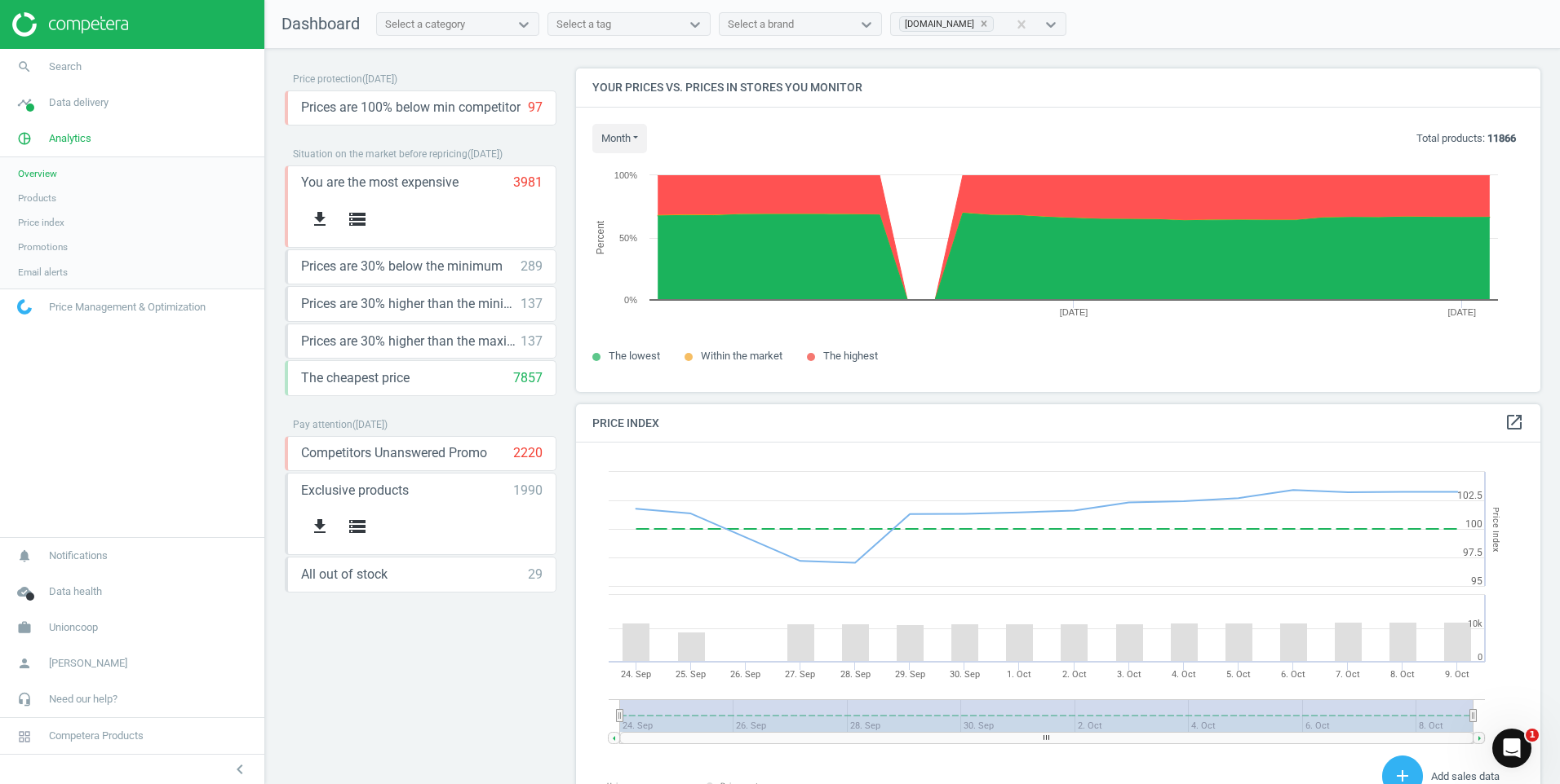
click at [26, 204] on span "Products" at bounding box center [36, 197] width 38 height 13
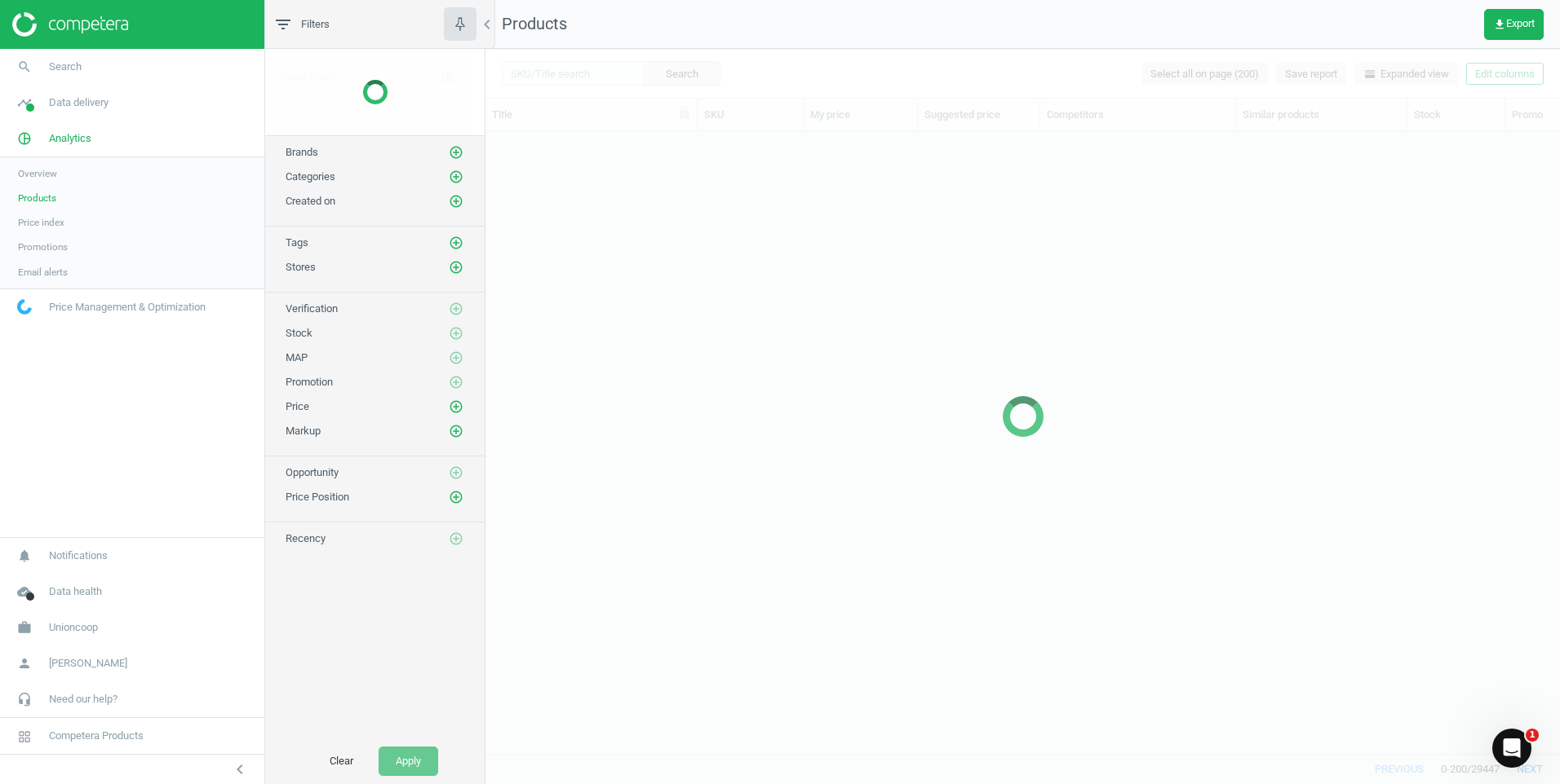
scroll to position [598, 1062]
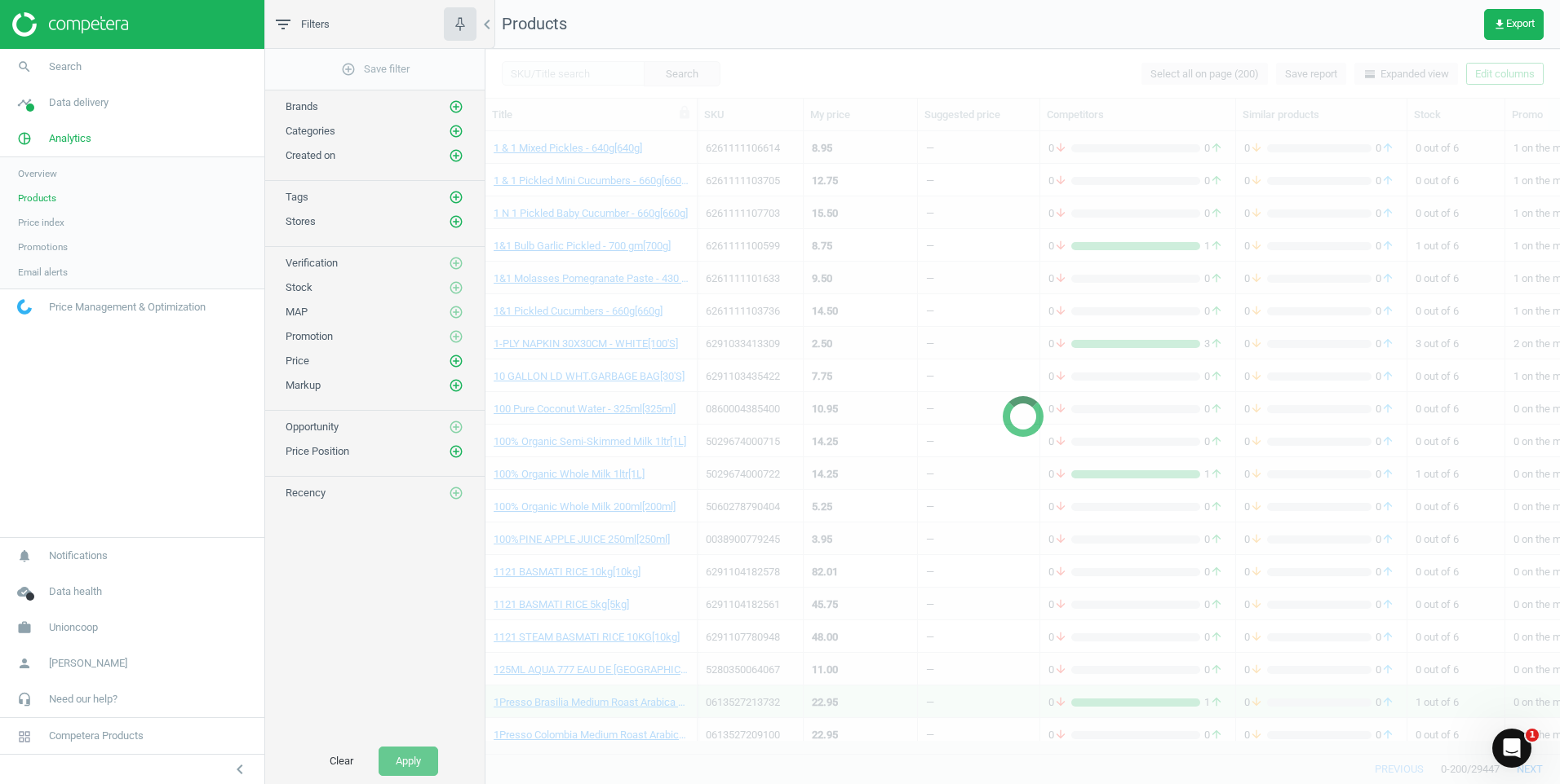
click at [42, 228] on span "Price index" at bounding box center [41, 222] width 47 height 13
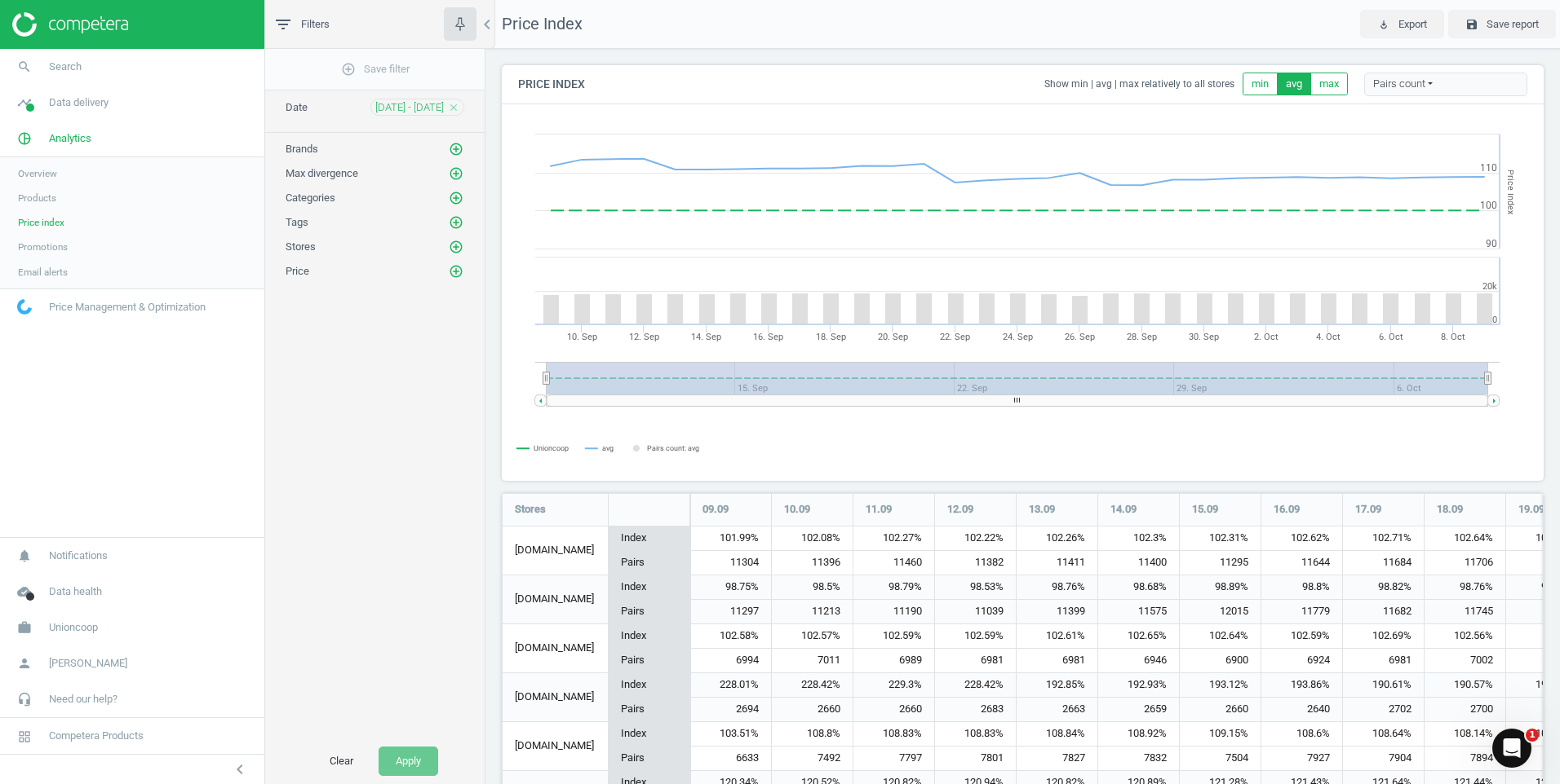
scroll to position [404, 1055]
